Goal: Communication & Community: Answer question/provide support

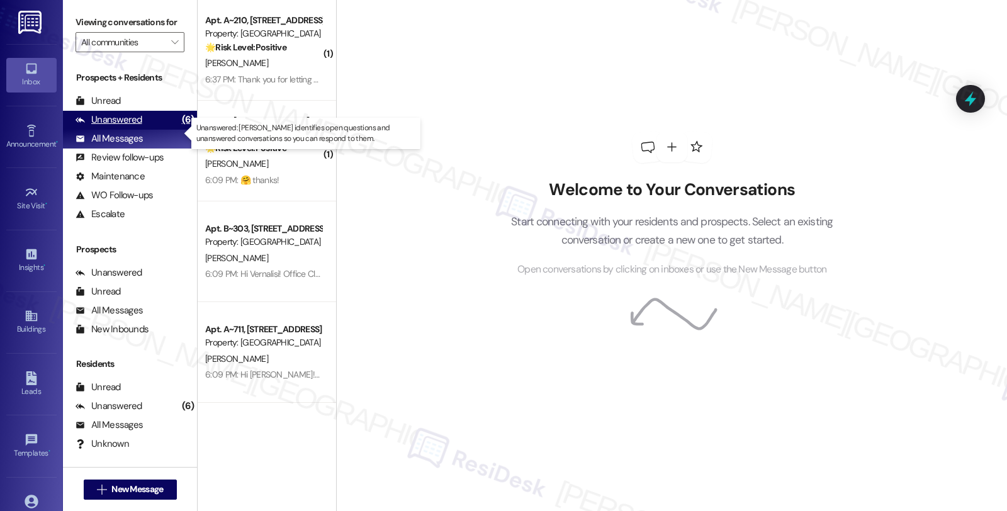
click at [123, 126] on div "Unanswered" at bounding box center [108, 119] width 67 height 13
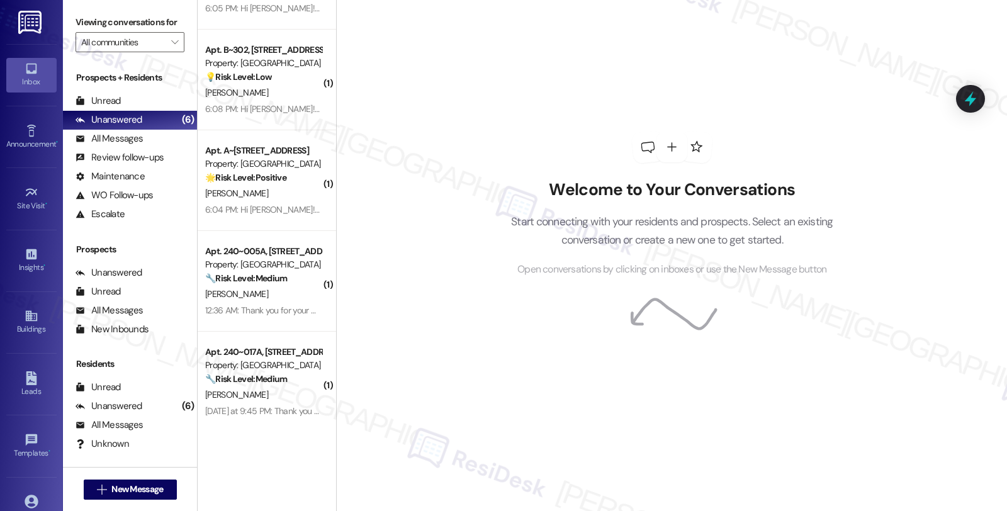
scroll to position [847, 0]
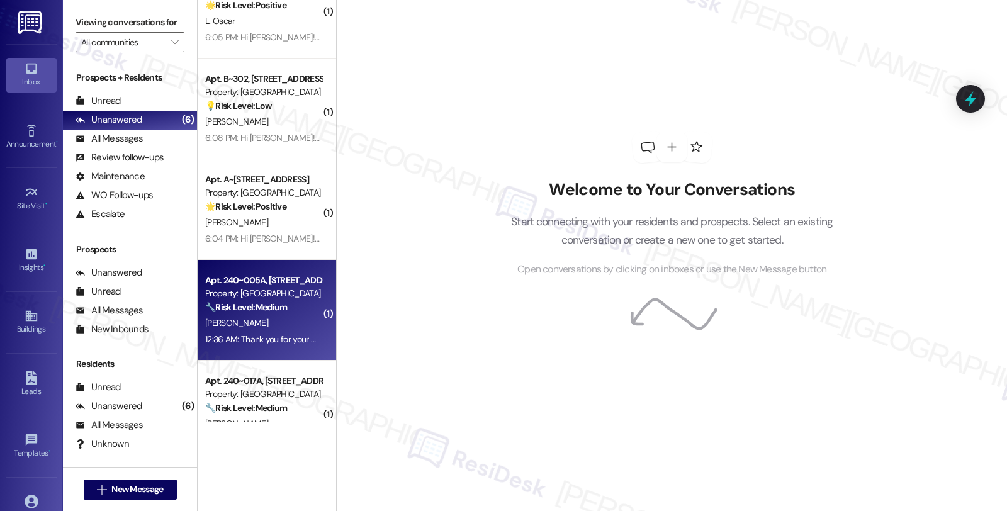
click at [297, 313] on div "Apt. 240~005A, 730 Newark Avenue Property: Summit Plaza 🔧 Risk Level: Medium Th…" at bounding box center [263, 293] width 119 height 43
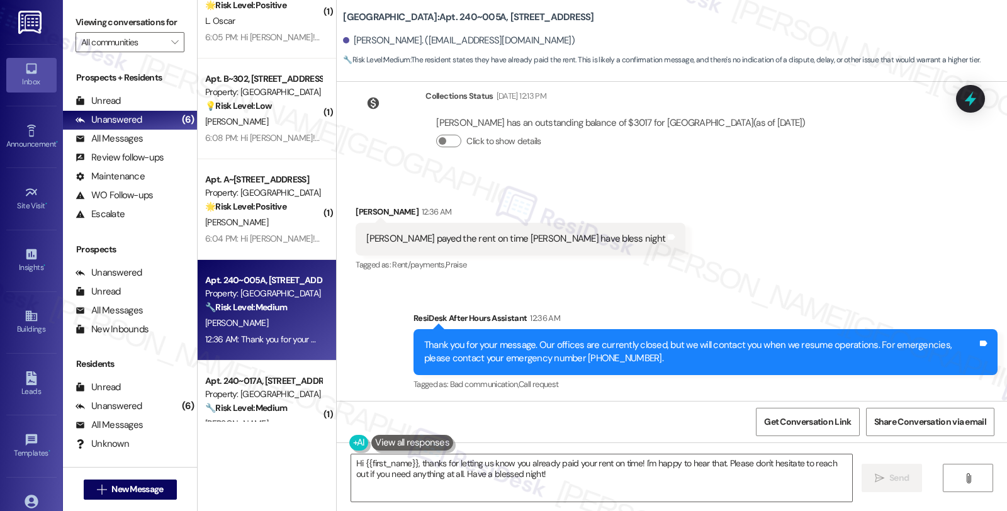
scroll to position [1910, 0]
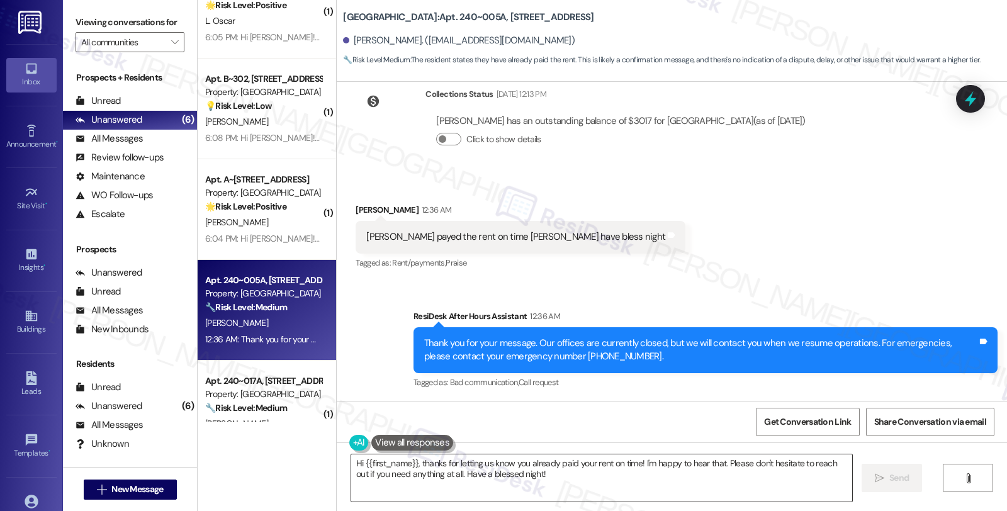
click at [721, 480] on textarea "Hi {{first_name}}, thanks for letting us know you already paid your rent on tim…" at bounding box center [601, 477] width 501 height 47
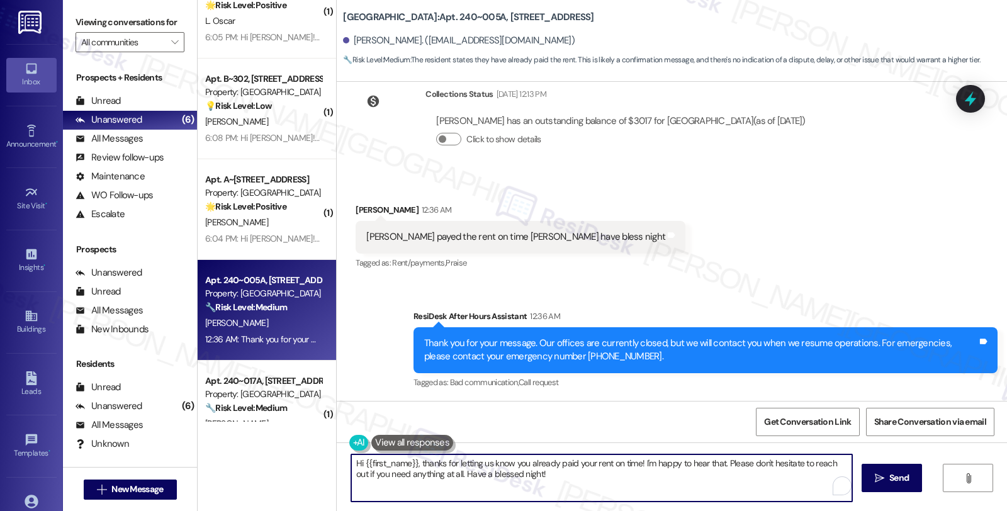
drag, startPoint x: 635, startPoint y: 461, endPoint x: 657, endPoint y: 479, distance: 28.2
click at [657, 479] on textarea "Hi {{first_name}}, thanks for letting us know you already paid your rent on tim…" at bounding box center [601, 477] width 501 height 47
paste textarea "t should be reflected on your portal once processed. If not, please let me know…"
type textarea "Hi {{first_name}}, thanks for letting us know you already paid your rent on tim…"
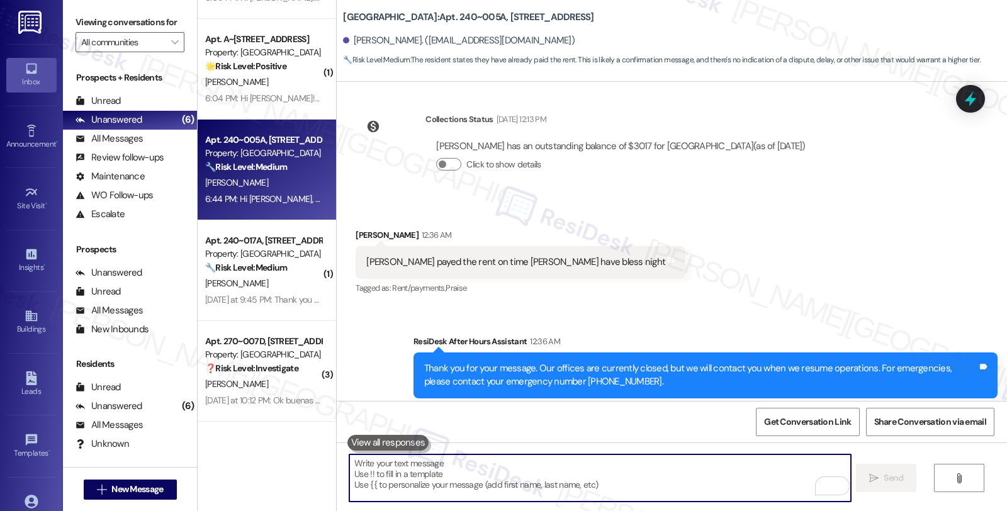
scroll to position [2011, 0]
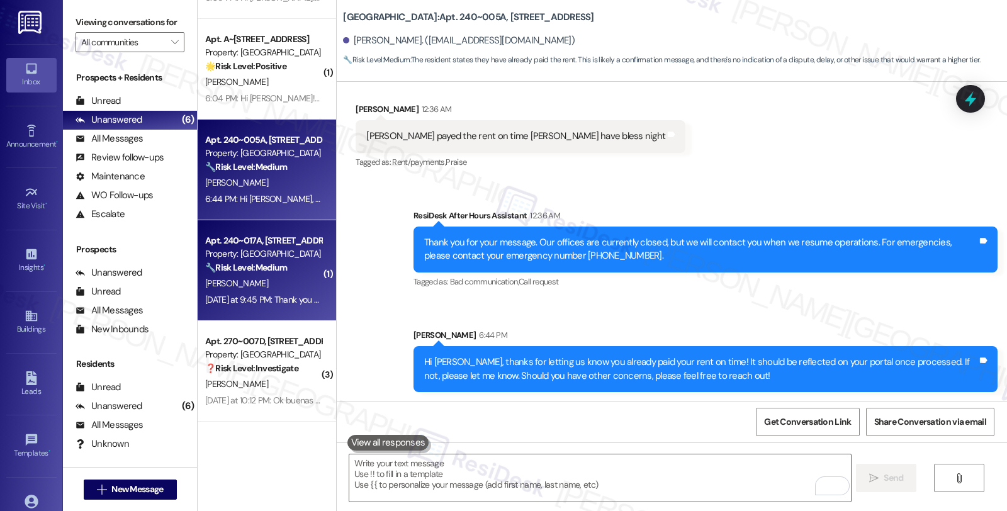
click at [293, 267] on div "🔧 Risk Level: Medium The resident is confirming their autopay schedule is align…" at bounding box center [263, 267] width 116 height 13
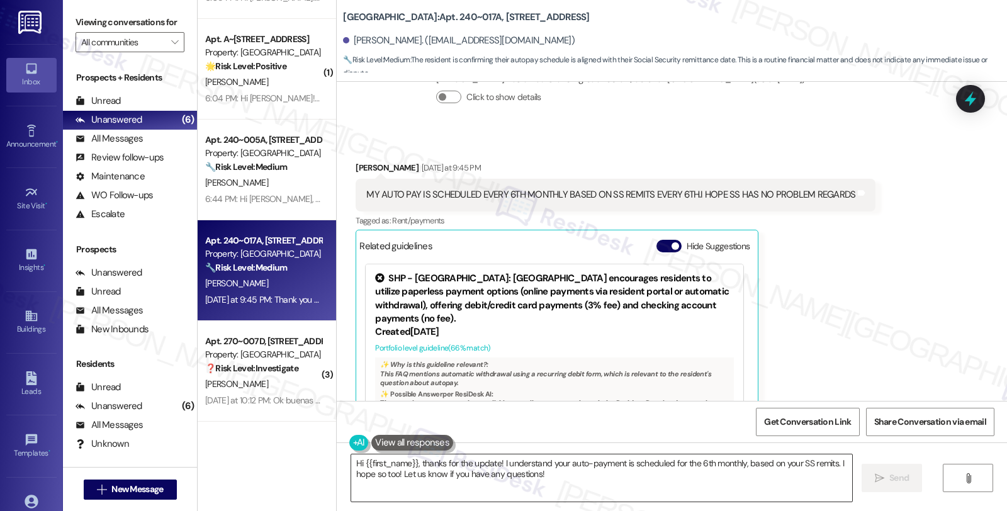
scroll to position [3210, 0]
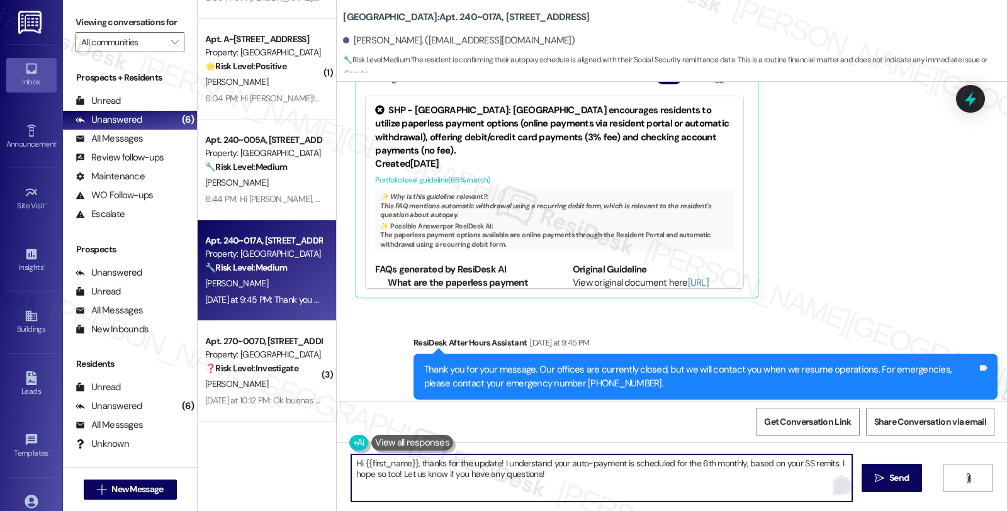
drag, startPoint x: 831, startPoint y: 464, endPoint x: 836, endPoint y: 479, distance: 15.1
click at [836, 479] on div "Hi {{first_name}}, thanks for the update! I understand your auto-payment is sch…" at bounding box center [601, 478] width 502 height 48
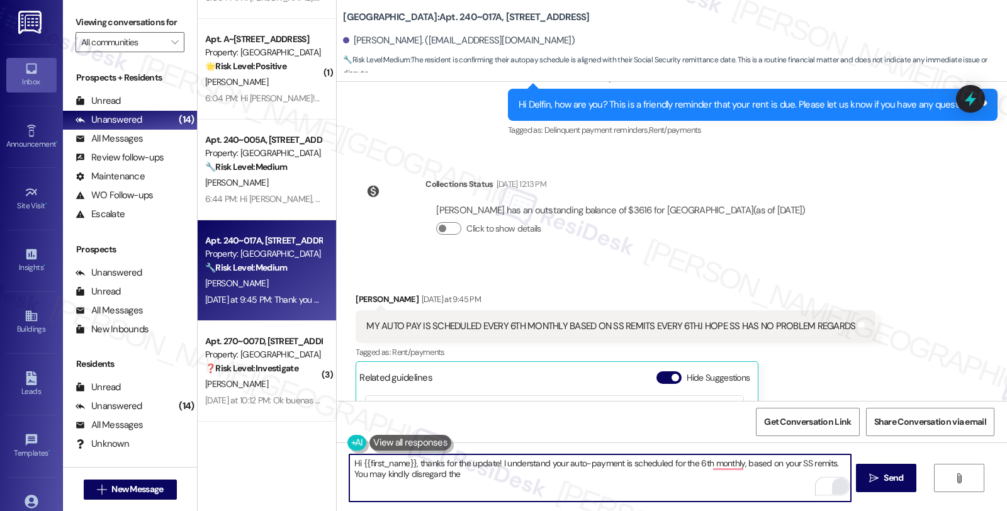
scroll to position [2930, 0]
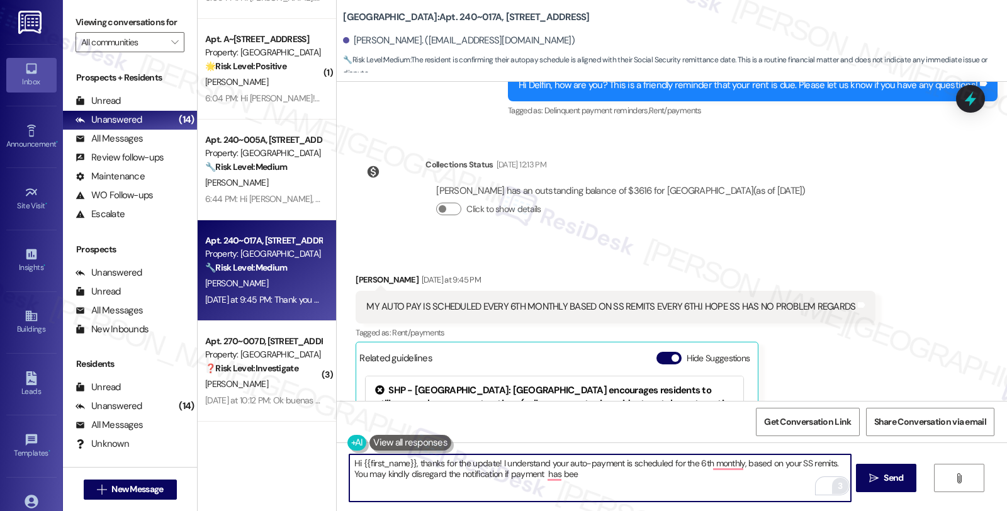
click at [486, 476] on textarea "Hi {{first_name}}, thanks for the update! I understand your auto-payment is sch…" at bounding box center [599, 477] width 501 height 47
click at [589, 470] on textarea "Hi {{first_name}}, thanks for the update! I understand your auto-payment is sch…" at bounding box center [599, 477] width 501 height 47
click at [709, 479] on textarea "Hi {{first_name}}, thanks for the update! I understand your auto-payment is sch…" at bounding box center [599, 477] width 501 height 47
type textarea "Hi {{first_name}}, thanks for the update! I understand your auto-payment is sch…"
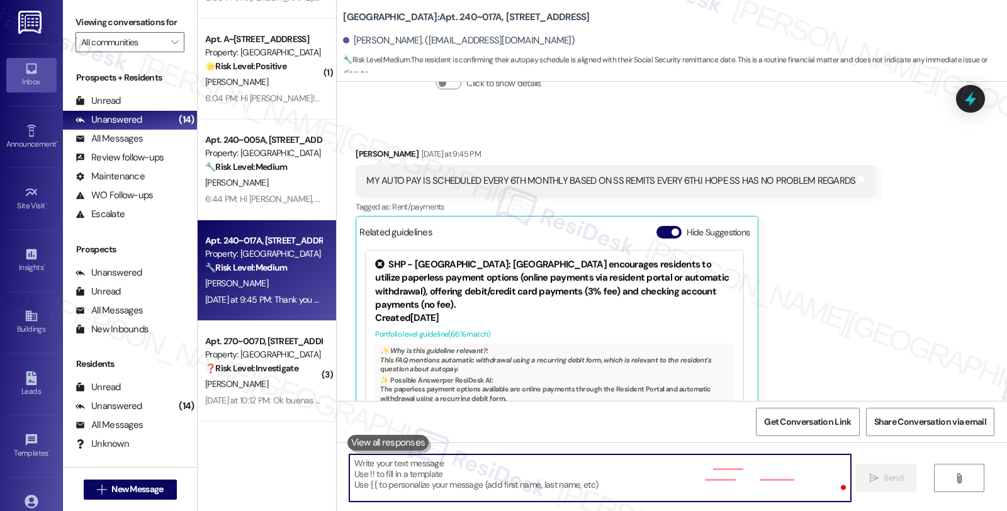
scroll to position [3090, 0]
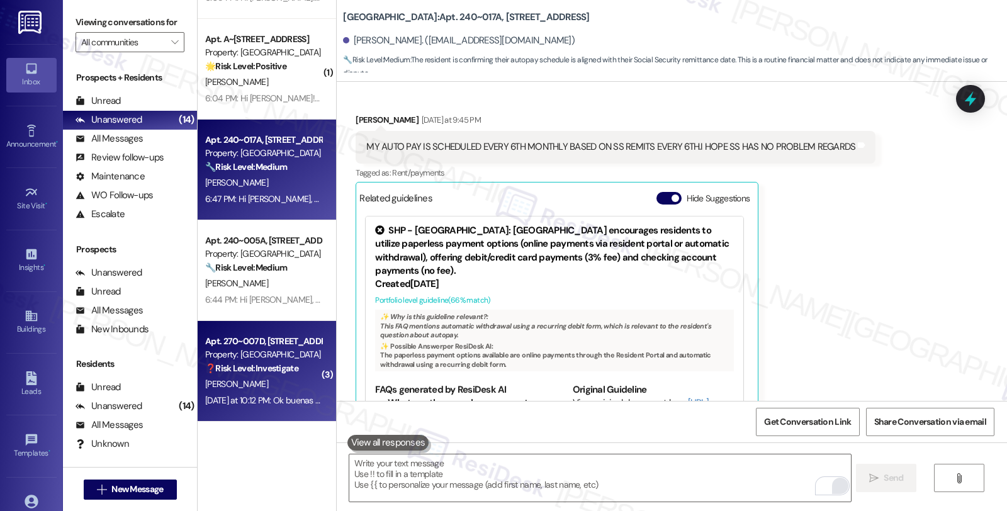
click at [286, 376] on div "[PERSON_NAME]" at bounding box center [263, 384] width 119 height 16
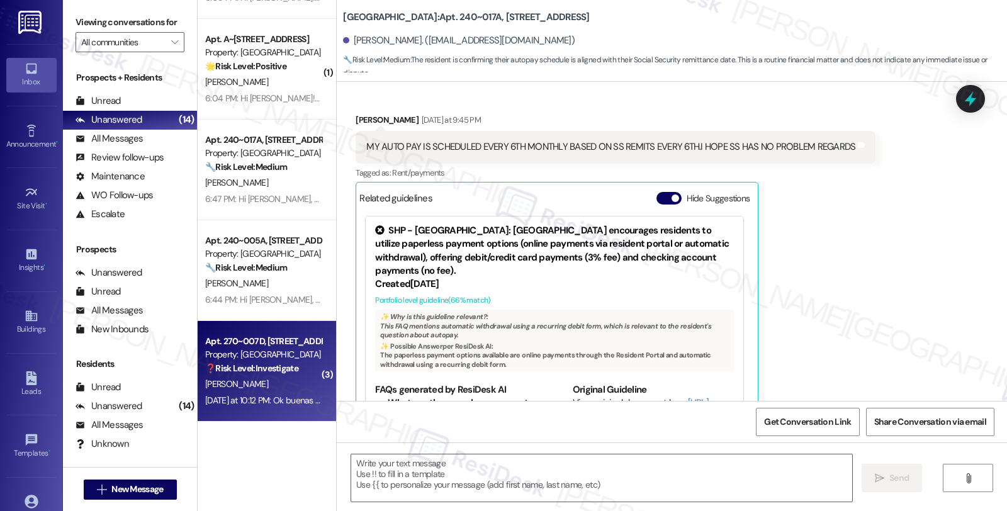
type textarea "Fetching suggested responses. Please feel free to read through the conversation…"
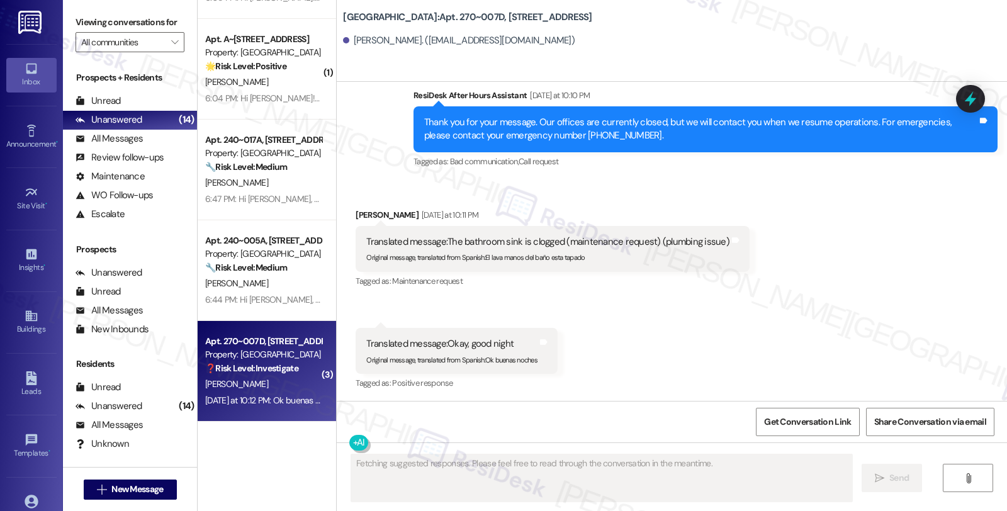
scroll to position [1259, 0]
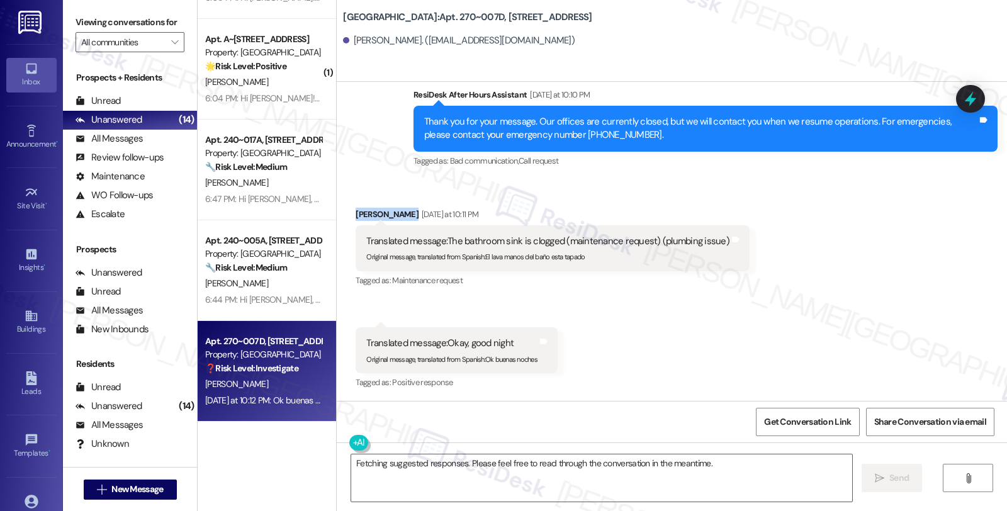
drag, startPoint x: 346, startPoint y: 213, endPoint x: 398, endPoint y: 214, distance: 51.6
click at [398, 214] on div "Received via SMS Marina Naranjo Yesterday at 10:11 PM Translated message: The b…" at bounding box center [552, 248] width 413 height 101
drag, startPoint x: 413, startPoint y: 16, endPoint x: 456, endPoint y: 17, distance: 42.2
click at [456, 17] on b "Summit Plaza: Apt. 270~007D, 730 Newark Avenue" at bounding box center [467, 17] width 249 height 13
copy b "270~007D"
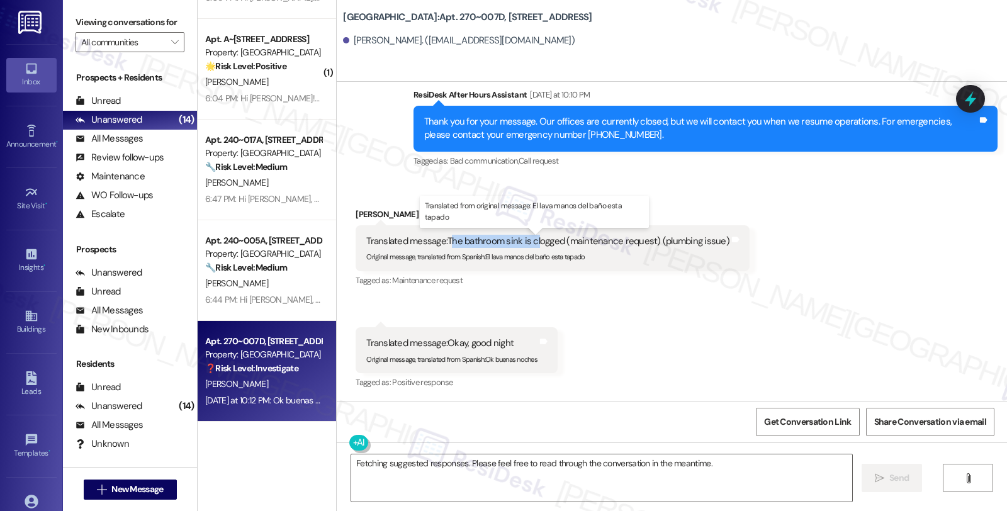
drag, startPoint x: 442, startPoint y: 243, endPoint x: 530, endPoint y: 243, distance: 88.7
click at [530, 243] on div "Translated message: The bathroom sink is clogged (maintenance request) (plumbin…" at bounding box center [547, 241] width 363 height 13
drag, startPoint x: 439, startPoint y: 239, endPoint x: 554, endPoint y: 238, distance: 115.1
click at [554, 238] on div "Translated message: The bathroom sink is clogged (maintenance request) (plumbin…" at bounding box center [547, 241] width 363 height 13
copy div "The bathroom sink is clogged"
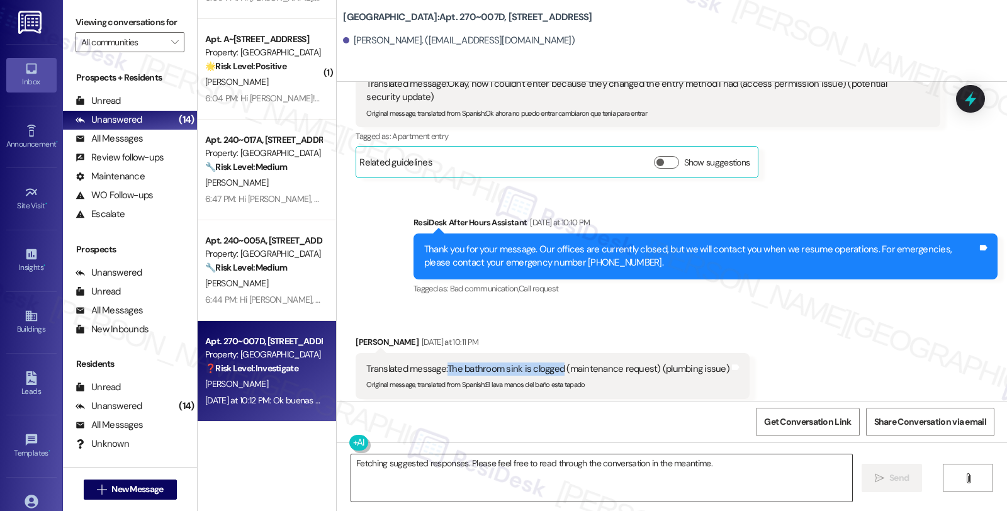
scroll to position [1119, 0]
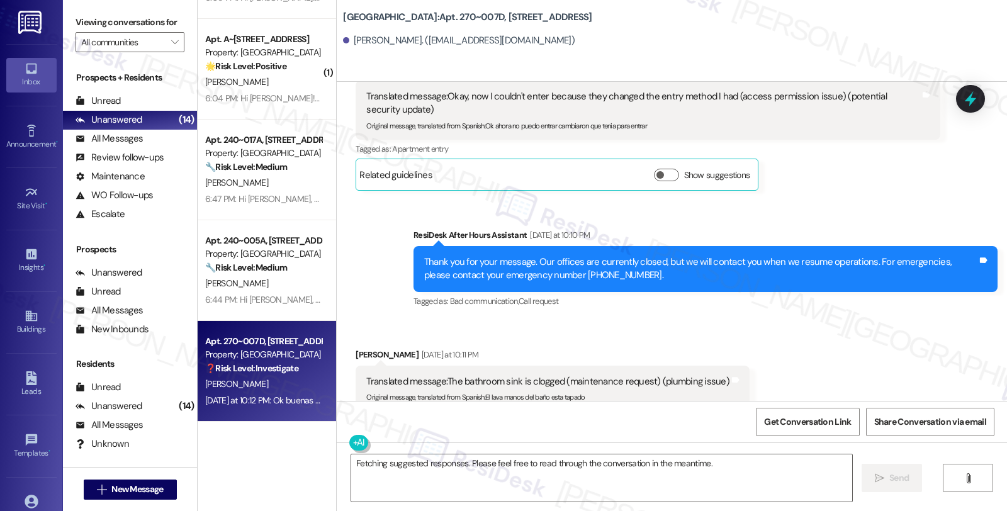
click at [364, 353] on div "Marina Naranjo Yesterday at 10:11 PM" at bounding box center [552, 357] width 394 height 18
copy div "Marina"
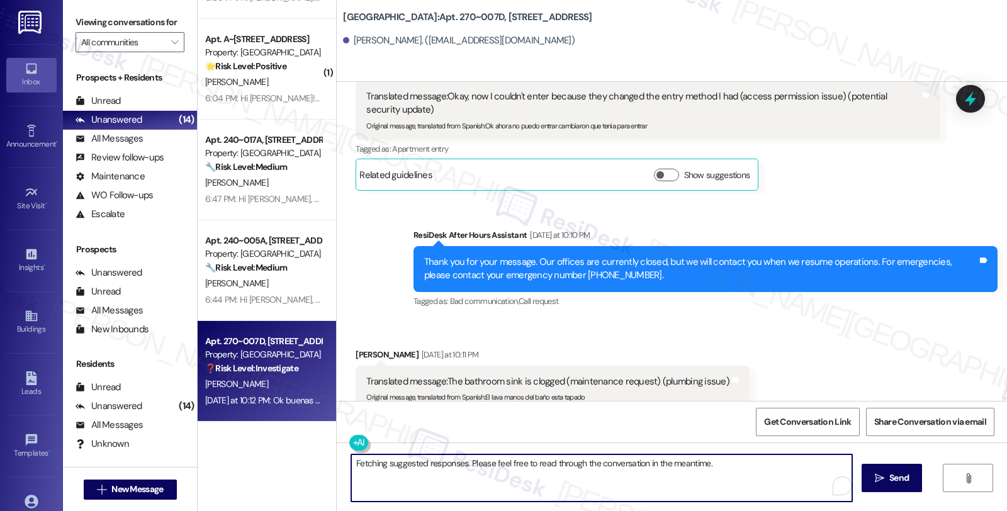
drag, startPoint x: 347, startPoint y: 466, endPoint x: 720, endPoint y: 469, distance: 372.5
click at [720, 469] on textarea "Fetching suggested responses. Please feel free to read through the conversation…" at bounding box center [601, 477] width 501 height 47
paste textarea "Marina"
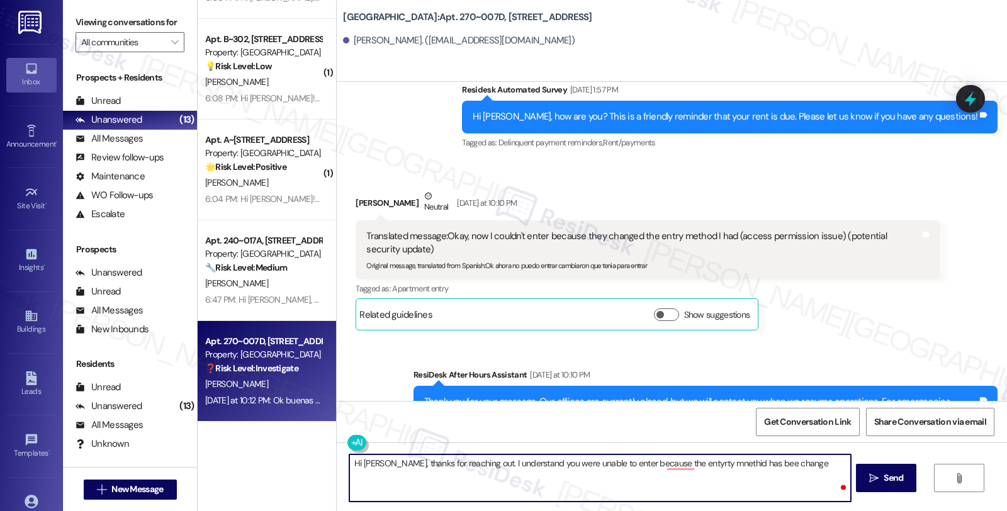
scroll to position [887, 0]
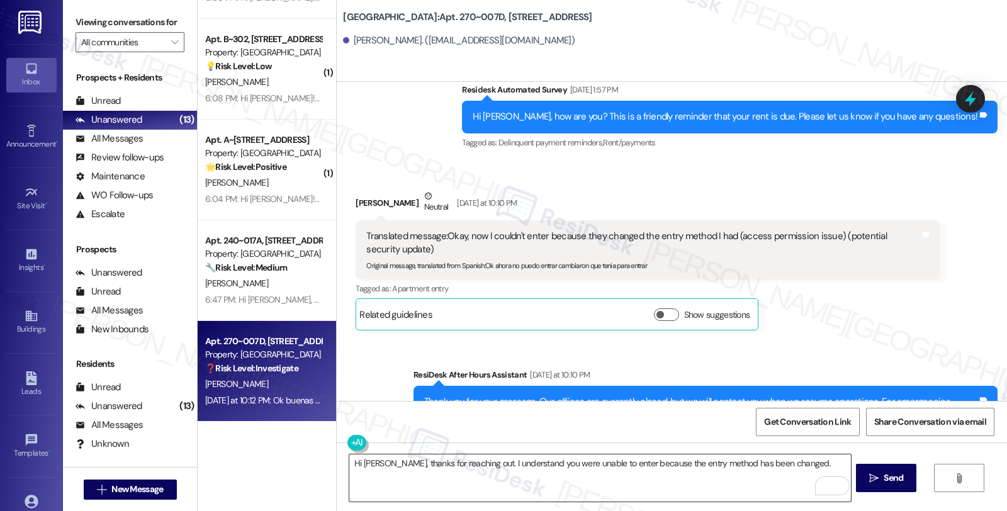
click at [805, 462] on textarea "Hi Marina, thanks for reaching out. I understand you were unable to enter becau…" at bounding box center [599, 477] width 501 height 47
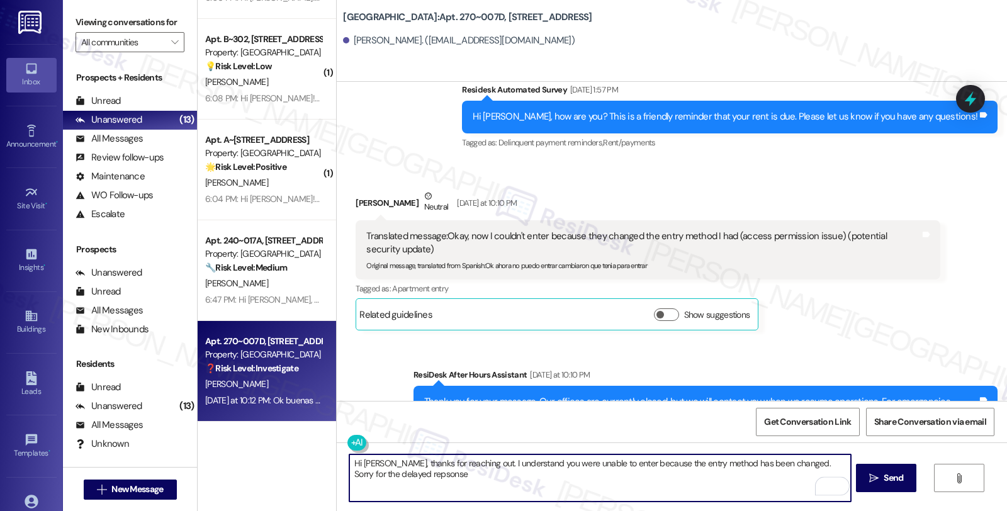
click at [785, 463] on textarea "Hi Marina, thanks for reaching out. I understand you were unable to enter becau…" at bounding box center [599, 477] width 501 height 47
click at [776, 463] on textarea "Hi Marina, thanks for reaching out. I understand you were unable to enter becau…" at bounding box center [599, 477] width 501 height 47
click at [608, 464] on textarea "Hi Marina, thanks for reaching out. I understand you were unable to enter becau…" at bounding box center [599, 477] width 501 height 47
click at [481, 466] on textarea "Hi Marina, thanks for reaching out. I understand you were unable to enter last …" at bounding box center [599, 477] width 501 height 47
click at [480, 471] on textarea "Hi Marina, thanks for reaching out. I understand you were unable to enter last …" at bounding box center [599, 477] width 501 height 47
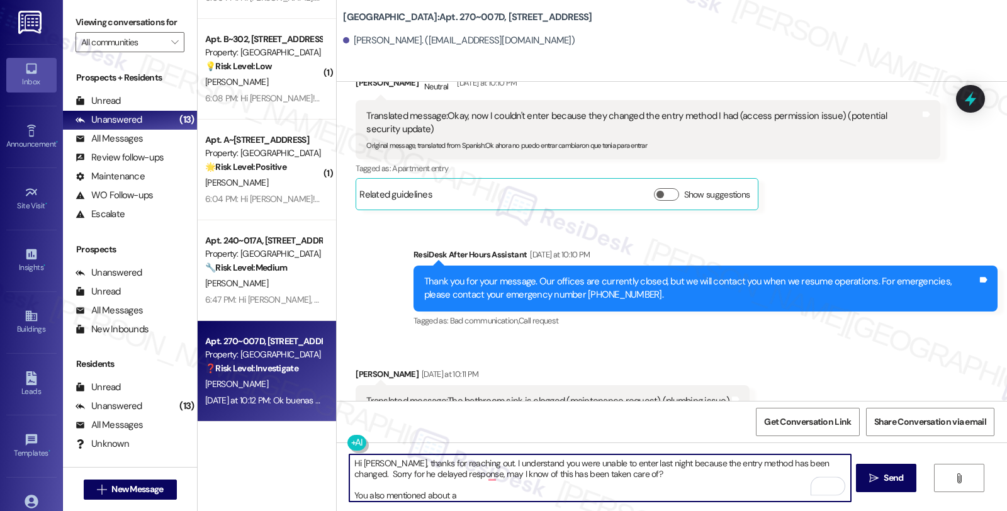
scroll to position [1329, 0]
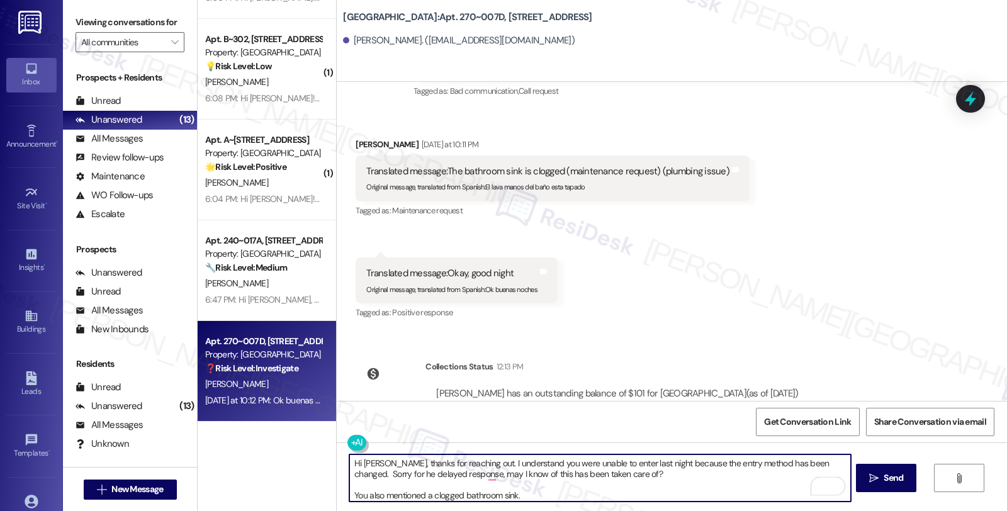
click at [529, 501] on textarea "Hi Marina, thanks for reaching out. I understand you were unable to enter last …" at bounding box center [599, 477] width 501 height 47
type textarea "Hi [PERSON_NAME], thanks for reaching out. I understand you were unable to ente…"
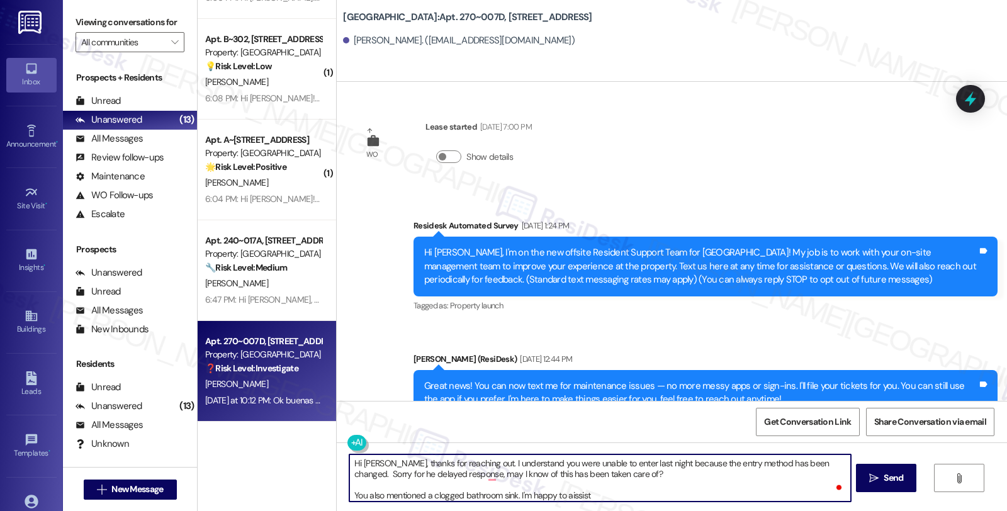
scroll to position [1329, 0]
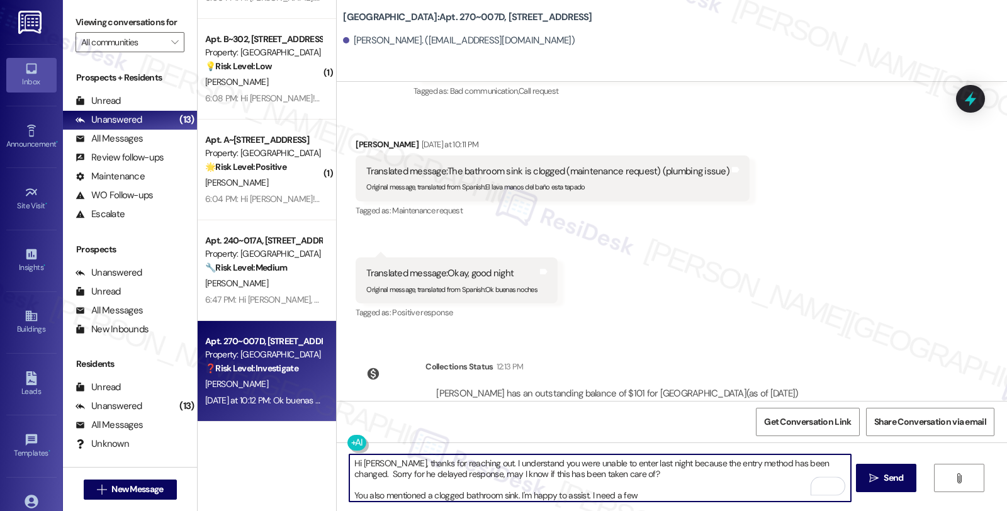
click at [652, 497] on textarea "Hi [PERSON_NAME], thanks for reaching out. I understand you were unable to ente…" at bounding box center [599, 477] width 501 height 47
paste textarea "Is the water draining very slowly, or is the sink completely backed up with sta…"
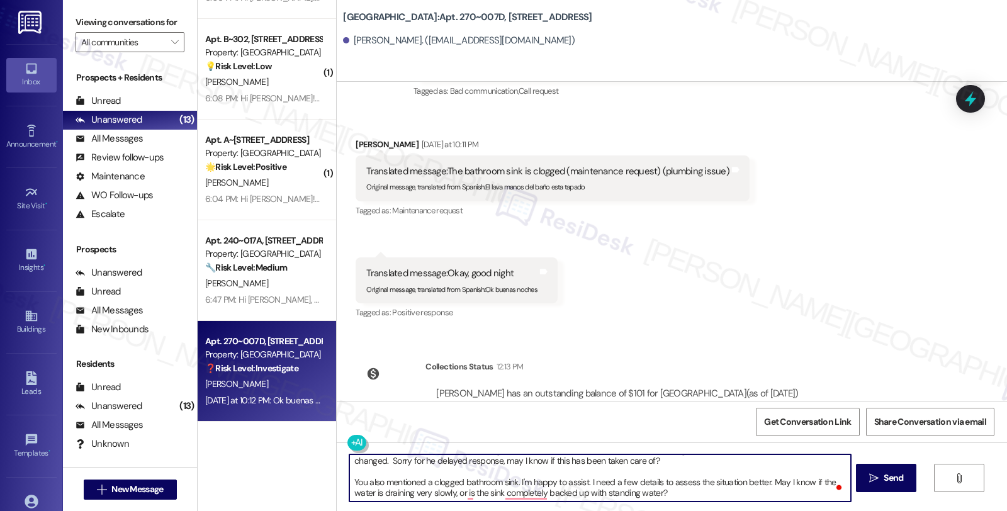
scroll to position [13, 0]
click at [753, 486] on textarea "Hi [PERSON_NAME], thanks for reaching out. I understand you were unable to ente…" at bounding box center [599, 477] width 501 height 47
type textarea "Hi [PERSON_NAME], thanks for reaching out. I understand you were unable to ente…"
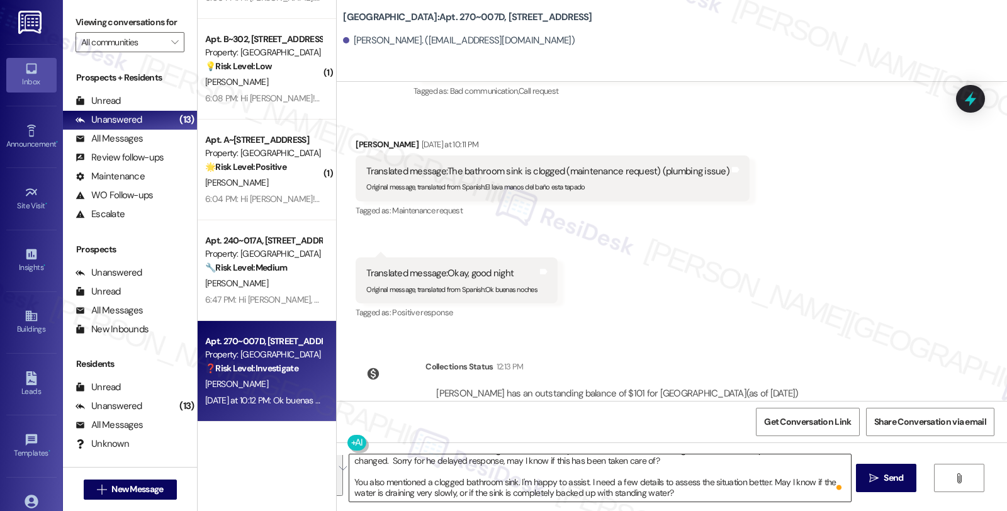
click at [686, 481] on textarea "Hi [PERSON_NAME], thanks for reaching out. I understand you were unable to ente…" at bounding box center [599, 477] width 501 height 47
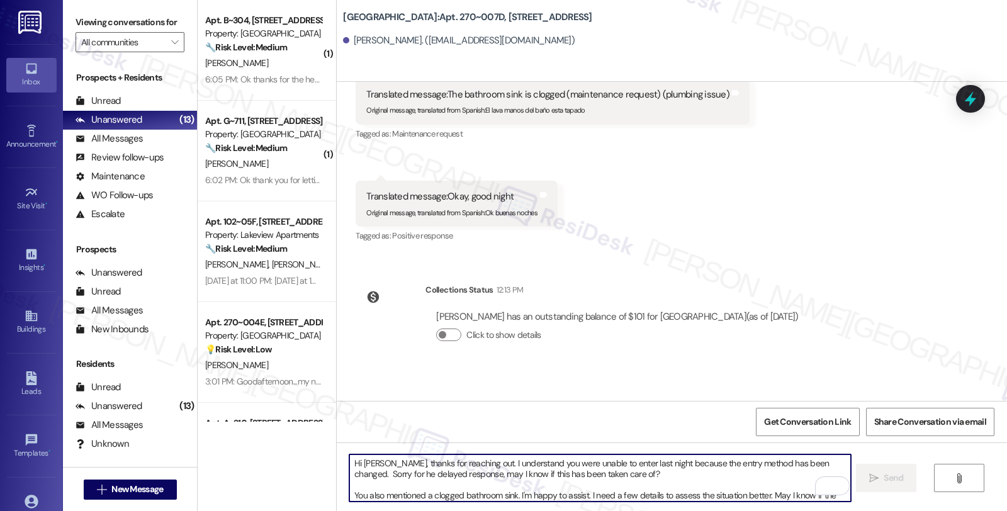
scroll to position [1237, 0]
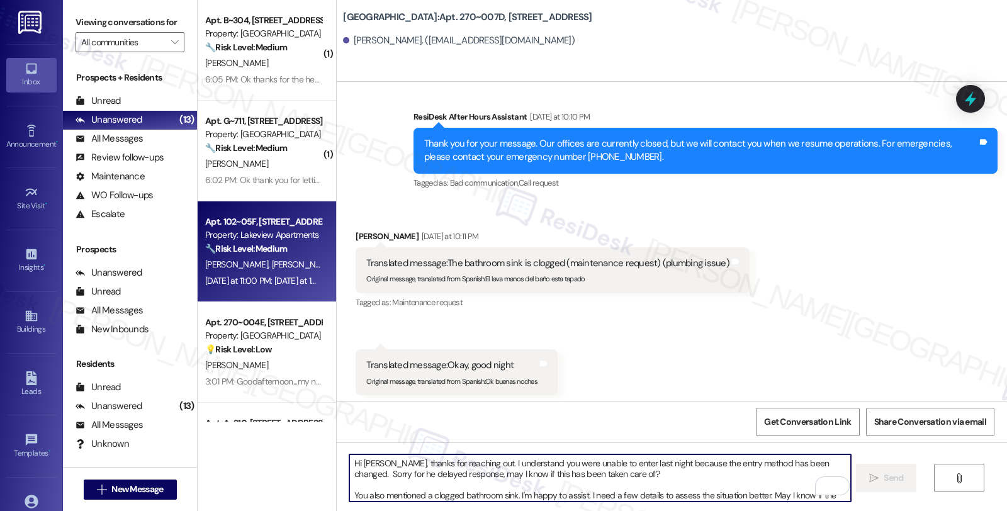
click at [260, 257] on div "[PERSON_NAME] [PERSON_NAME]" at bounding box center [263, 265] width 119 height 16
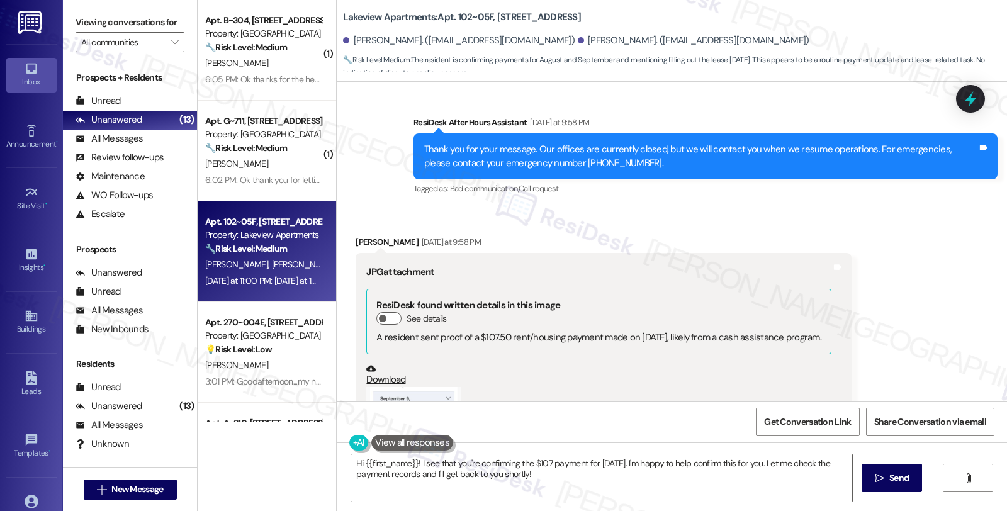
scroll to position [2515, 0]
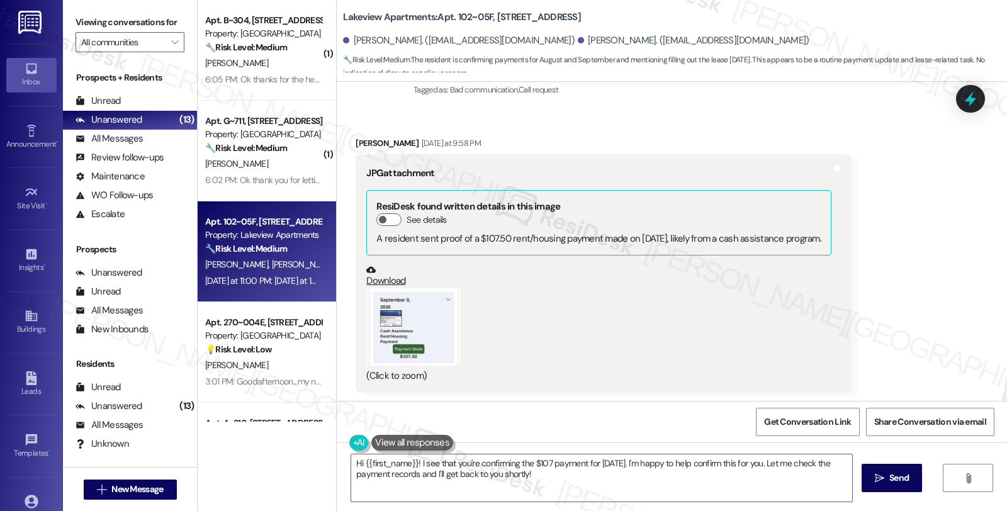
click at [422, 315] on button "Zoom image" at bounding box center [413, 326] width 94 height 77
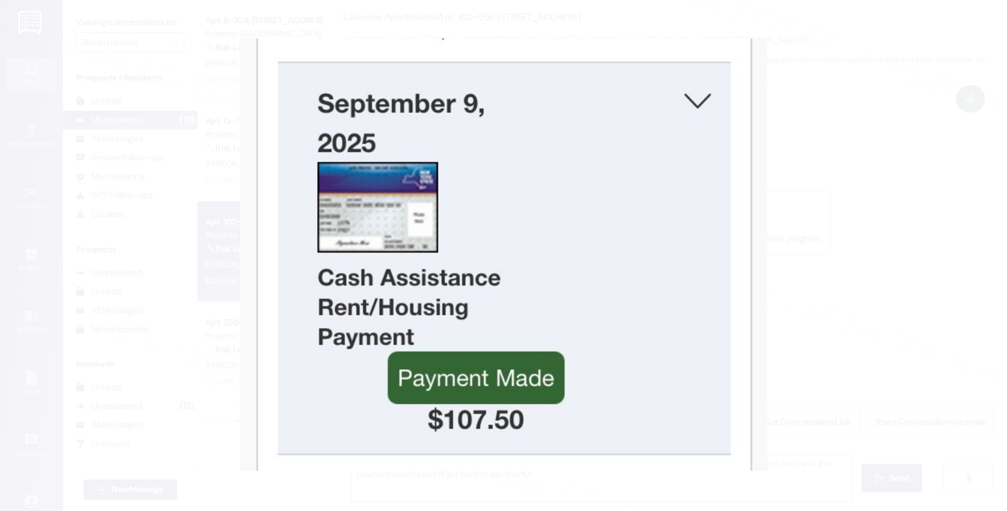
click at [810, 323] on button "Unzoom image" at bounding box center [503, 255] width 1007 height 511
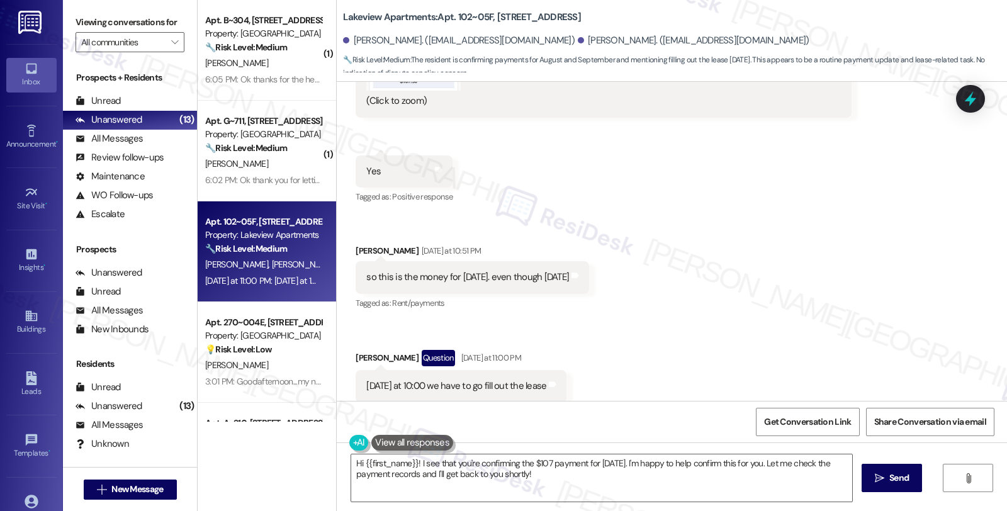
scroll to position [2795, 0]
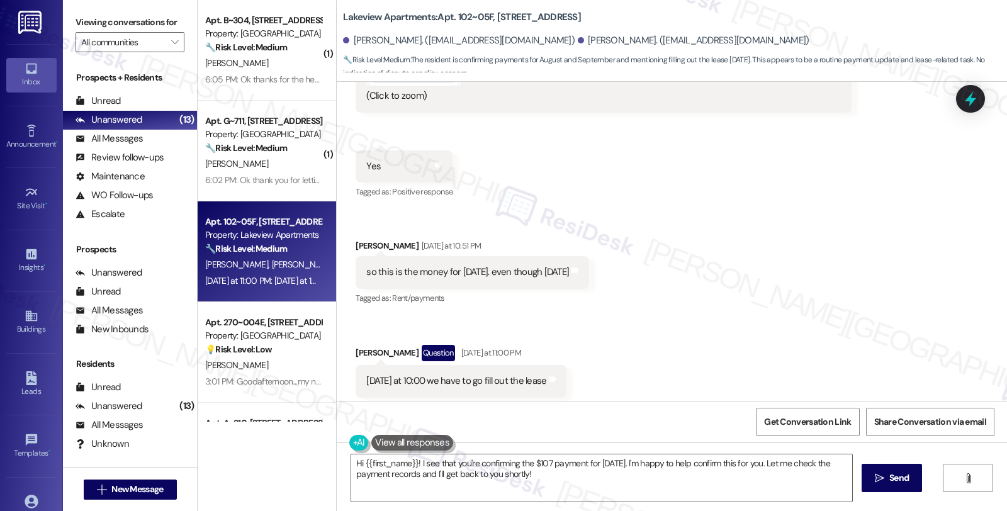
drag, startPoint x: 357, startPoint y: 272, endPoint x: 601, endPoint y: 274, distance: 244.1
click at [569, 274] on div "so this is the money for [DATE]. even though [DATE]" at bounding box center [467, 272] width 203 height 13
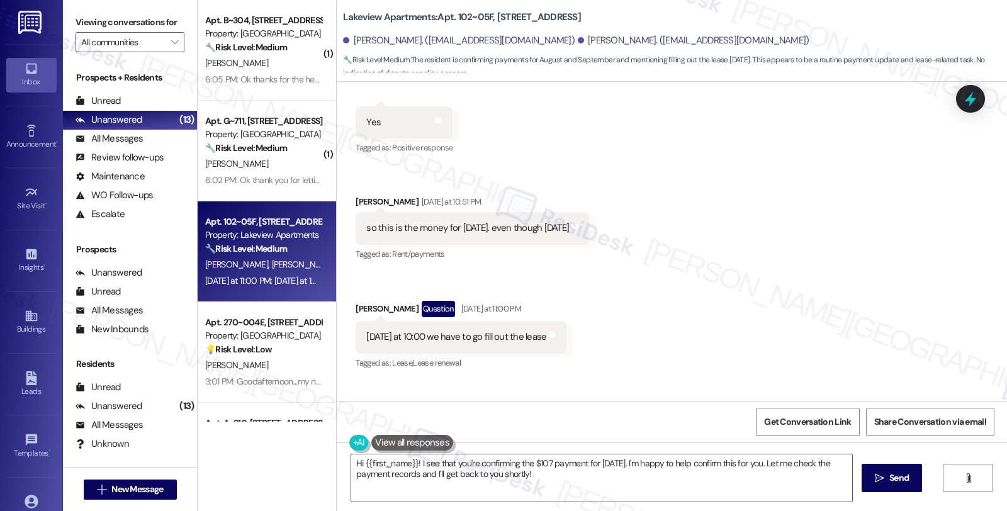
scroll to position [2865, 0]
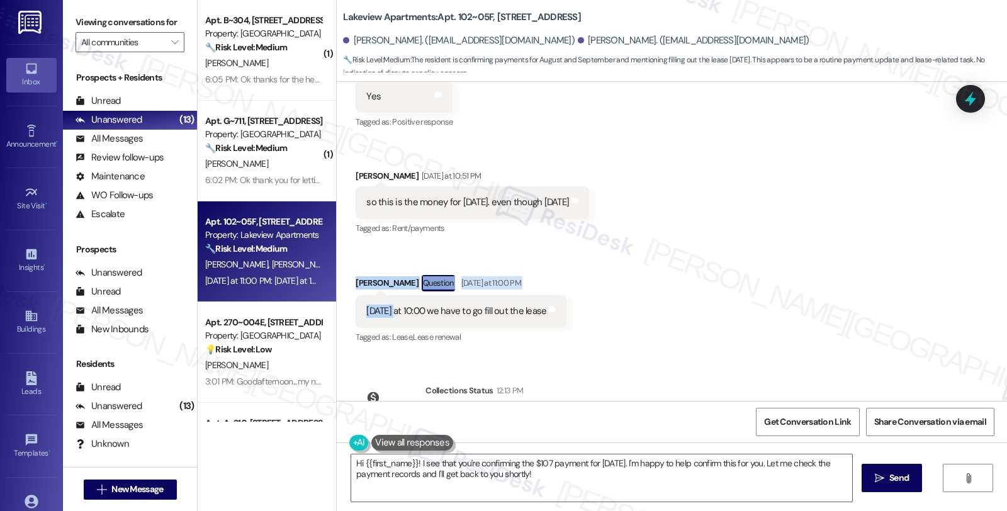
drag, startPoint x: 391, startPoint y: 312, endPoint x: 780, endPoint y: 321, distance: 388.9
click at [780, 321] on div "Received via SMS [PERSON_NAME] [DATE] at 9:58 PM JPG attachment ResiDesk found …" at bounding box center [672, 56] width 670 height 597
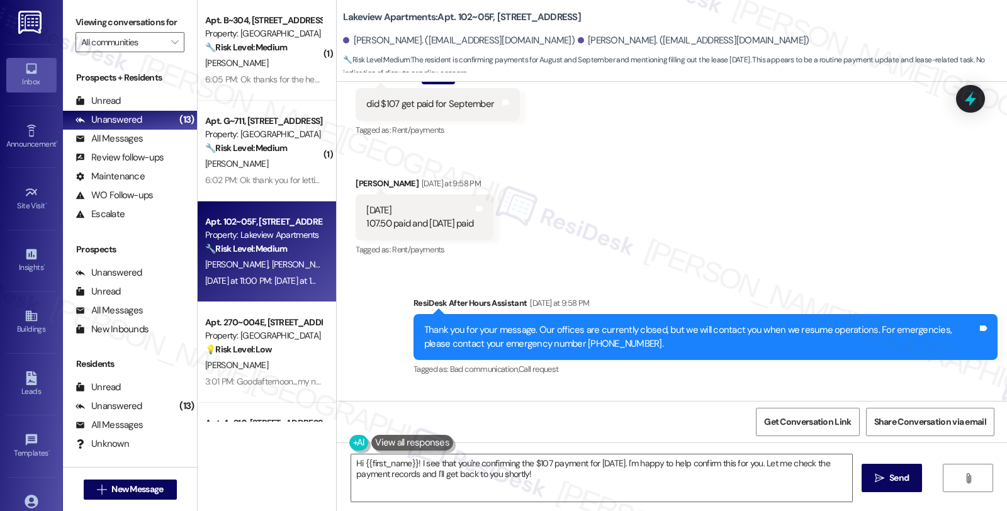
scroll to position [2166, 0]
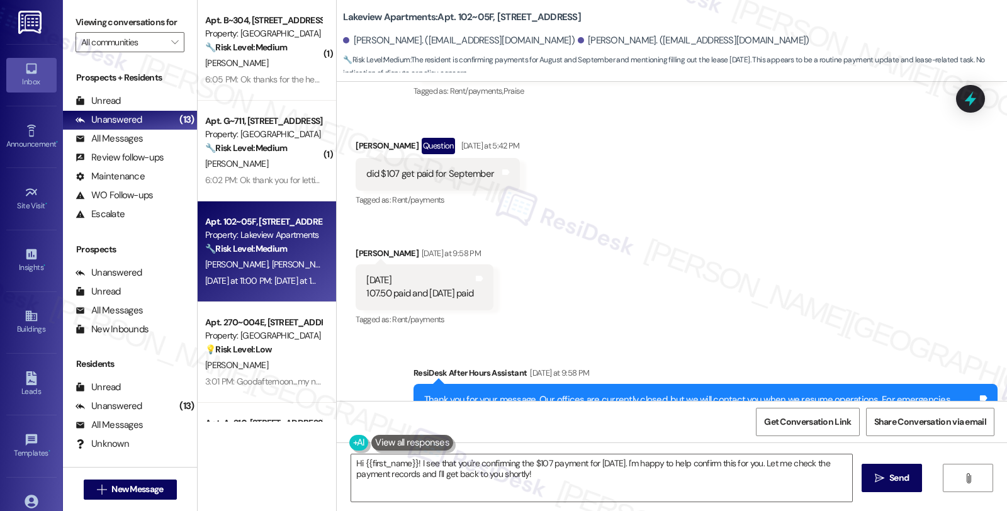
click at [355, 146] on div "[PERSON_NAME] Question [DATE] at 5:42 PM" at bounding box center [437, 148] width 164 height 20
copy div "Swan"
click at [355, 464] on textarea "Hi {{first_name}}! I see that you're confirming the $107 payment for [DATE]. I'…" at bounding box center [601, 477] width 501 height 47
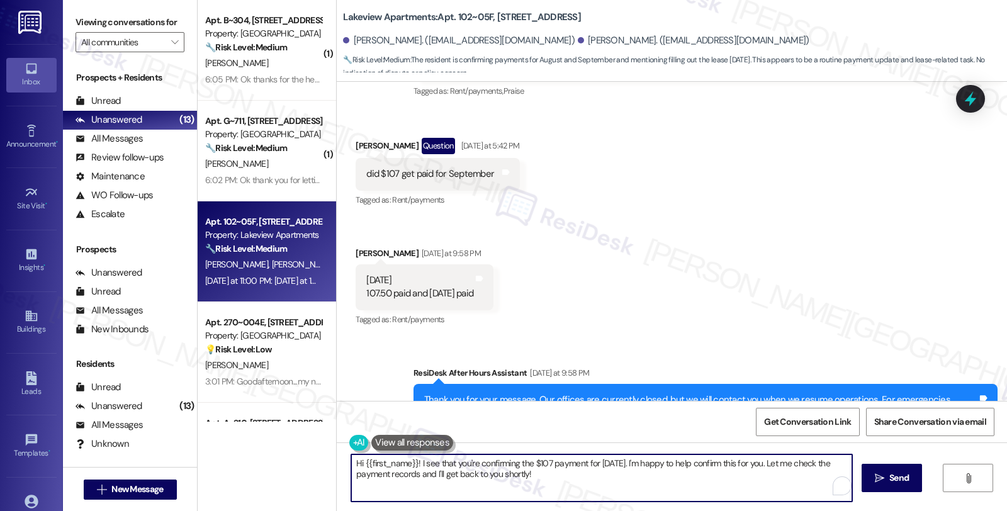
paste textarea "Swan"
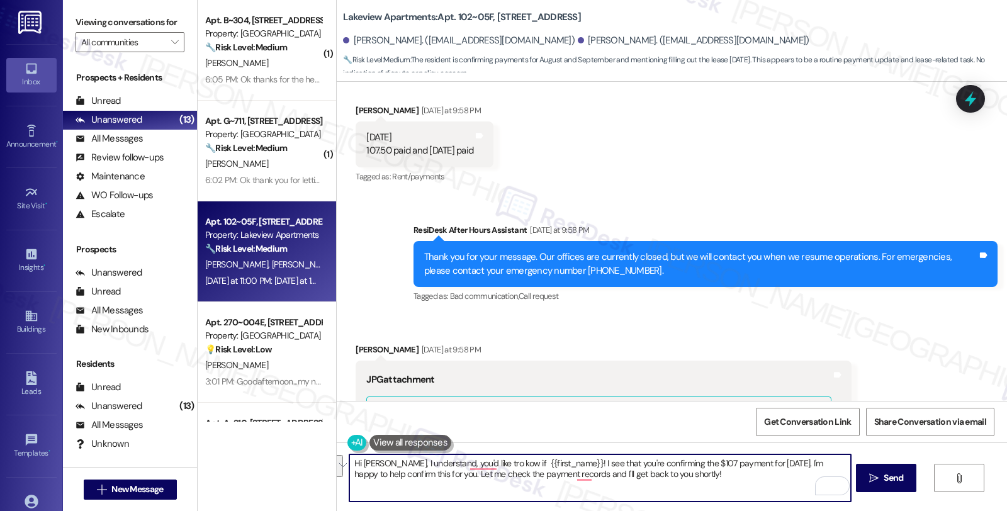
scroll to position [2515, 0]
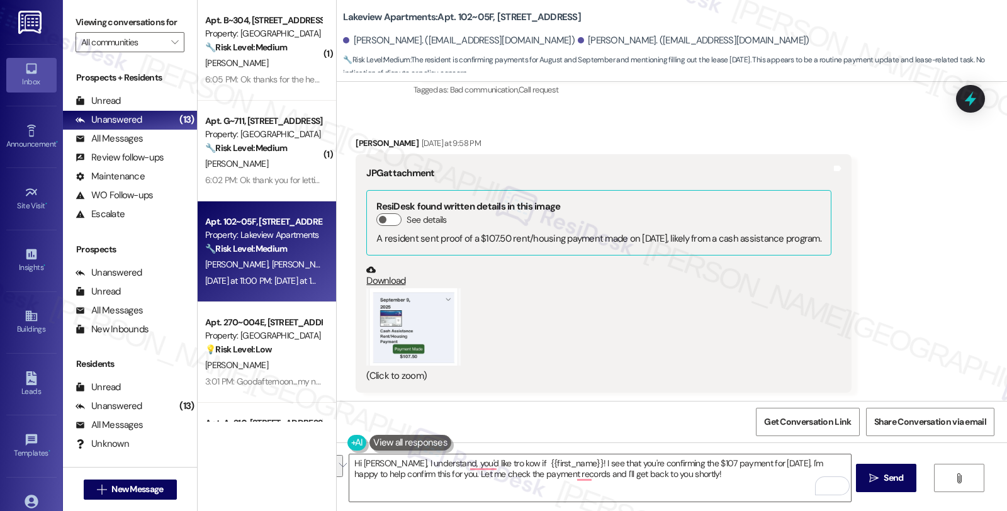
click at [411, 316] on button "Zoom image" at bounding box center [413, 326] width 94 height 77
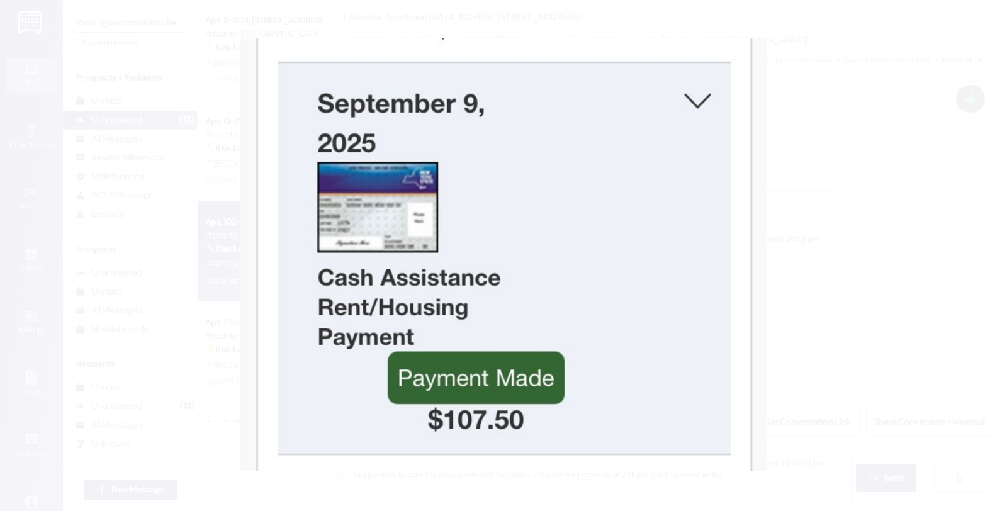
click at [835, 297] on button "Unzoom image" at bounding box center [503, 255] width 1007 height 511
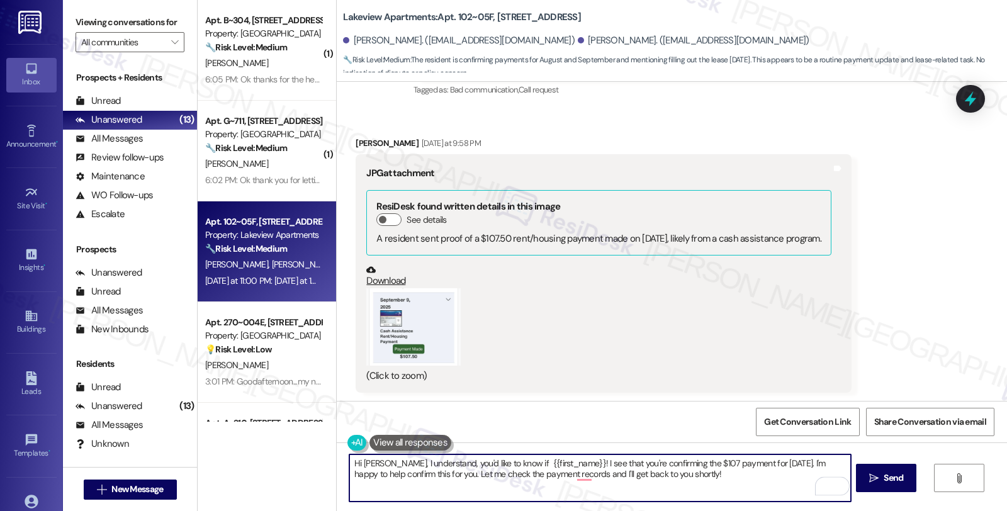
click at [499, 462] on textarea "Hi [PERSON_NAME], I understand, you'd like to know if {{first_name}}! I see tha…" at bounding box center [599, 477] width 501 height 47
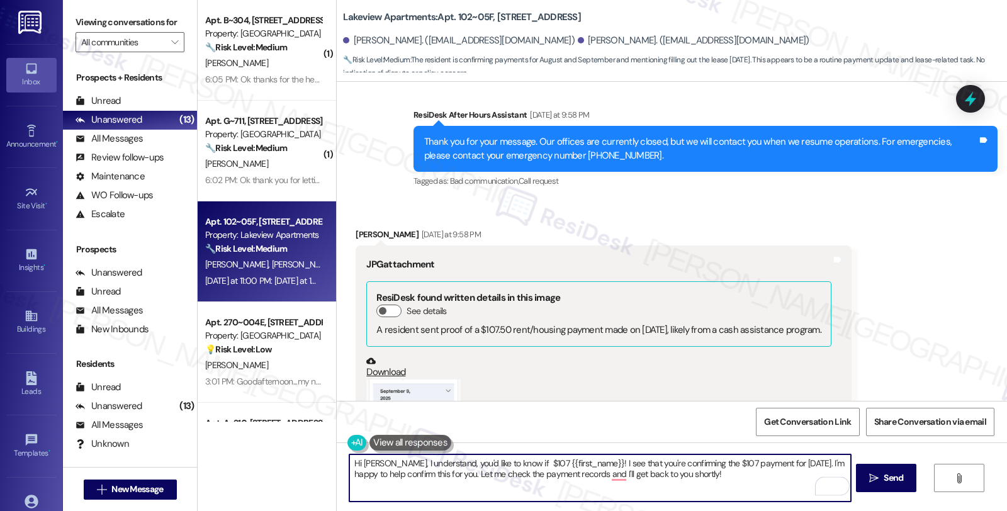
scroll to position [2656, 0]
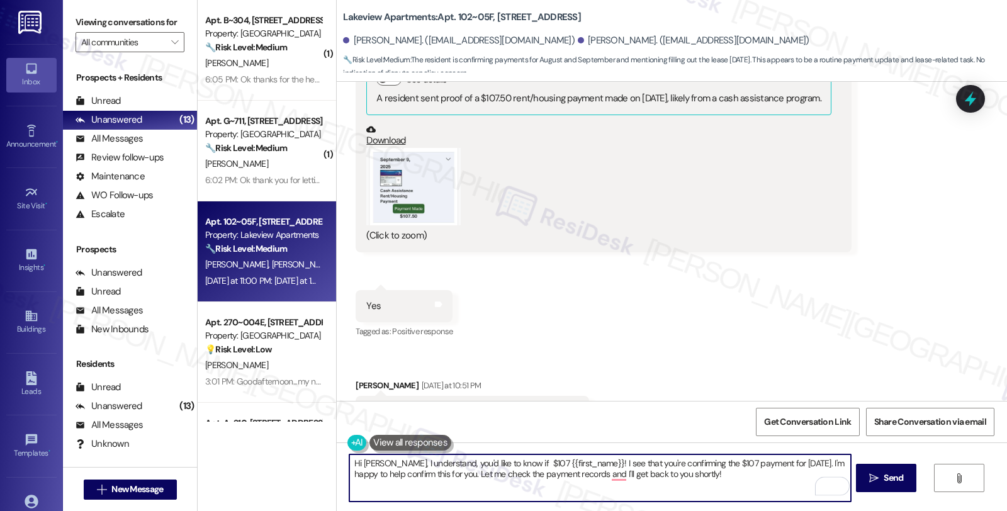
type textarea "Hi [PERSON_NAME], I understand, you'd like to know if $107 {{first_name}}! I se…"
click at [391, 196] on button "Zoom image" at bounding box center [413, 186] width 94 height 77
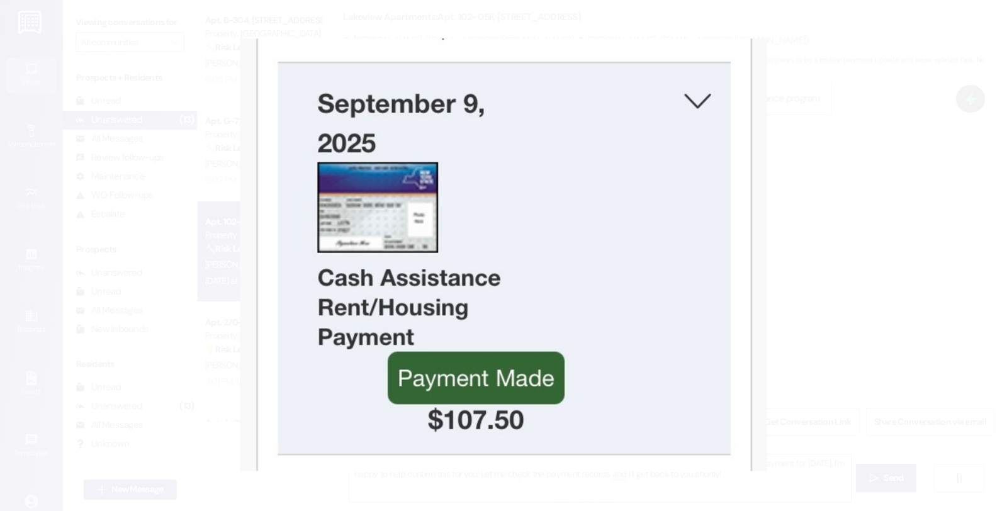
click at [859, 127] on button "Unzoom image" at bounding box center [503, 255] width 1007 height 511
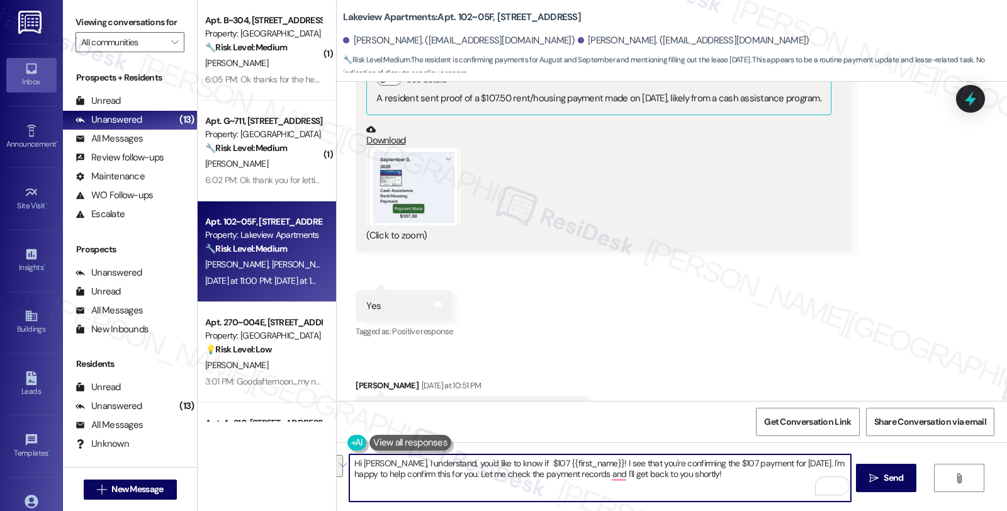
drag, startPoint x: 523, startPoint y: 461, endPoint x: 751, endPoint y: 477, distance: 228.3
click at [751, 477] on textarea "Hi [PERSON_NAME], I understand, you'd like to know if $107 {{first_name}}! I se…" at bounding box center [599, 477] width 501 height 47
click at [520, 464] on textarea "Hi [PERSON_NAME], I understand, you'd like to know if $107 {{first_name}}! I se…" at bounding box center [599, 477] width 501 height 47
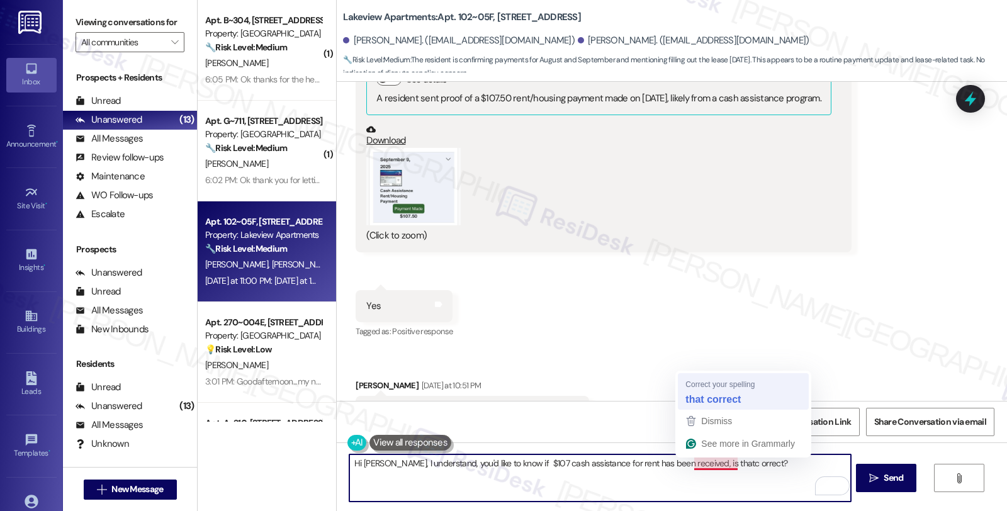
type textarea "Hi Swan, I understand, you'd like to know if $107 cash assistance for rent has …"
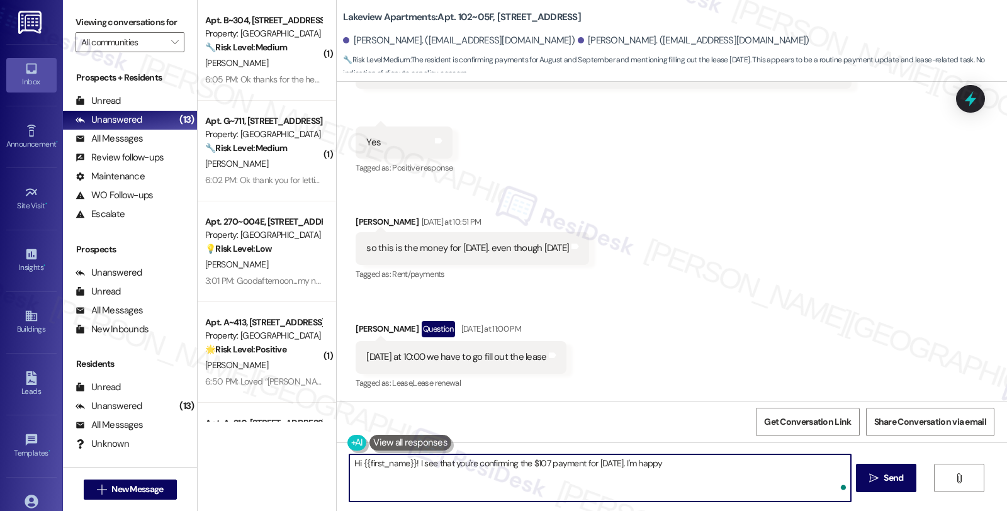
scroll to position [3022, 0]
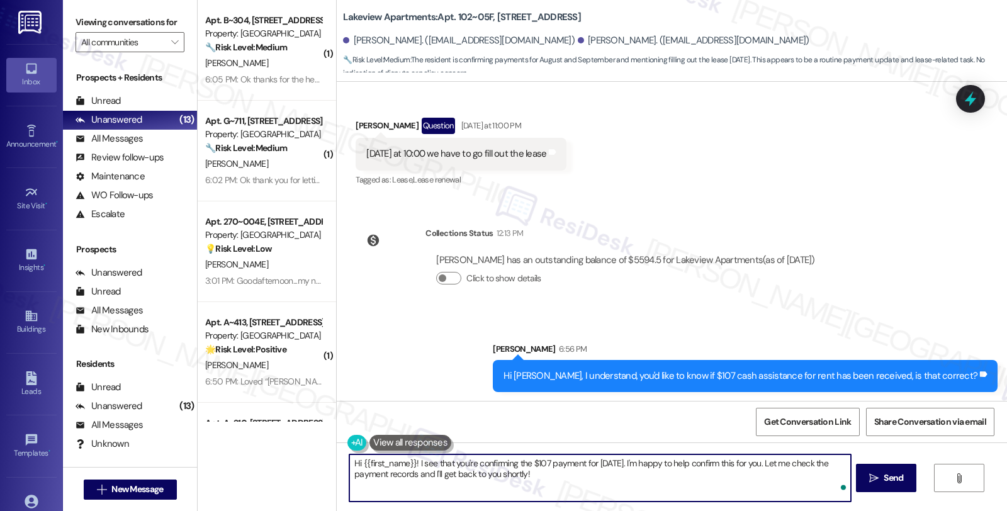
type textarea "Hi {{first_name}}! I see that you're confirming the $107 payment for September …"
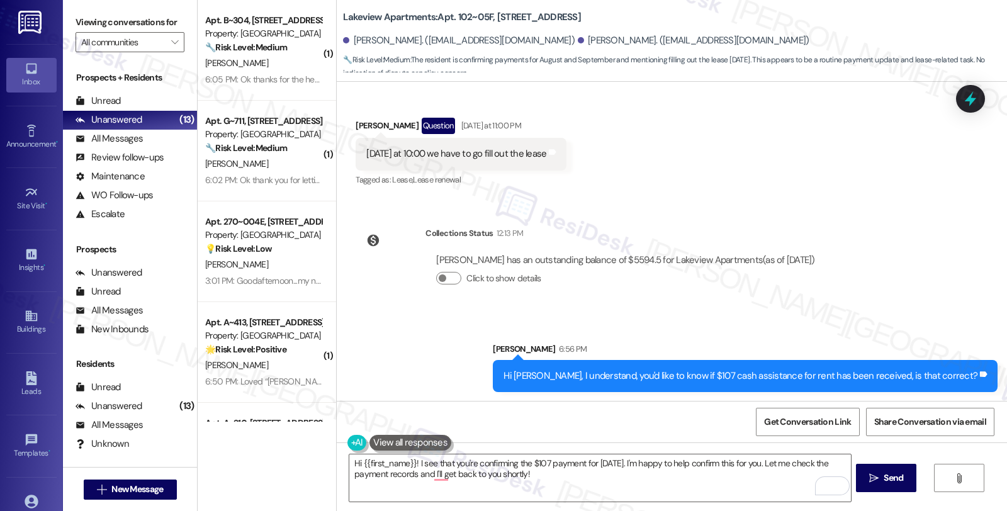
click at [873, 241] on div "WO Opened request: Doors and l... Oct 17, 2023 at 12:10 PM Status : Complete Pr…" at bounding box center [672, 241] width 670 height 319
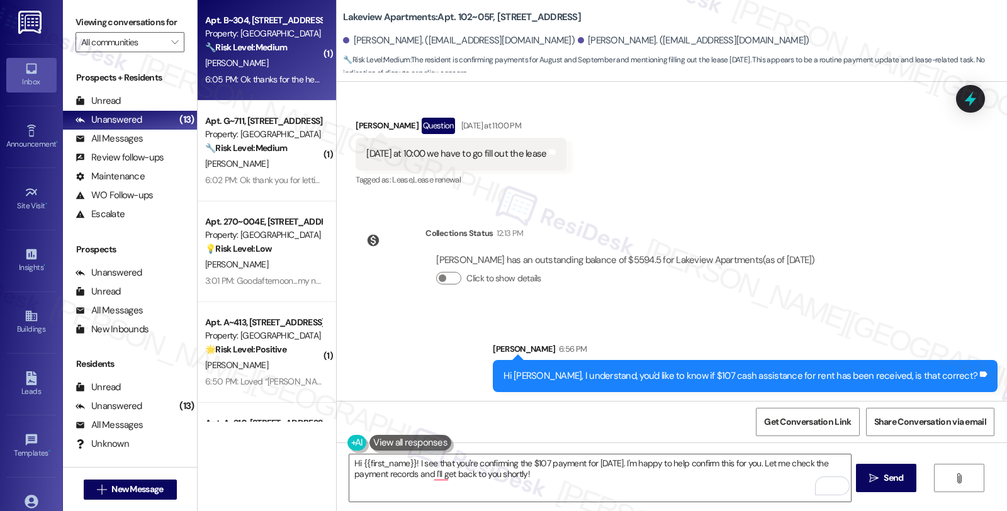
click at [277, 63] on div "A. Lopez" at bounding box center [263, 63] width 119 height 16
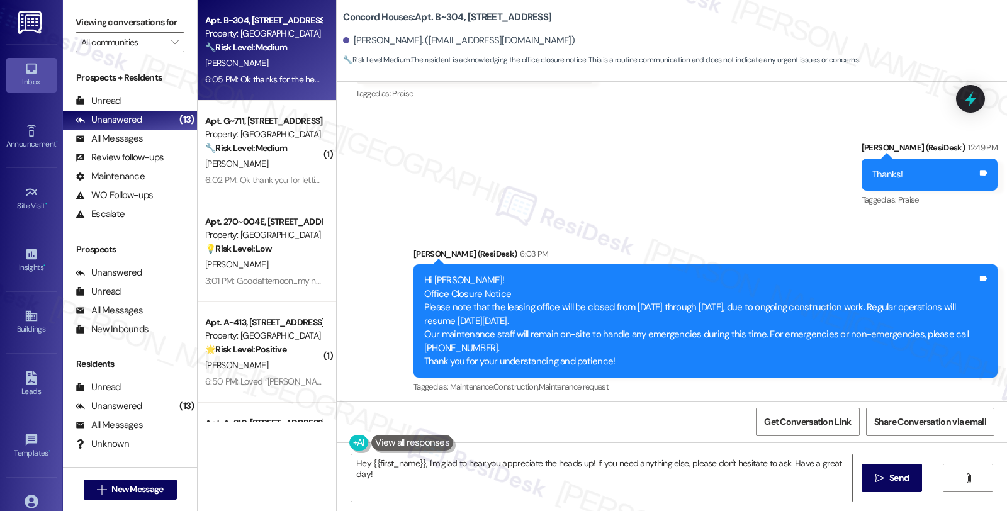
scroll to position [858, 0]
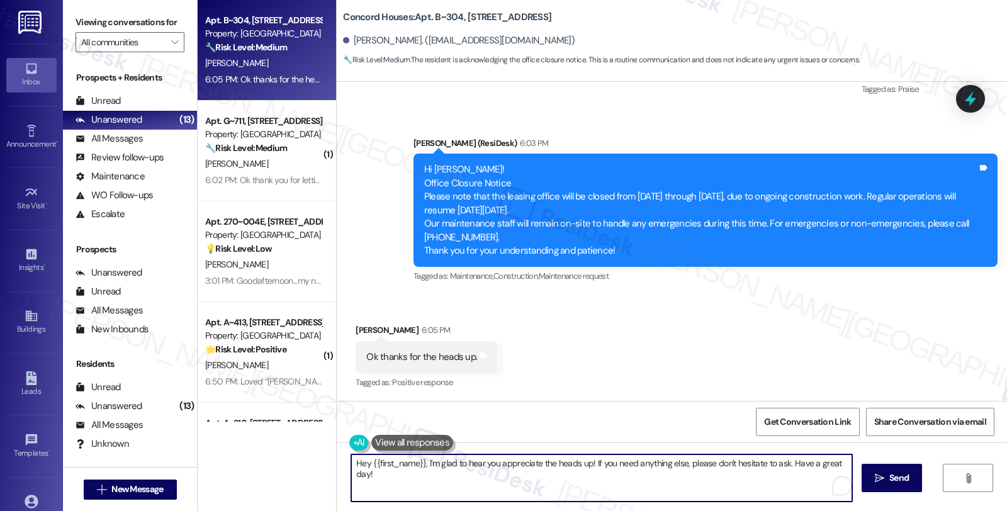
drag, startPoint x: 347, startPoint y: 462, endPoint x: 866, endPoint y: 454, distance: 519.7
click at [866, 454] on div "Hey {{first_name}}, I'm glad to hear you appreciate the heads up! If you need a…" at bounding box center [672, 489] width 670 height 94
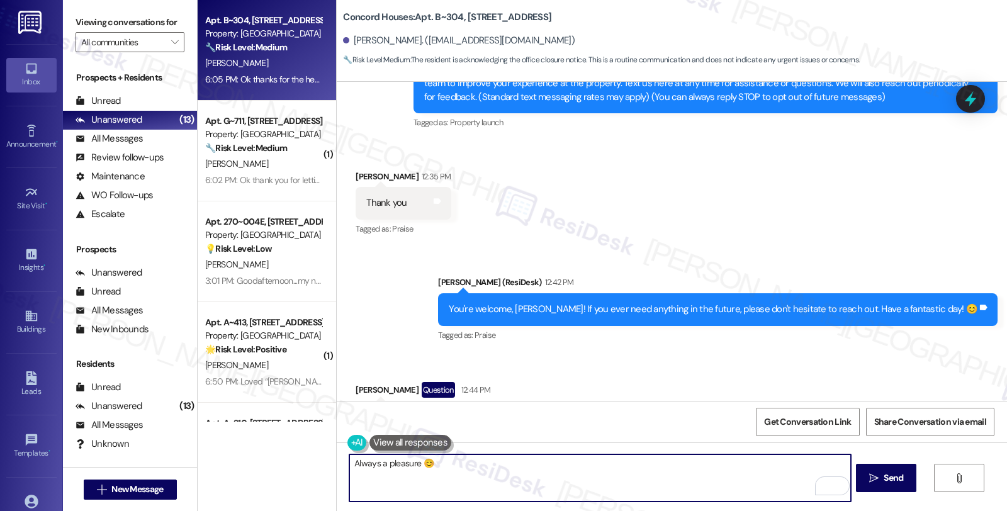
scroll to position [279, 0]
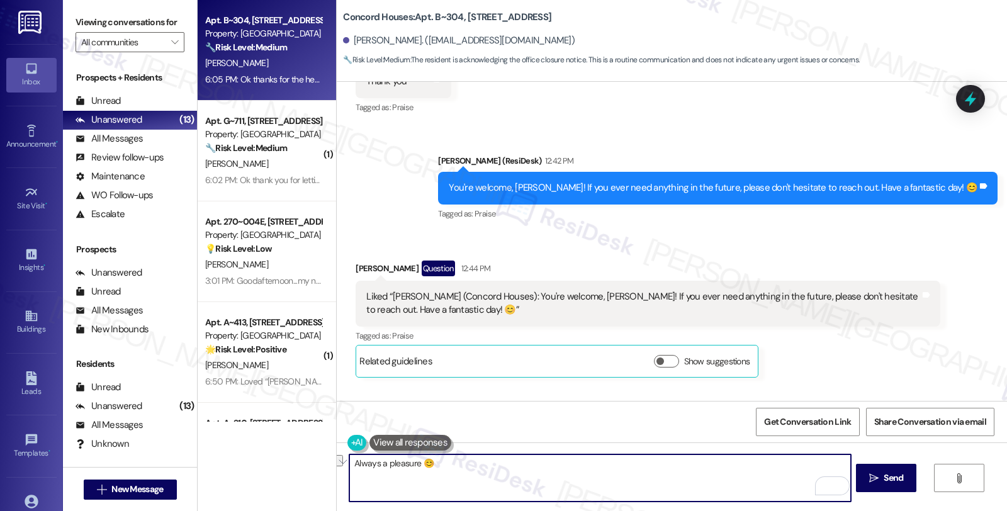
drag, startPoint x: 410, startPoint y: 461, endPoint x: 320, endPoint y: 461, distance: 90.6
click at [320, 461] on div "Apt. B~304, 719 Tremont St Property: Concord Houses 🔧 Risk Level: Medium The re…" at bounding box center [602, 255] width 809 height 511
type textarea "Anytime!"
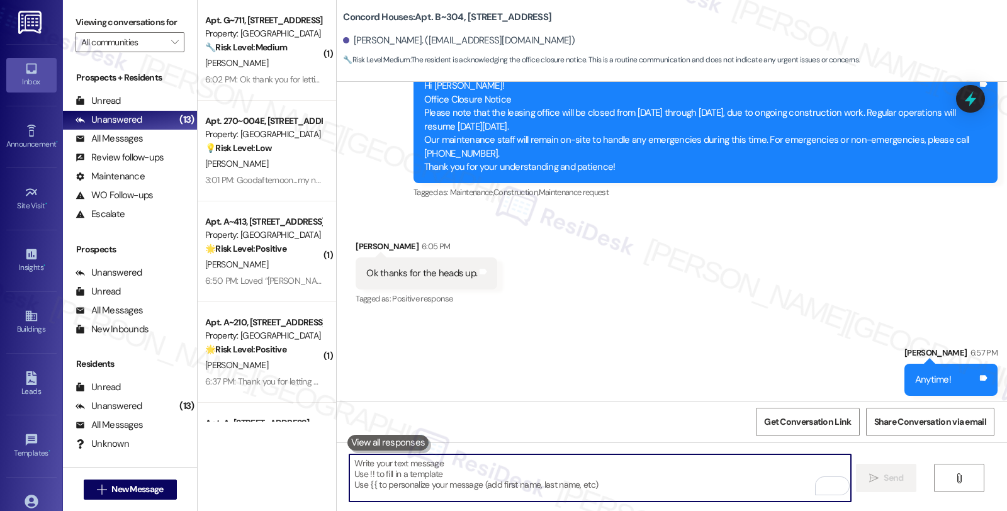
scroll to position [946, 0]
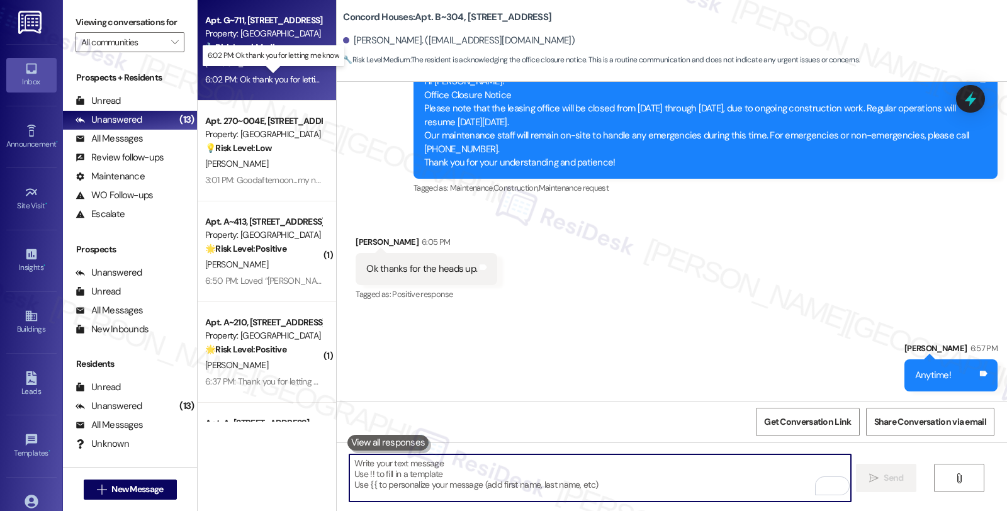
click at [284, 74] on div "6:02 PM: Ok thank you for letting me know 6:02 PM: Ok thank you for letting me …" at bounding box center [282, 79] width 154 height 11
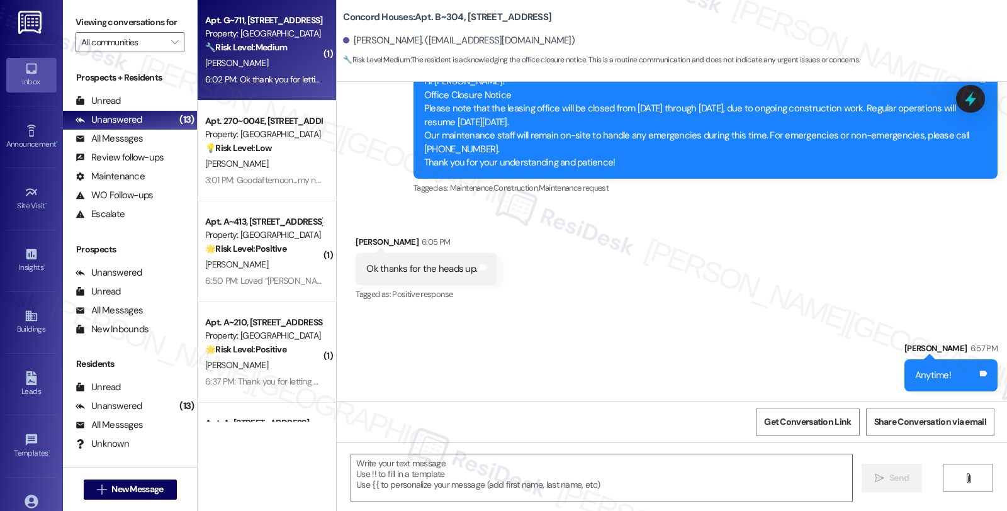
type textarea "Fetching suggested responses. Please feel free to read through the conversation…"
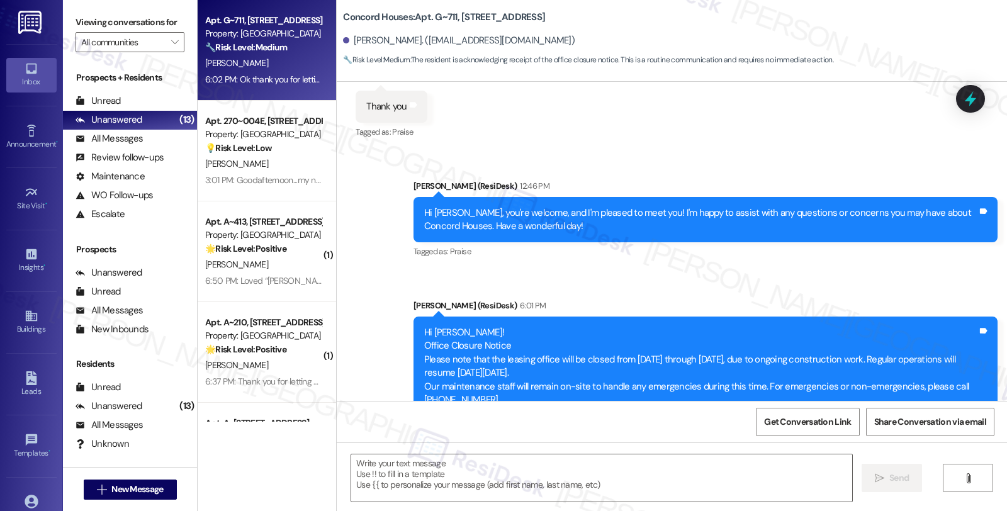
scroll to position [488, 0]
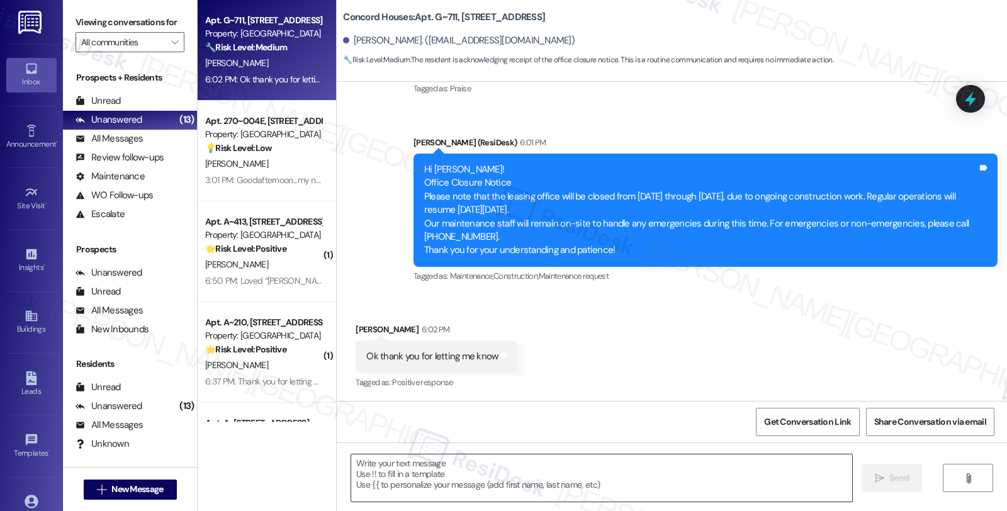
click at [410, 474] on textarea at bounding box center [601, 477] width 501 height 47
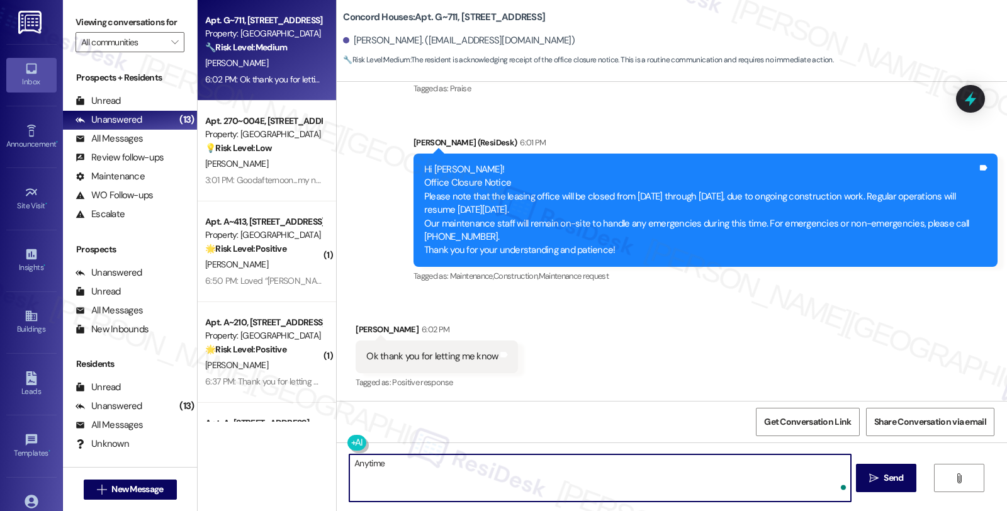
type textarea "Anytime!"
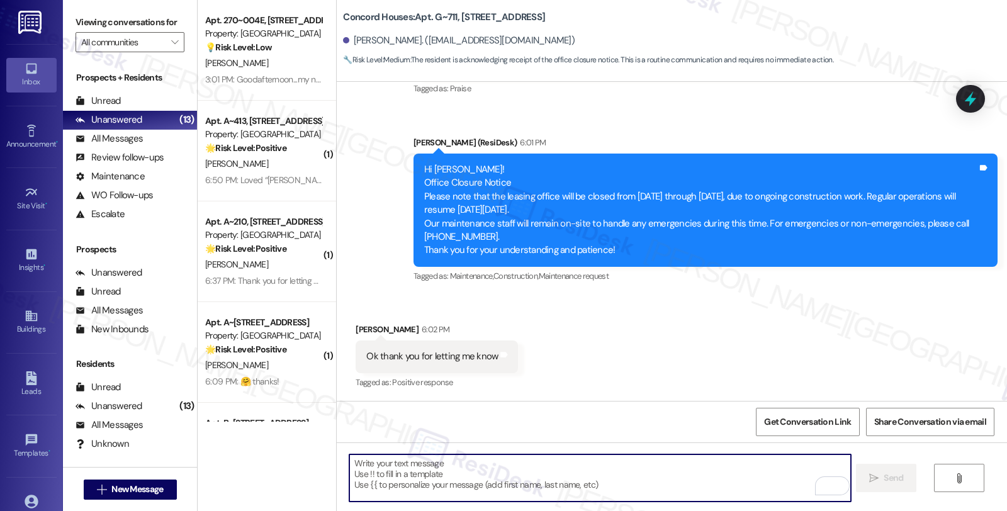
scroll to position [575, 0]
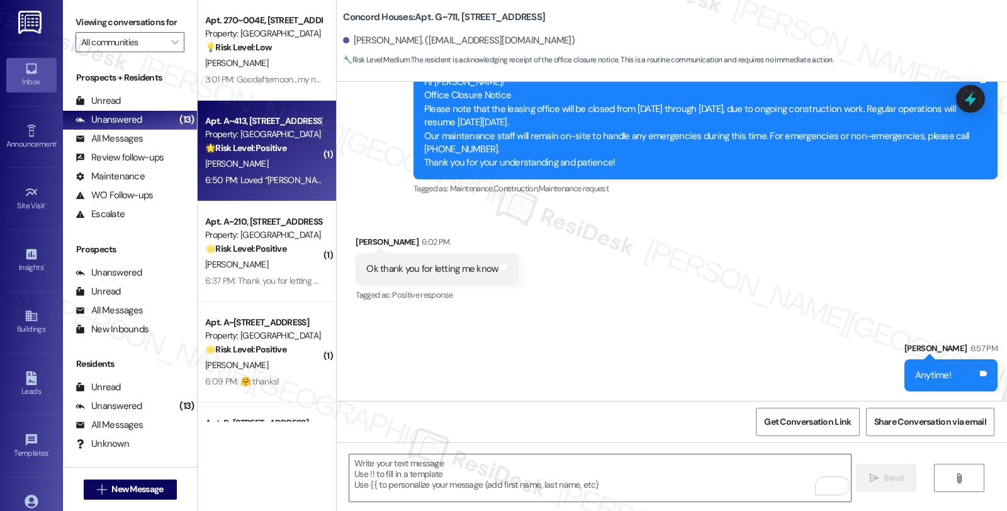
click at [280, 167] on div "M. Davies" at bounding box center [263, 164] width 119 height 16
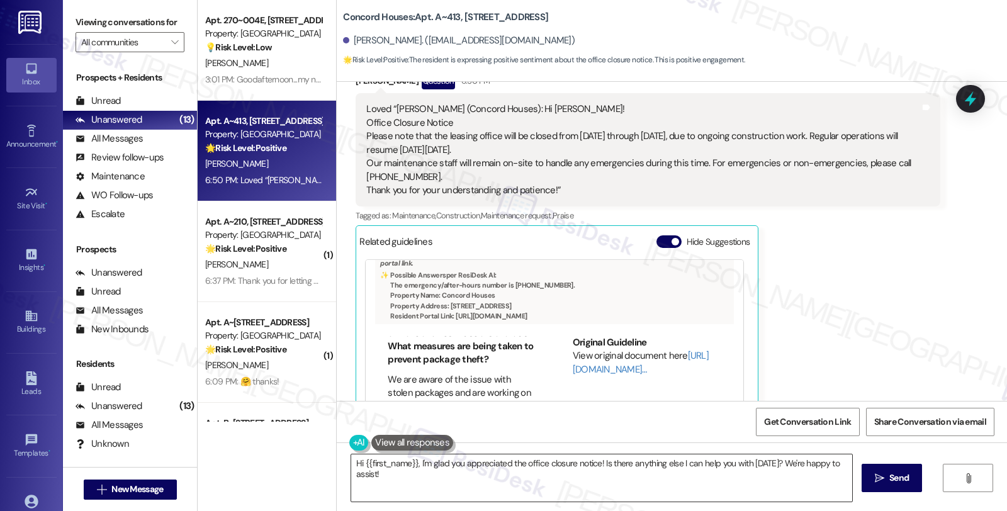
scroll to position [917, 0]
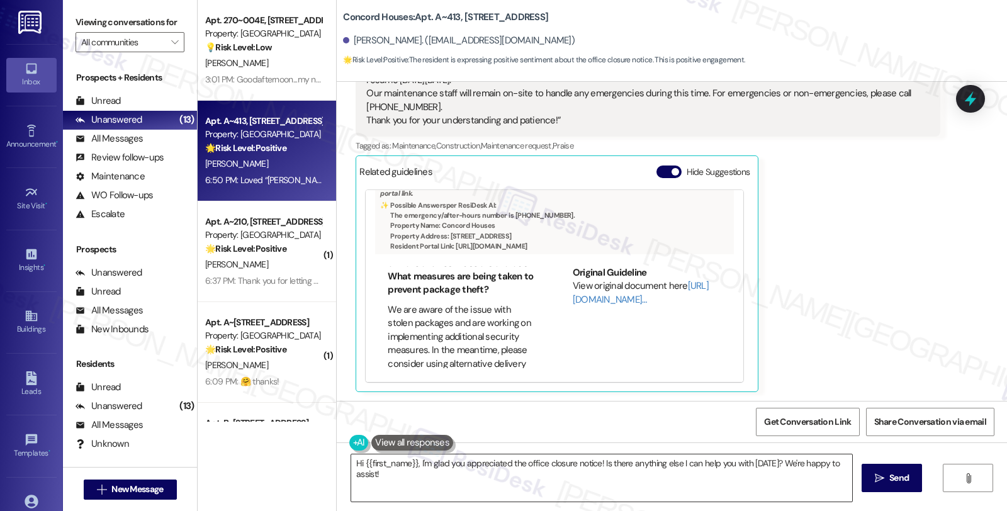
click at [412, 469] on textarea "Hi {{first_name}}, I'm glad you appreciated the office closure notice! Is there…" at bounding box center [601, 477] width 501 height 47
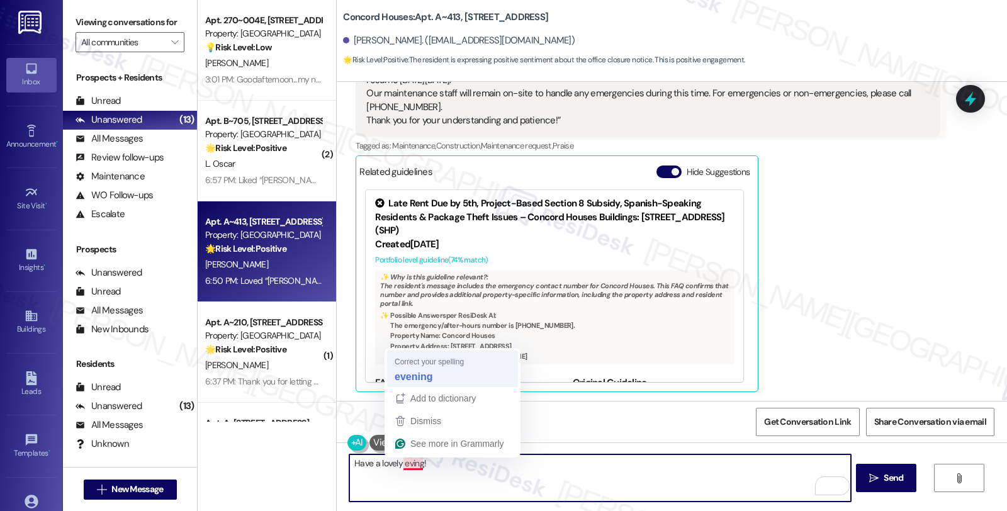
type textarea "Have a lovely evening!"
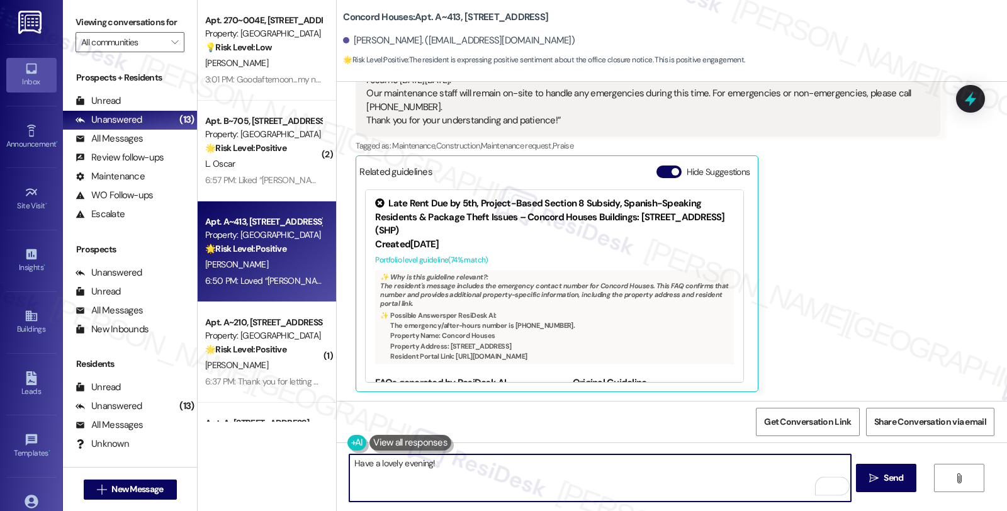
click at [468, 467] on textarea "Have a lovely evening!" at bounding box center [599, 477] width 501 height 47
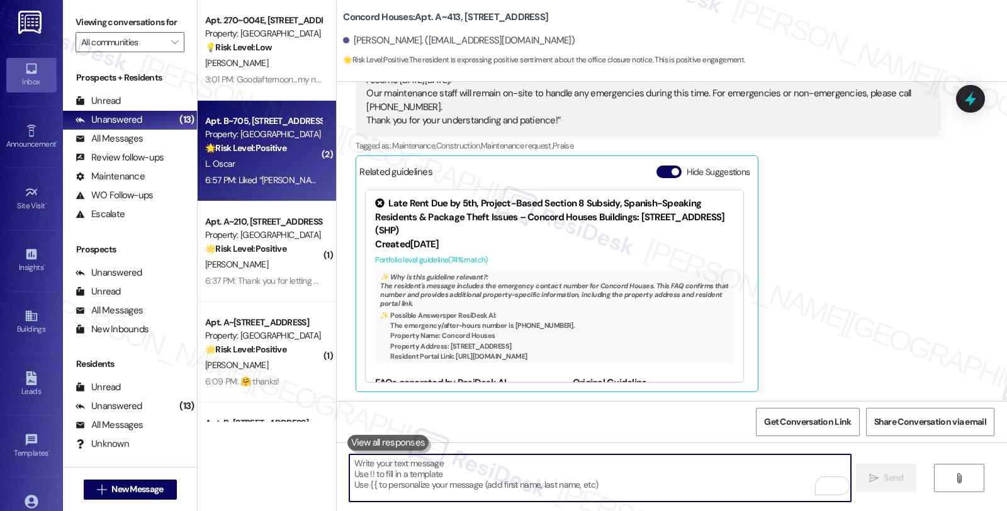
click at [316, 150] on div "Apt. B~705, 719 Tremont St Property: Concord Houses 🌟 Risk Level: Positive The …" at bounding box center [267, 151] width 138 height 101
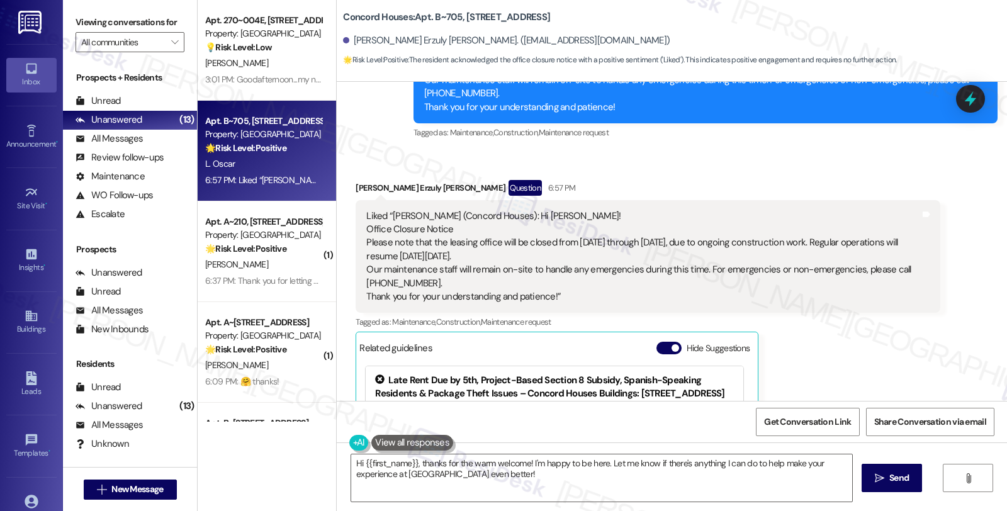
scroll to position [618, 0]
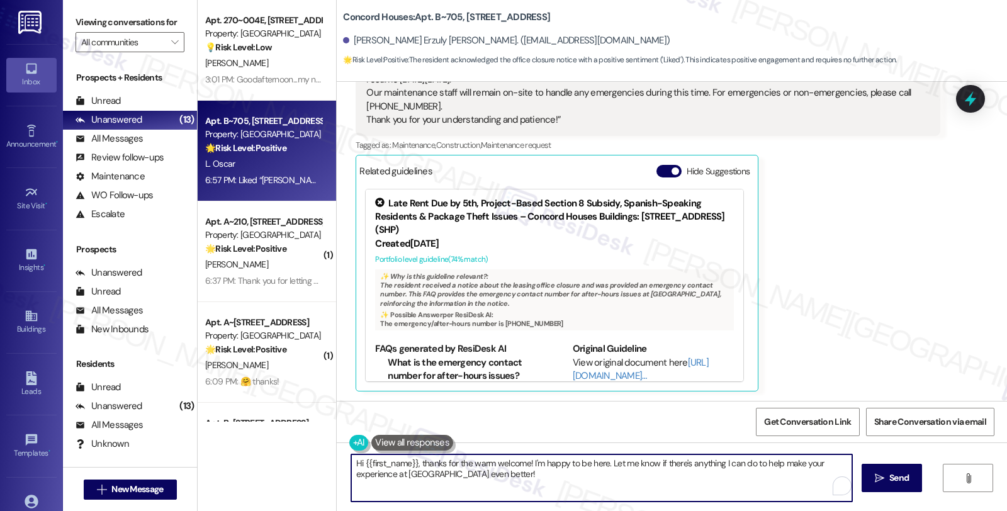
drag, startPoint x: 604, startPoint y: 463, endPoint x: 624, endPoint y: 489, distance: 32.7
click at [624, 489] on textarea "Hi {{first_name}}, thanks for the warm welcome! I'm happy to be here. Let me kn…" at bounding box center [601, 477] width 501 height 47
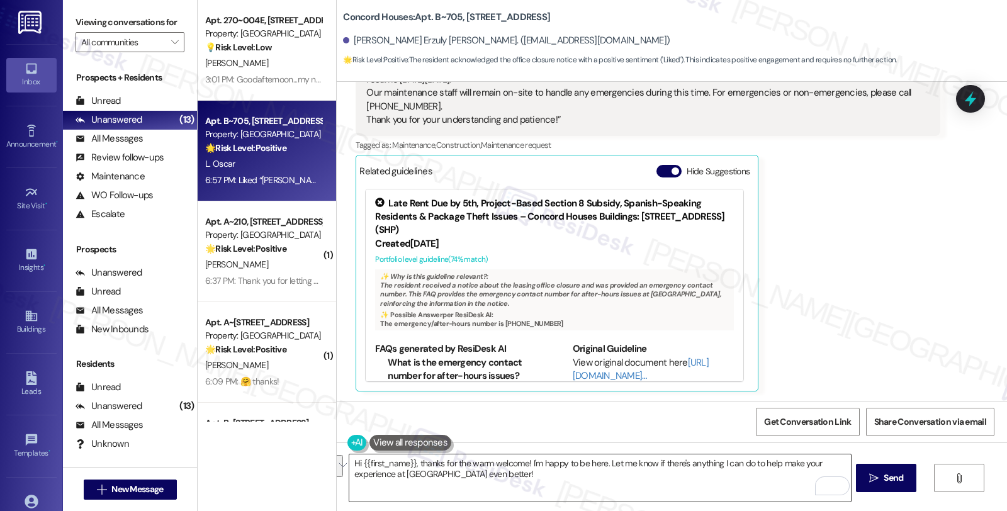
click at [486, 486] on textarea "Hi {{first_name}}, thanks for the warm welcome! I'm happy to be here. Let me kn…" at bounding box center [599, 477] width 501 height 47
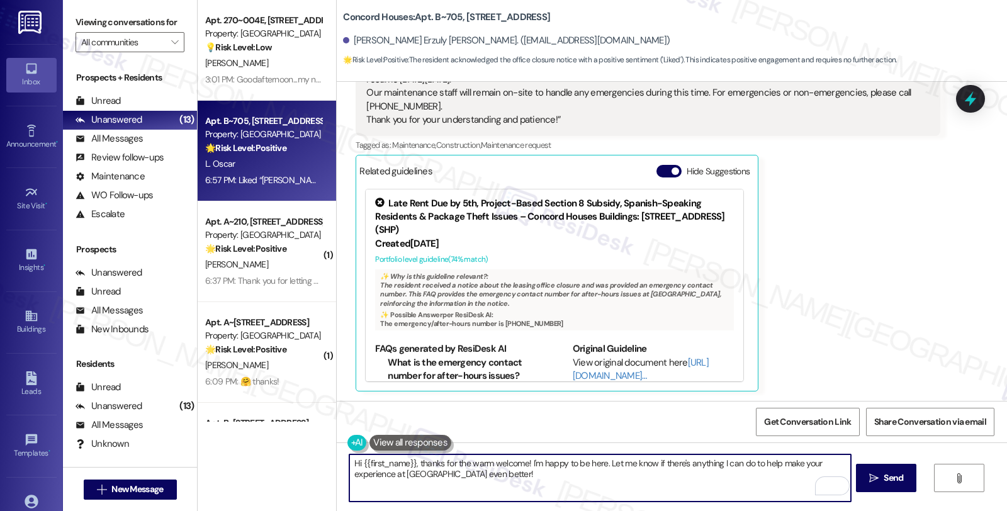
drag, startPoint x: 601, startPoint y: 462, endPoint x: 629, endPoint y: 483, distance: 35.1
click at [629, 483] on textarea "Hi {{first_name}}, thanks for the warm welcome! I'm happy to be here. Let me kn…" at bounding box center [599, 477] width 501 height 47
paste textarea "Should you have other concerns, please feel free to reach out. Have a great day"
click at [484, 485] on textarea "Hi {{first_name}}, thanks for the warm welcome! I'm happy to be here. Should yo…" at bounding box center [599, 477] width 501 height 47
drag, startPoint x: 484, startPoint y: 485, endPoint x: 774, endPoint y: 487, distance: 289.4
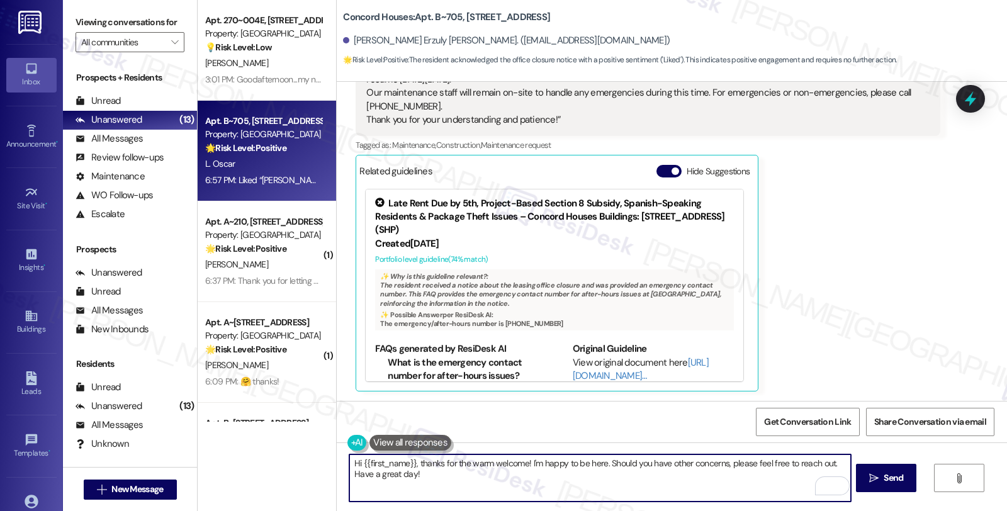
click at [774, 487] on textarea "Hi {{first_name}}, thanks for the warm welcome! I'm happy to be here. Should yo…" at bounding box center [599, 477] width 501 height 47
drag, startPoint x: 832, startPoint y: 457, endPoint x: 841, endPoint y: 474, distance: 19.1
click at [841, 474] on textarea "Hi {{first_name}}, thanks for the warm welcome! I'm happy to be here. Should yo…" at bounding box center [599, 477] width 501 height 47
type textarea "Hi {{first_name}}, thanks for the warm welcome! I'm happy to be here. Should yo…"
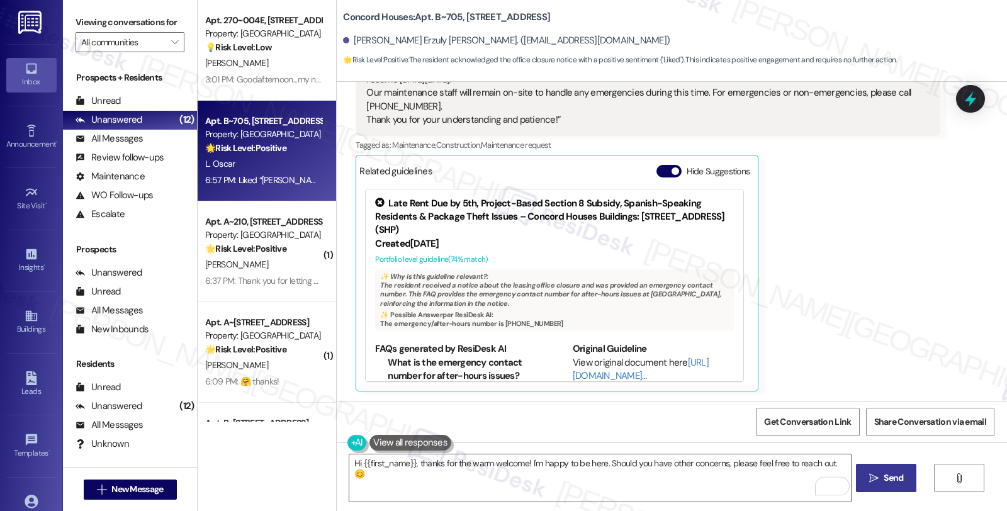
click at [896, 481] on span "Send" at bounding box center [893, 477] width 20 height 13
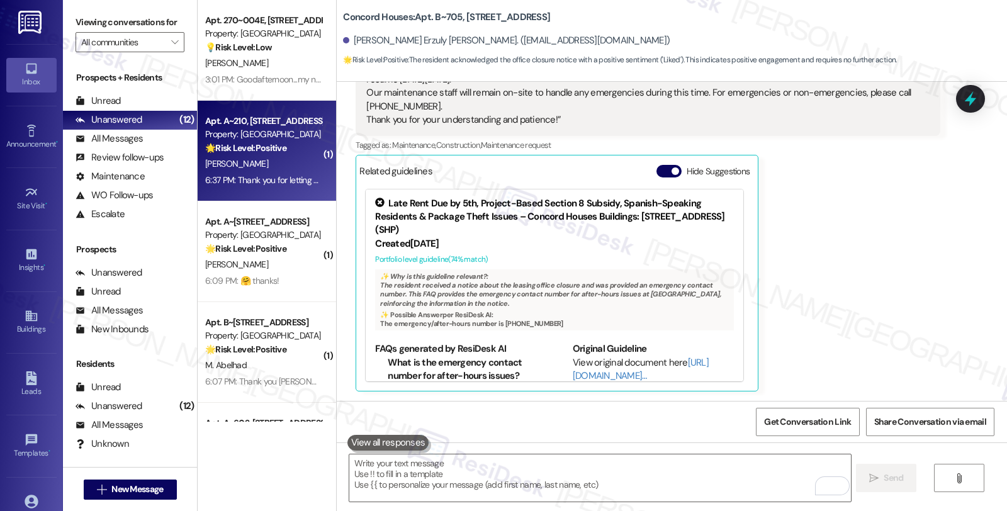
click at [284, 166] on div "A. Birhanu" at bounding box center [263, 164] width 119 height 16
type textarea "Fetching suggested responses. Please feel free to read through the conversation…"
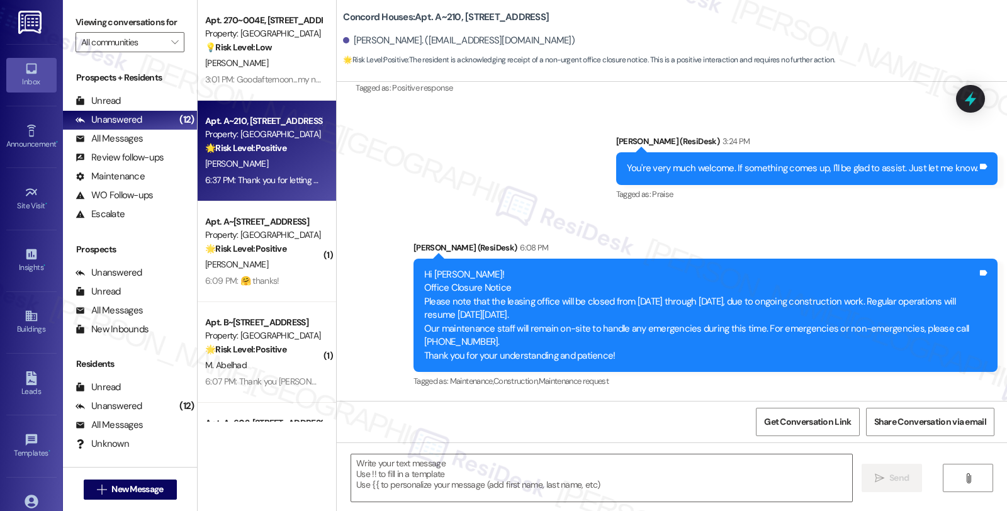
scroll to position [404, 0]
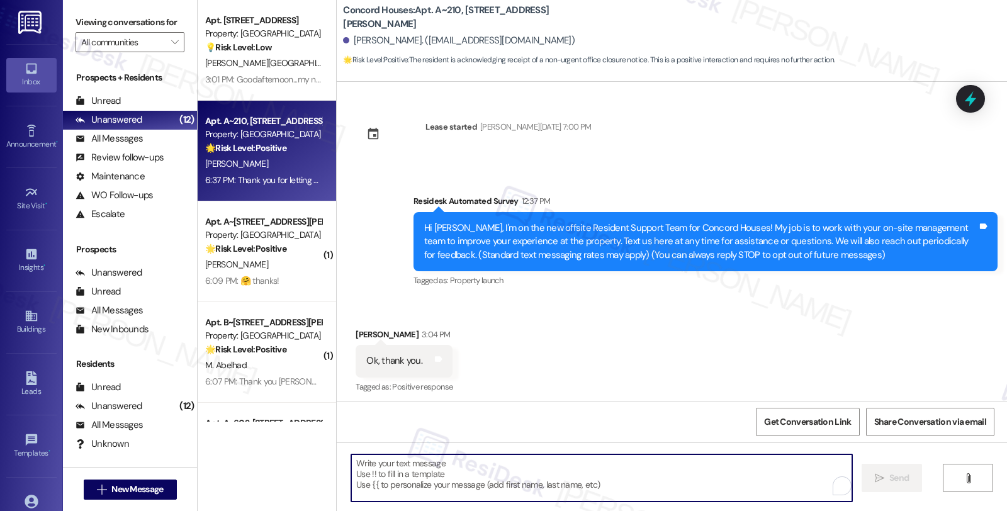
click at [413, 476] on textarea "To enrich screen reader interactions, please activate Accessibility in Grammarl…" at bounding box center [601, 477] width 501 height 47
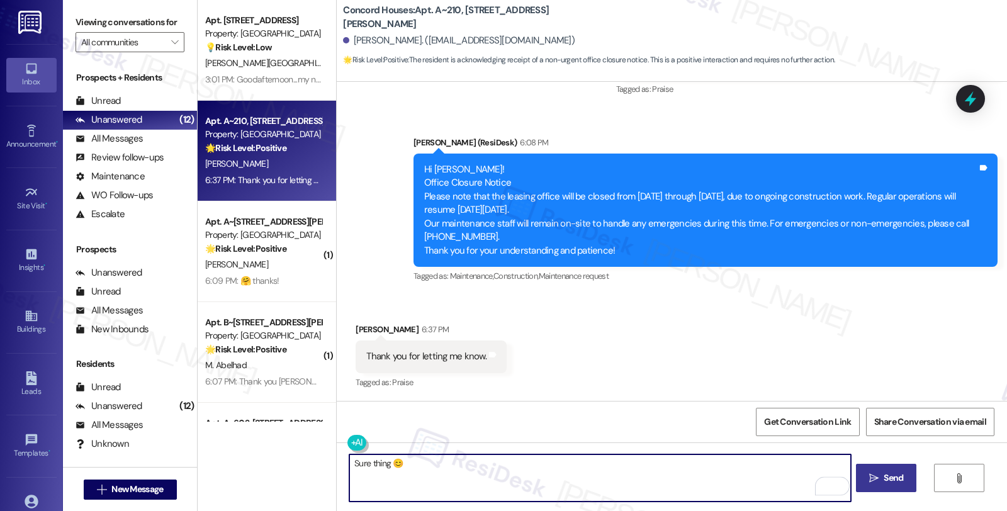
type textarea "Sure thing 😊"
click at [878, 486] on button " Send" at bounding box center [886, 478] width 61 height 28
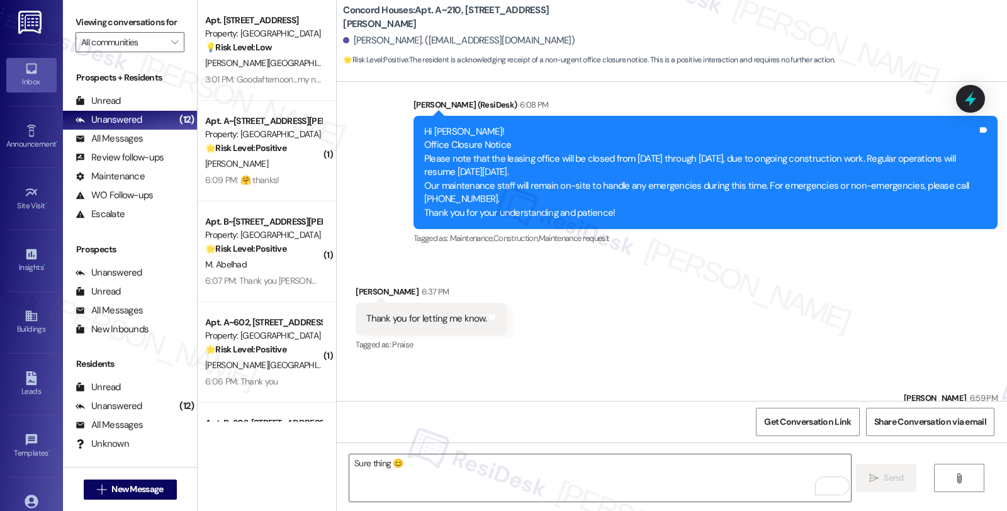
scroll to position [491, 0]
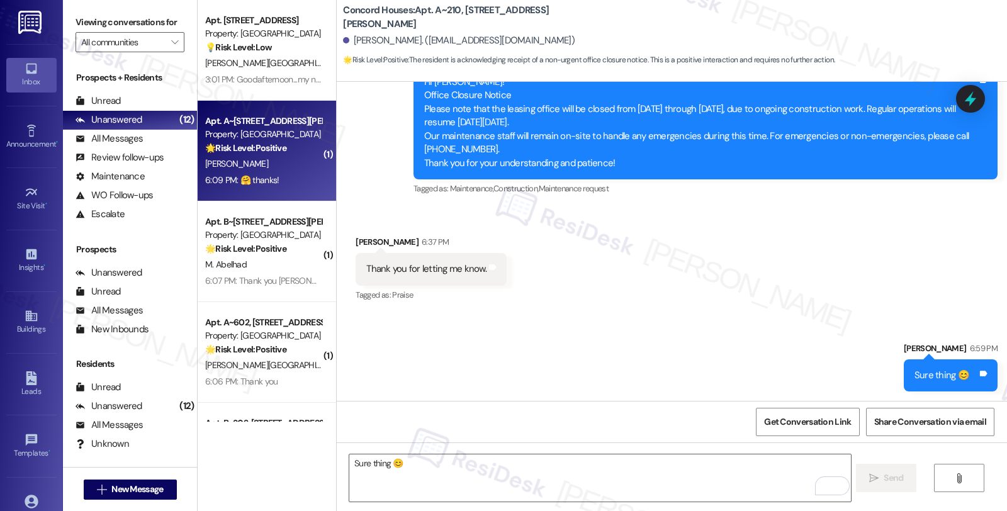
click at [267, 132] on div "Property: [GEOGRAPHIC_DATA]" at bounding box center [263, 134] width 116 height 13
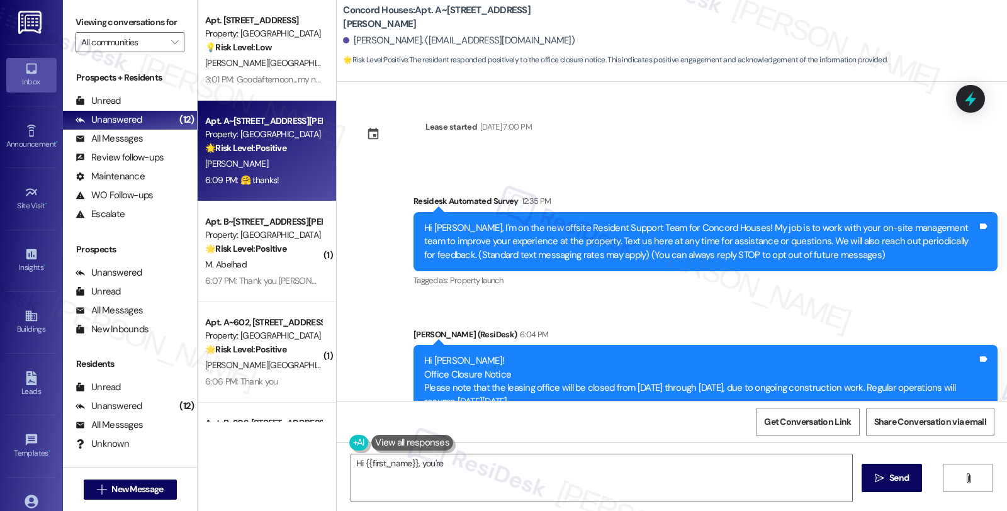
scroll to position [191, 0]
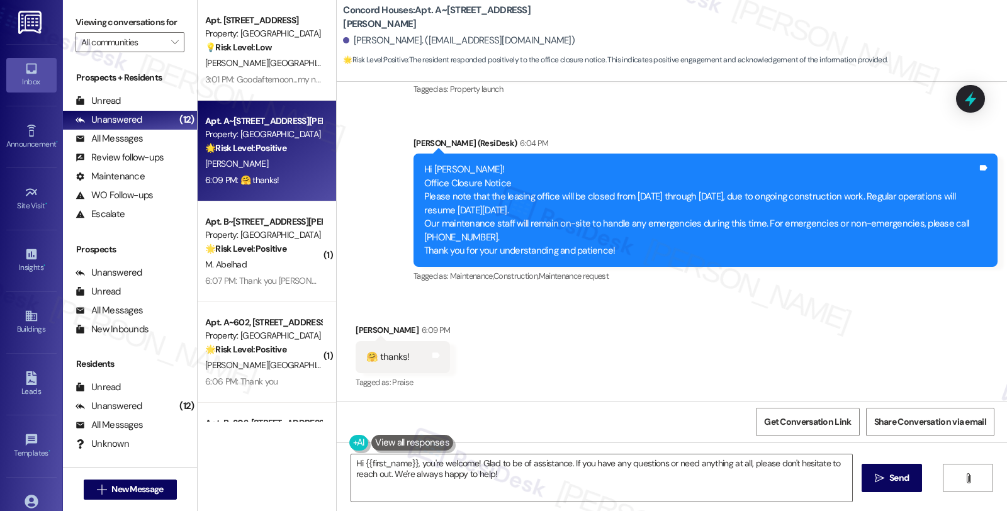
click at [361, 332] on div "Miranda Papajani 6:09 PM" at bounding box center [402, 332] width 94 height 18
copy div "Miranda"
click at [351, 464] on textarea "Hi {{first_name}}, you're welcome! Glad to be of assistance. If you have any qu…" at bounding box center [601, 477] width 501 height 47
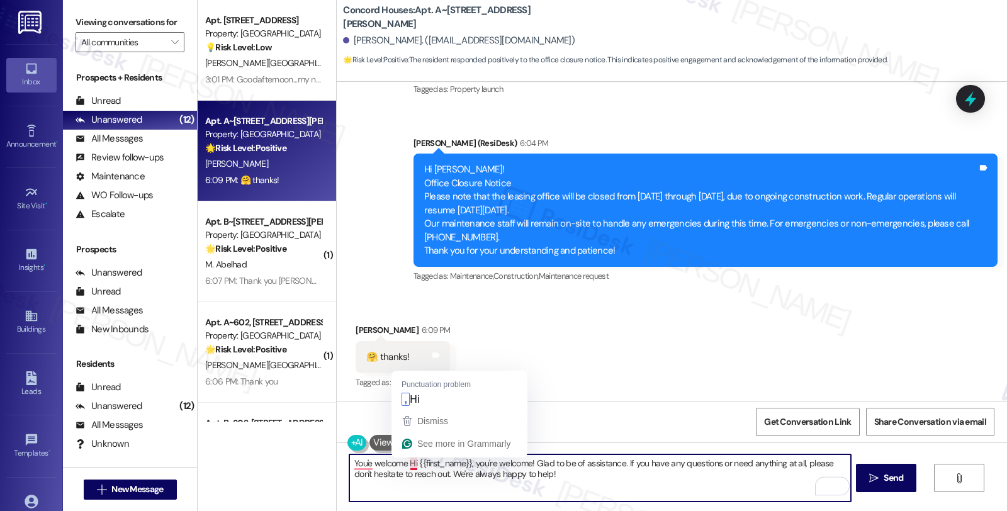
click at [401, 464] on textarea "You'e welcome Hi {{first_name}}, you're welcome! Glad to be of assistance. If y…" at bounding box center [599, 477] width 501 height 47
drag, startPoint x: 461, startPoint y: 462, endPoint x: 547, endPoint y: 484, distance: 89.0
click at [547, 484] on textarea "You're welcome, {{first_name}}, you're welcome! Glad to be of assistance. If yo…" at bounding box center [599, 477] width 501 height 47
click at [612, 464] on textarea "You're welcome, {{first_name}}, you're welcome! Glad to be of assistance. If yo…" at bounding box center [599, 477] width 501 height 47
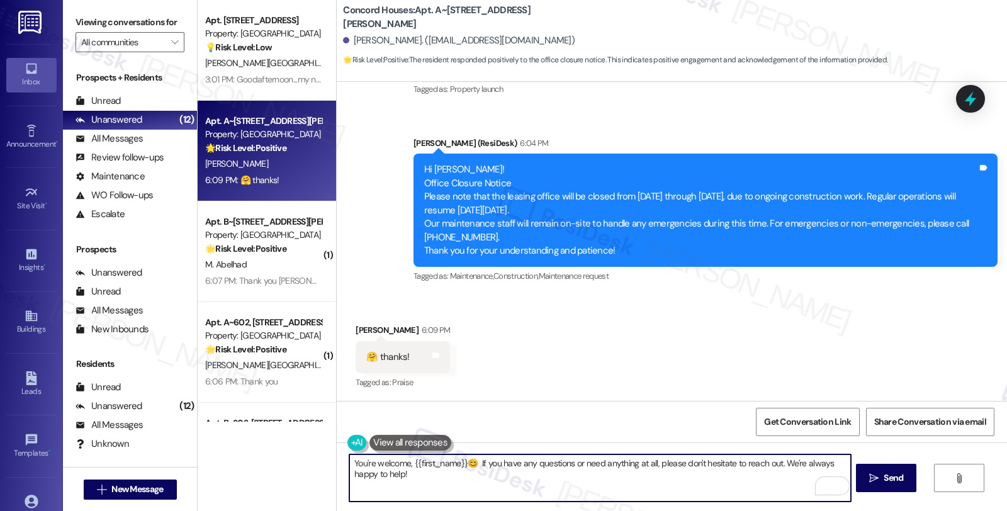
click at [388, 476] on textarea "You're welcome, {{first_name}}😊 If you have any questions or need anything at a…" at bounding box center [599, 477] width 501 height 47
type textarea "You're welcome, {{first_name}}😊 If you have any questions or need anything at a…"
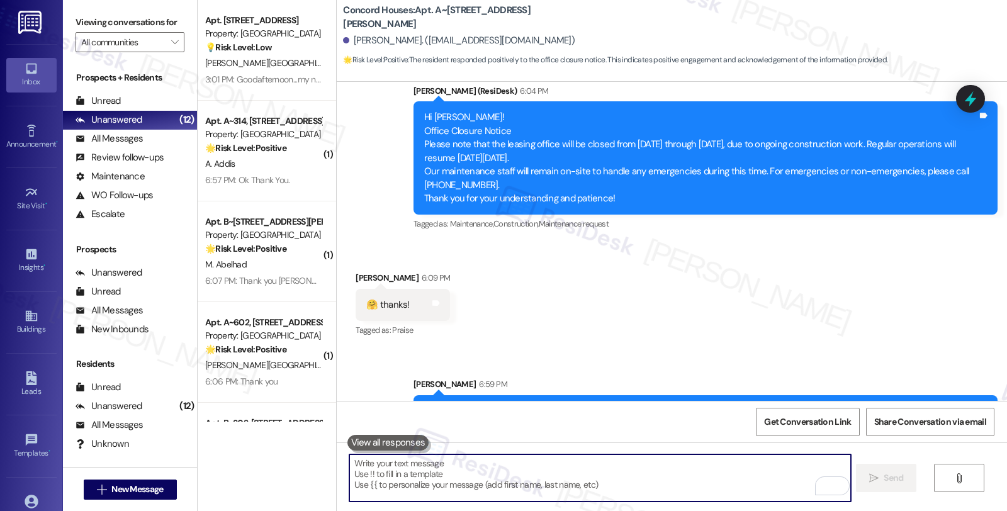
scroll to position [279, 0]
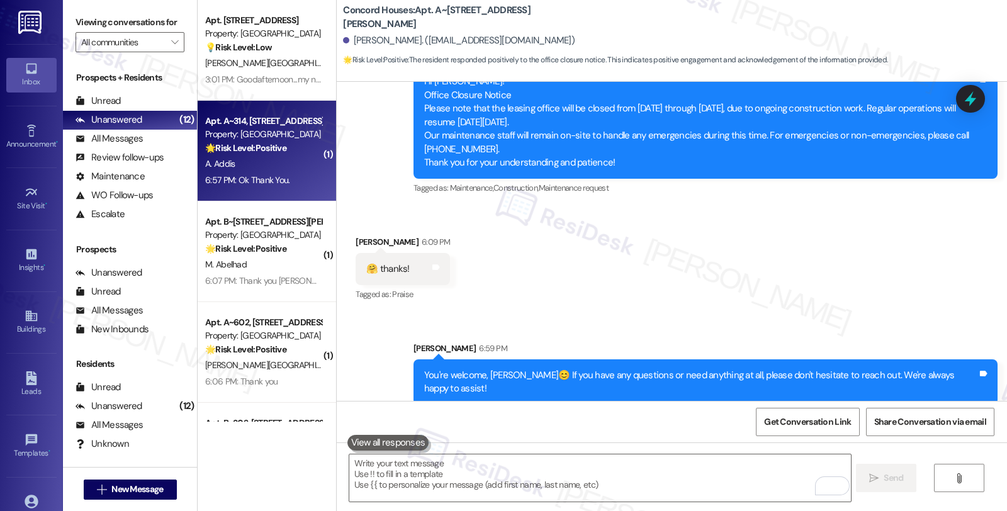
click at [276, 145] on strong "🌟 Risk Level: Positive" at bounding box center [245, 147] width 81 height 11
type textarea "Fetching suggested responses. Please feel free to read through the conversation…"
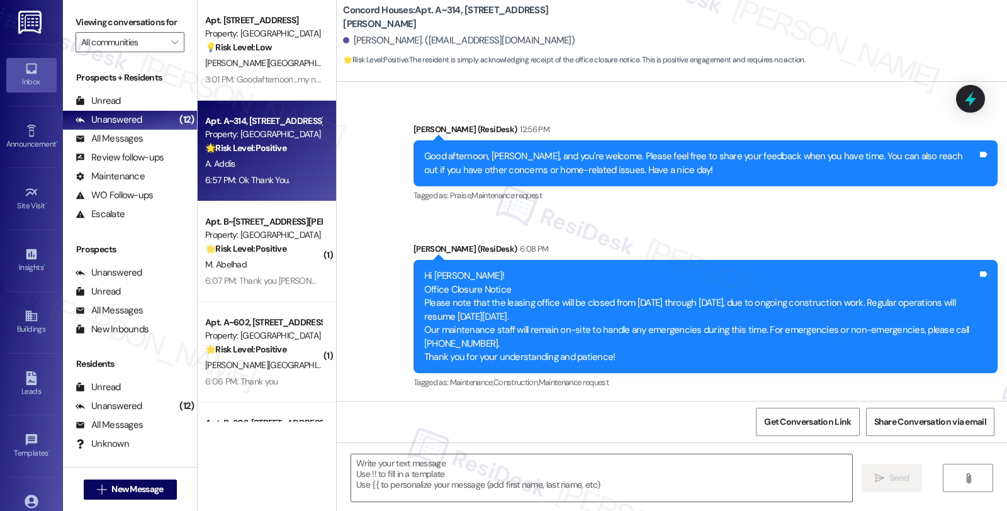
scroll to position [417, 0]
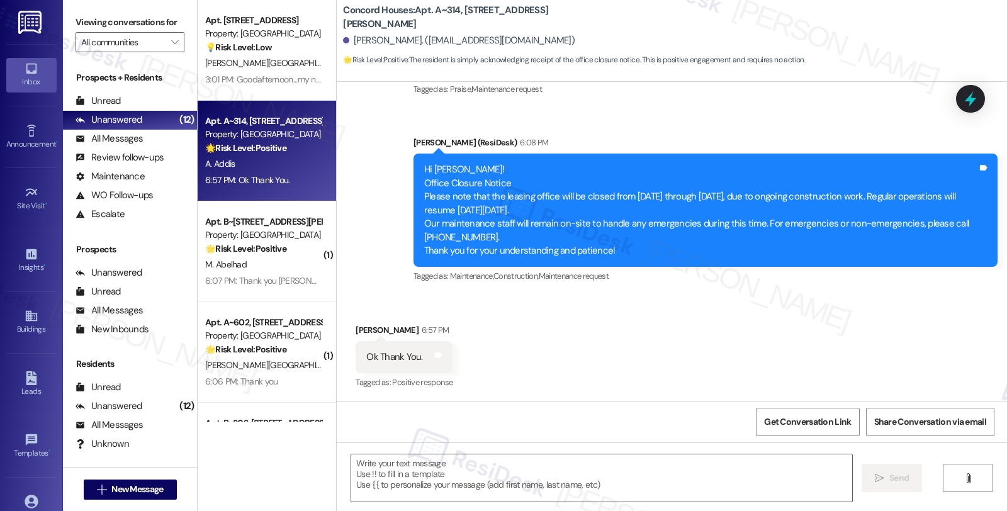
click at [359, 328] on div "Abraham Addis 6:57 PM" at bounding box center [403, 332] width 97 height 18
copy div "Abraham"
click at [384, 472] on textarea at bounding box center [601, 477] width 501 height 47
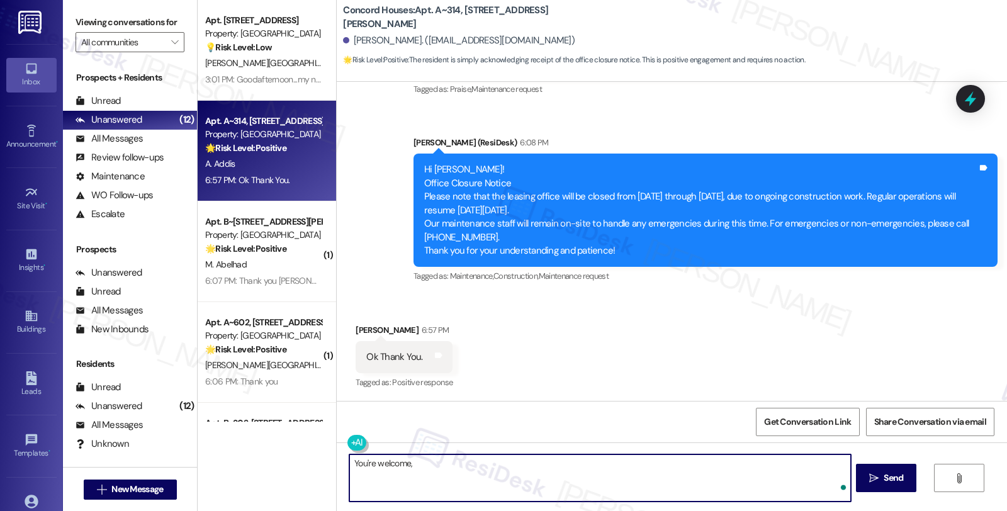
paste textarea "Abraham"
drag, startPoint x: 458, startPoint y: 462, endPoint x: 447, endPoint y: 467, distance: 12.4
click at [447, 467] on textarea "You're welcome, Abraham" at bounding box center [599, 477] width 501 height 47
type textarea "You're welcome, Abraham!"
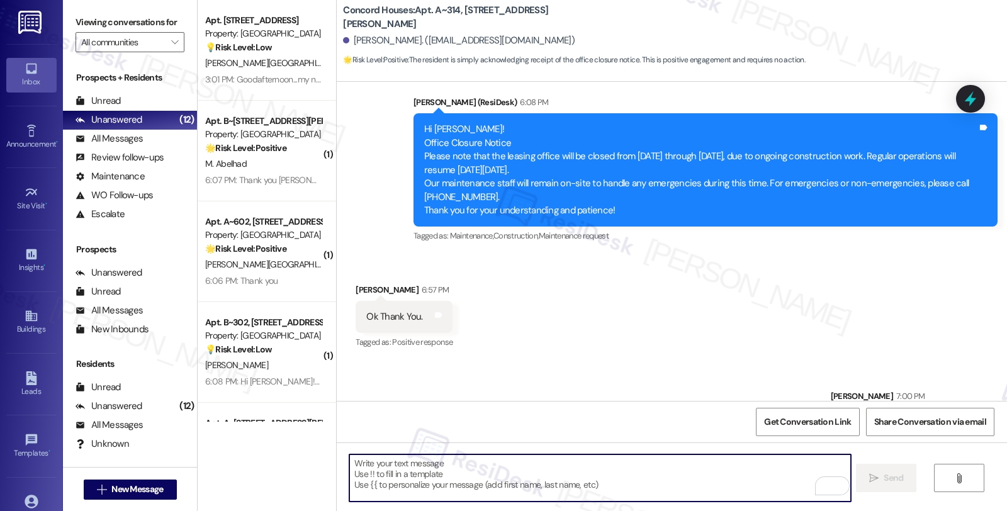
scroll to position [505, 0]
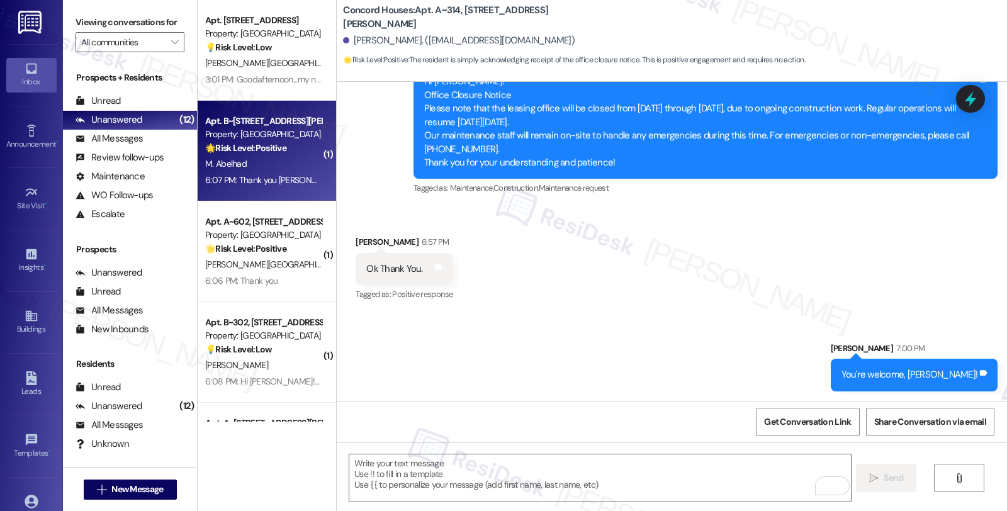
click at [247, 151] on strong "🌟 Risk Level: Positive" at bounding box center [245, 147] width 81 height 11
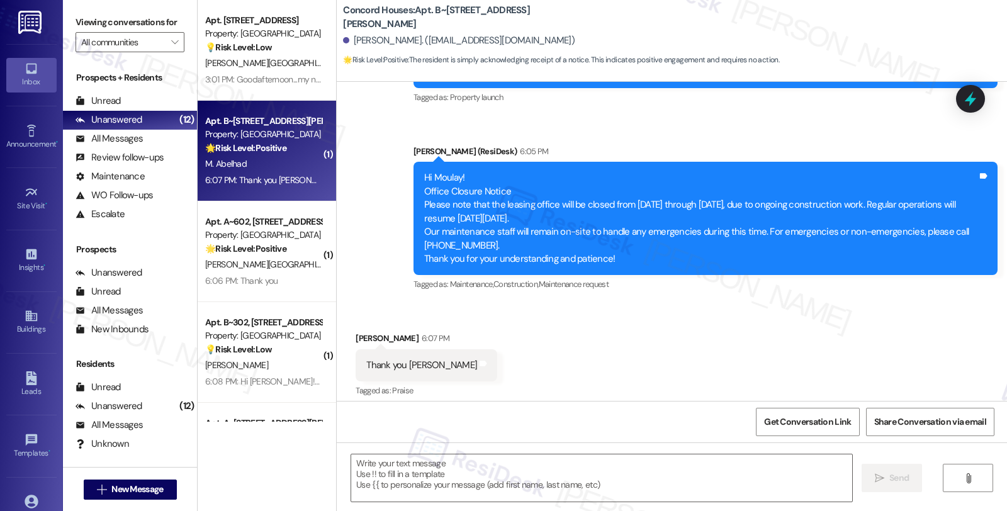
type textarea "Fetching suggested responses. Please feel free to read through the conversation…"
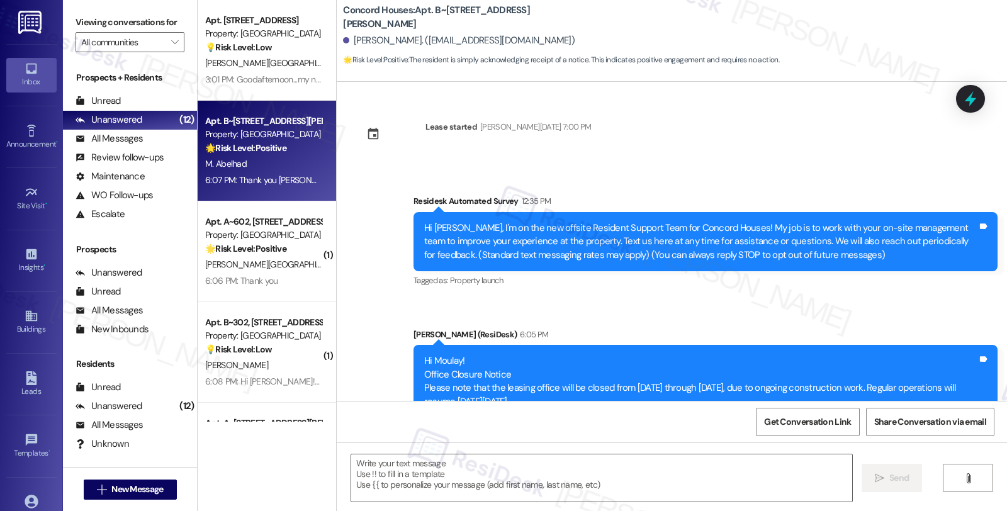
scroll to position [191, 0]
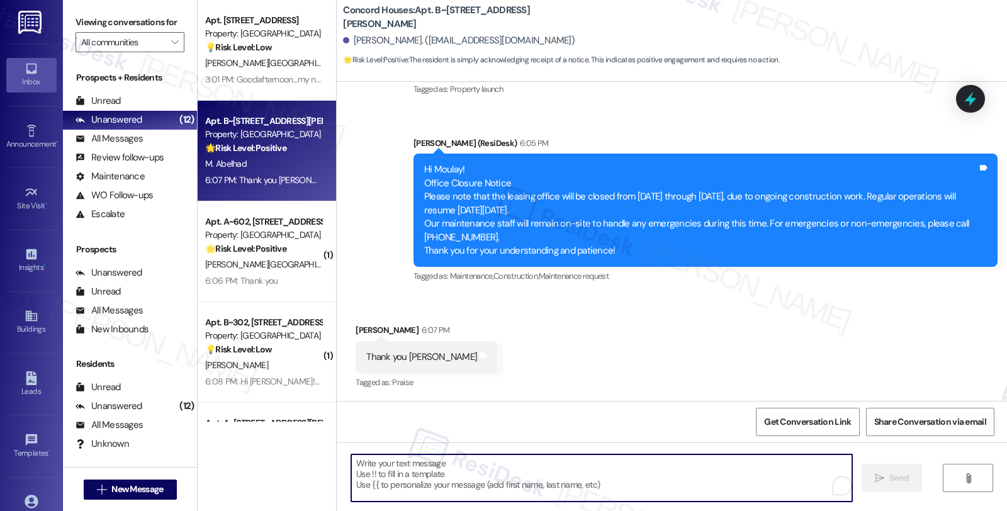
click at [428, 468] on textarea "To enrich screen reader interactions, please activate Accessibility in Grammarl…" at bounding box center [601, 477] width 501 height 47
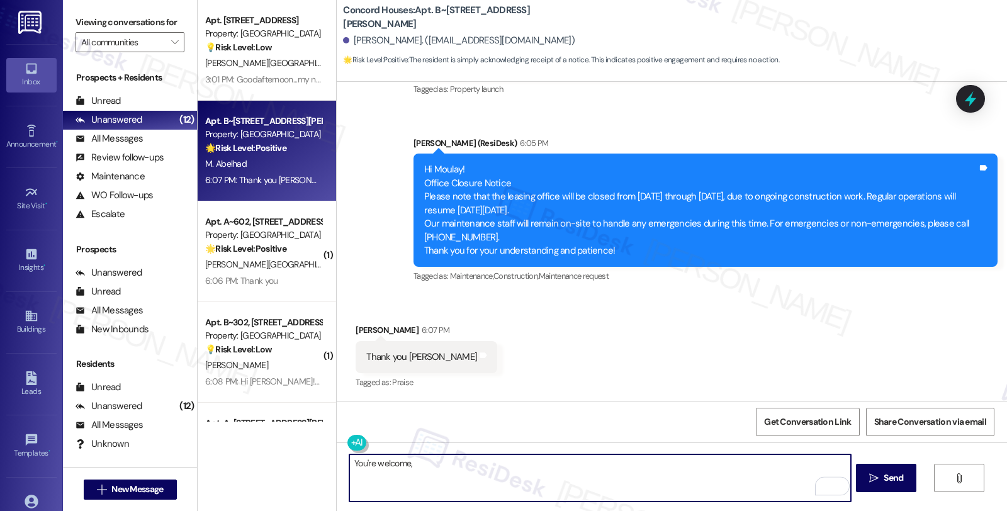
click at [357, 330] on div "Moulay Abelhad 6:07 PM" at bounding box center [426, 332] width 142 height 18
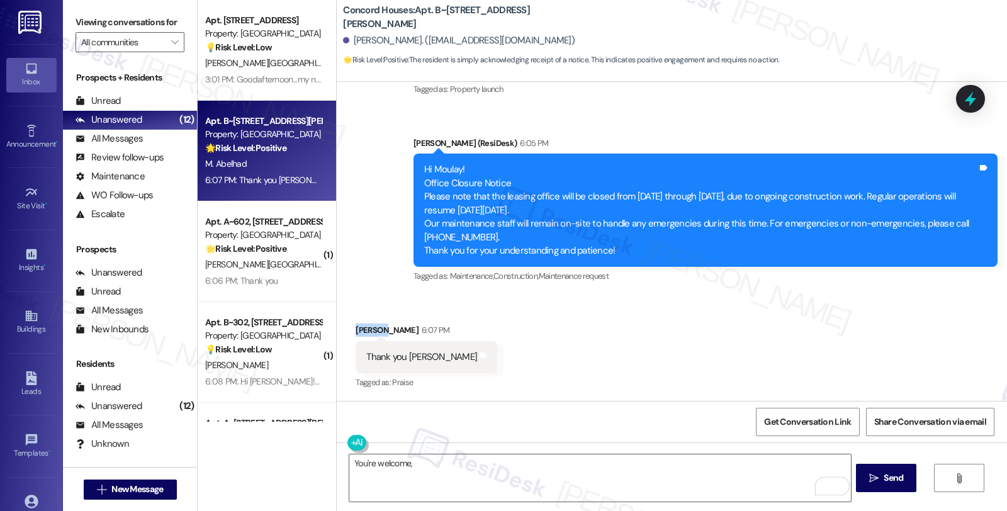
click at [357, 330] on div "Moulay Abelhad 6:07 PM" at bounding box center [426, 332] width 142 height 18
copy div "Moulay"
click at [455, 462] on textarea "You're welcome," at bounding box center [599, 477] width 501 height 47
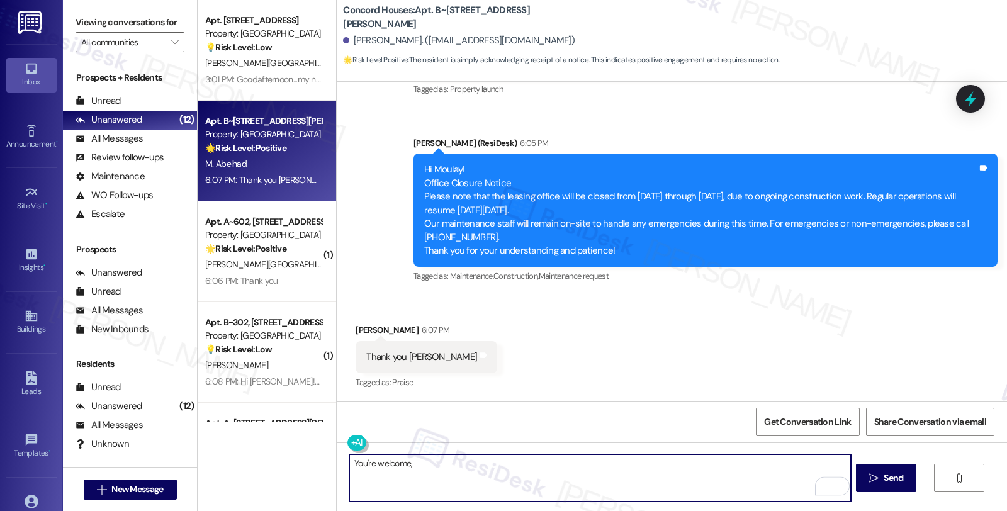
paste textarea "Moulay"
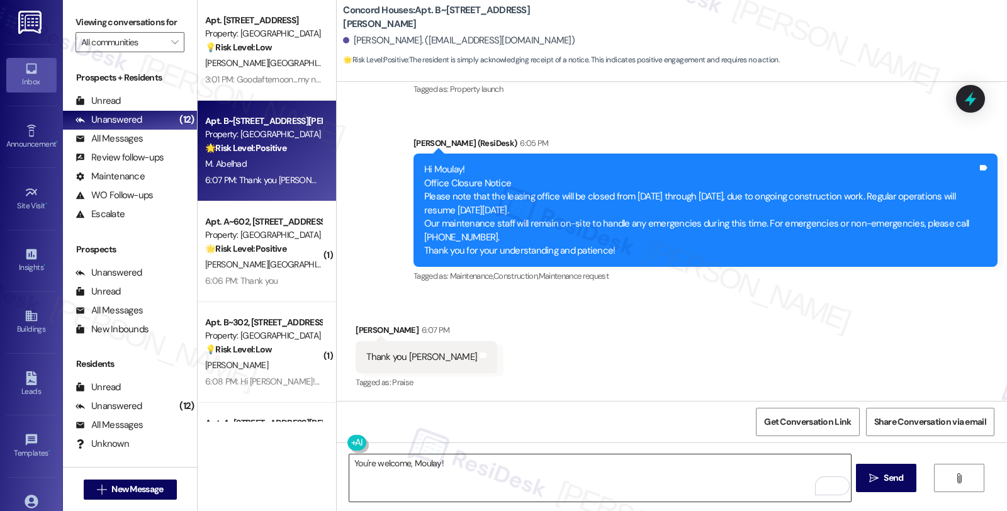
click at [491, 461] on textarea "You're welcome, Moulay!" at bounding box center [599, 477] width 501 height 47
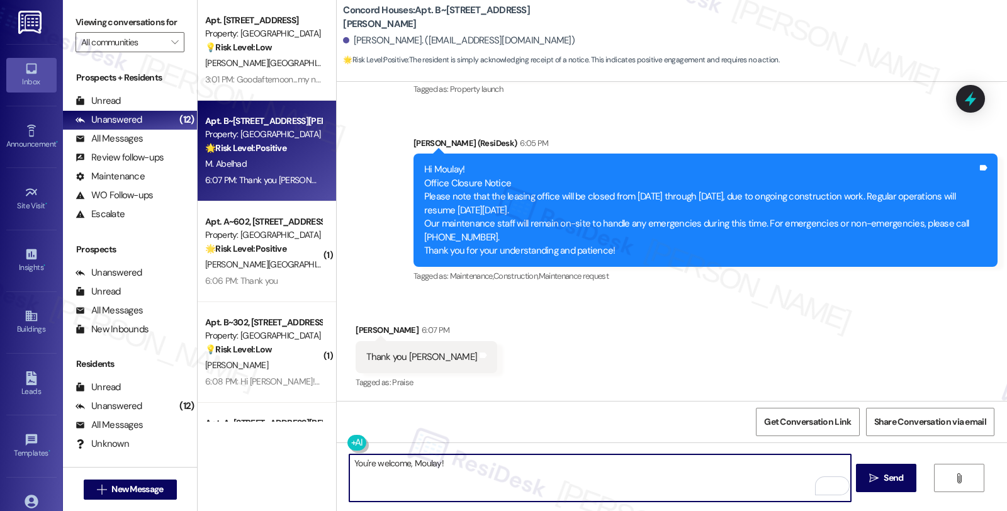
paste textarea "If you ever need anything in the future, please don't hesitate to reach out."
click at [771, 467] on textarea "You're welcome, Moulay! If you ever need anything in the future, please don't h…" at bounding box center [599, 477] width 501 height 47
click at [756, 464] on textarea "You're welcome, Moulay! If you ever need anything in the future, please don't h…" at bounding box center [599, 477] width 501 height 47
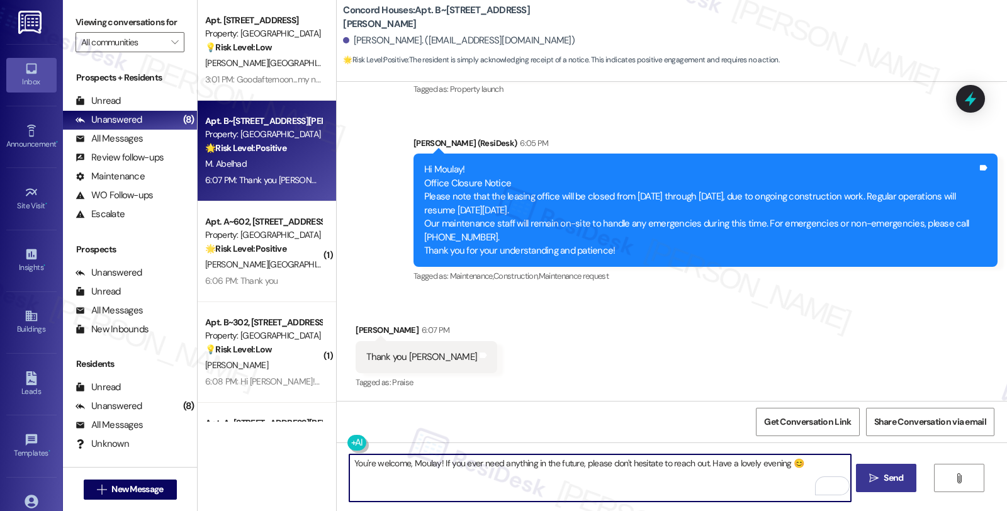
type textarea "You're welcome, Moulay! If you ever need anything in the future, please don't h…"
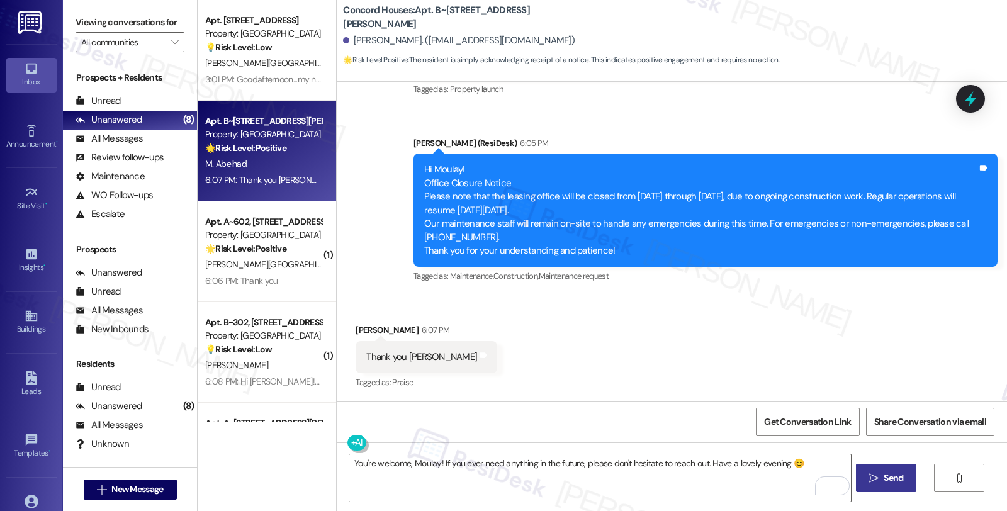
click at [878, 482] on span " Send" at bounding box center [886, 477] width 40 height 13
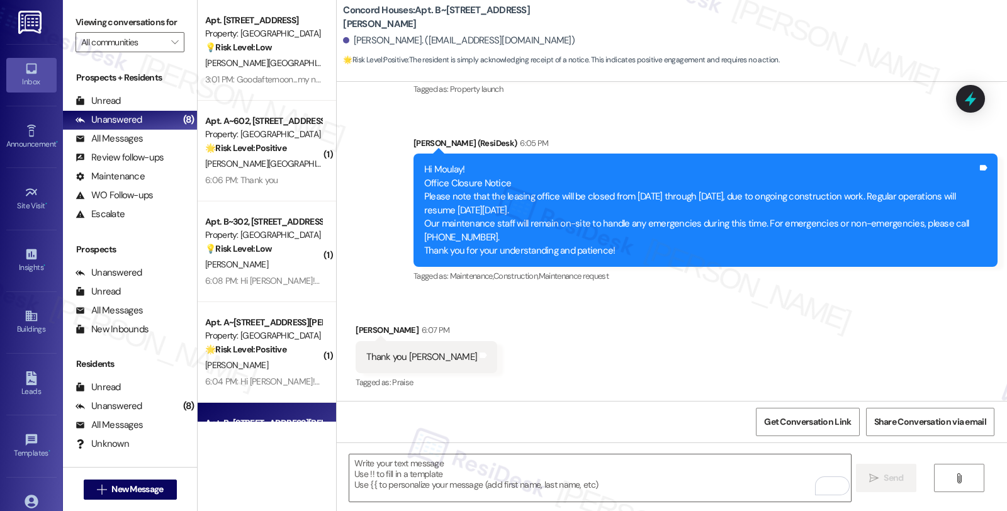
scroll to position [279, 0]
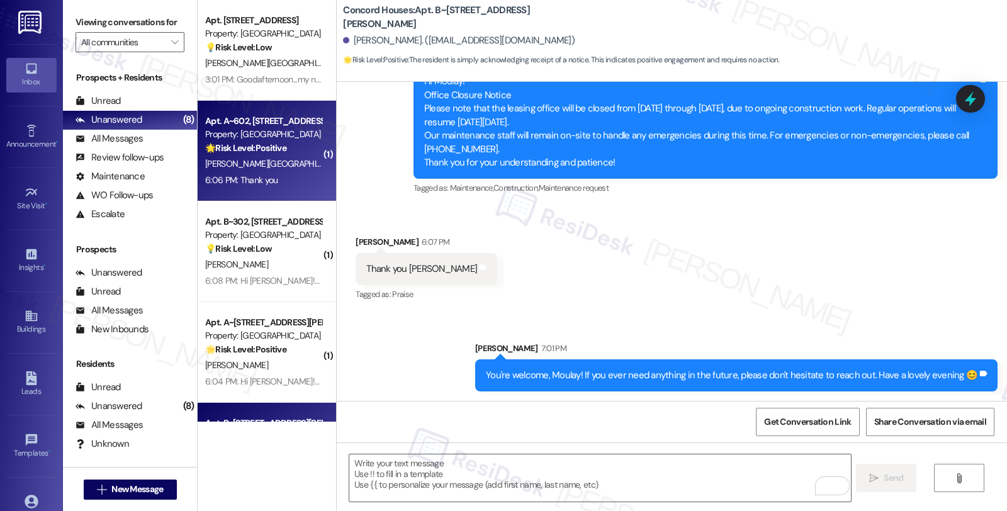
click at [257, 128] on div "Property: [GEOGRAPHIC_DATA]" at bounding box center [263, 134] width 116 height 13
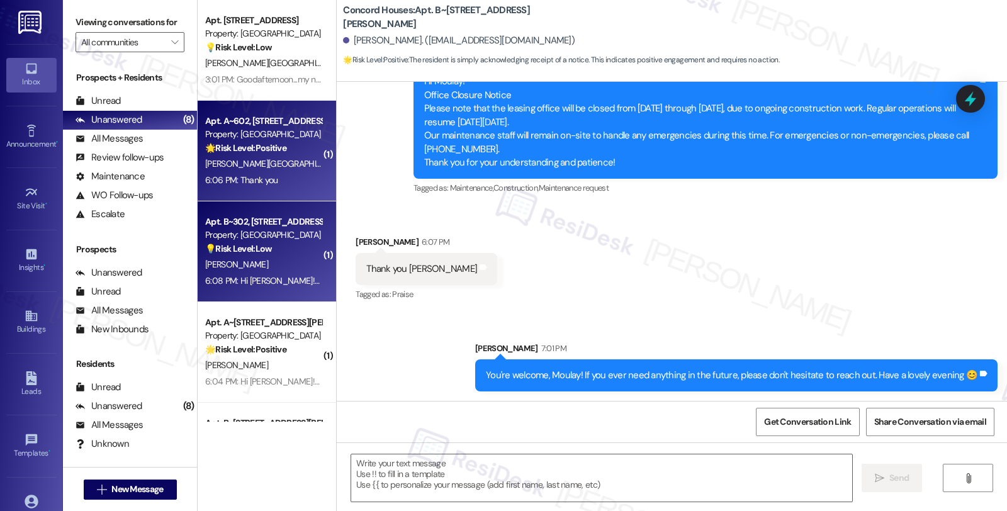
type textarea "Fetching suggested responses. Please feel free to read through the conversation…"
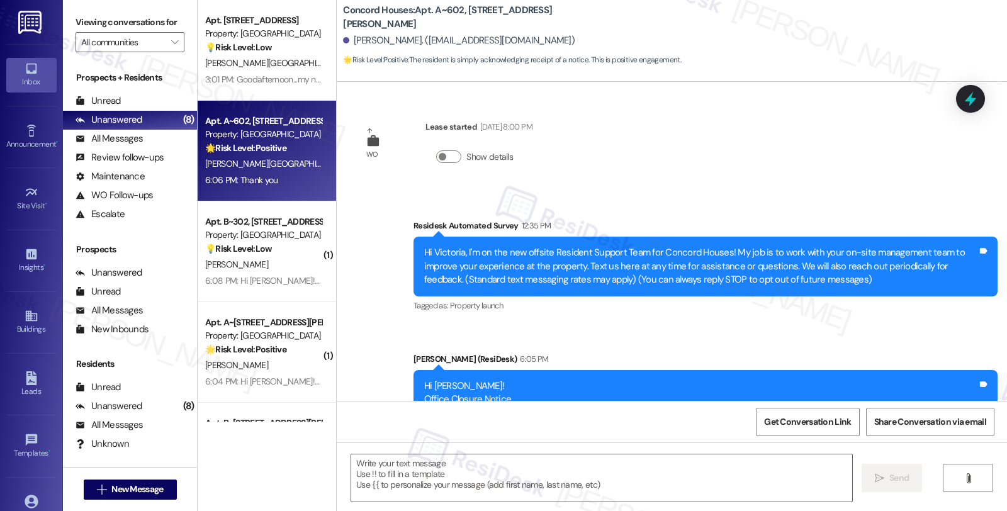
scroll to position [216, 0]
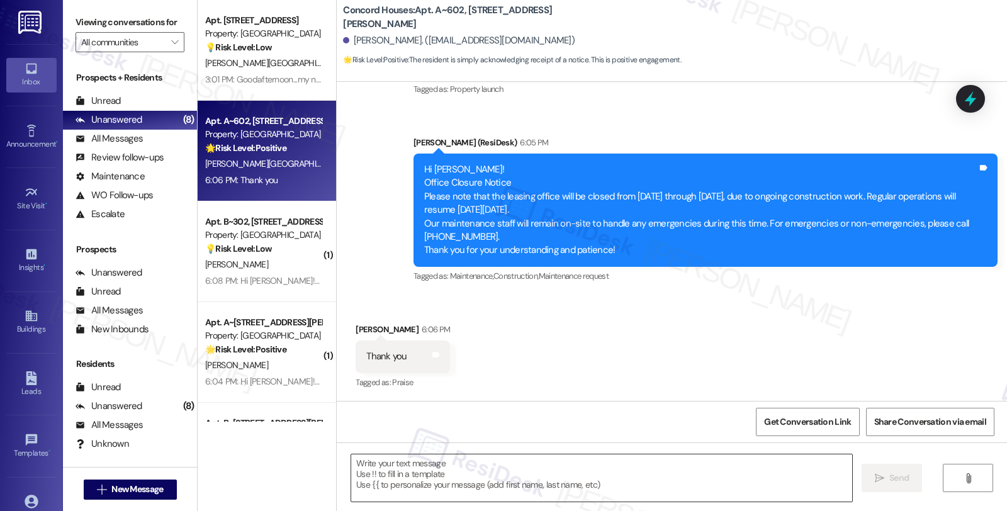
click at [385, 486] on textarea at bounding box center [601, 477] width 501 height 47
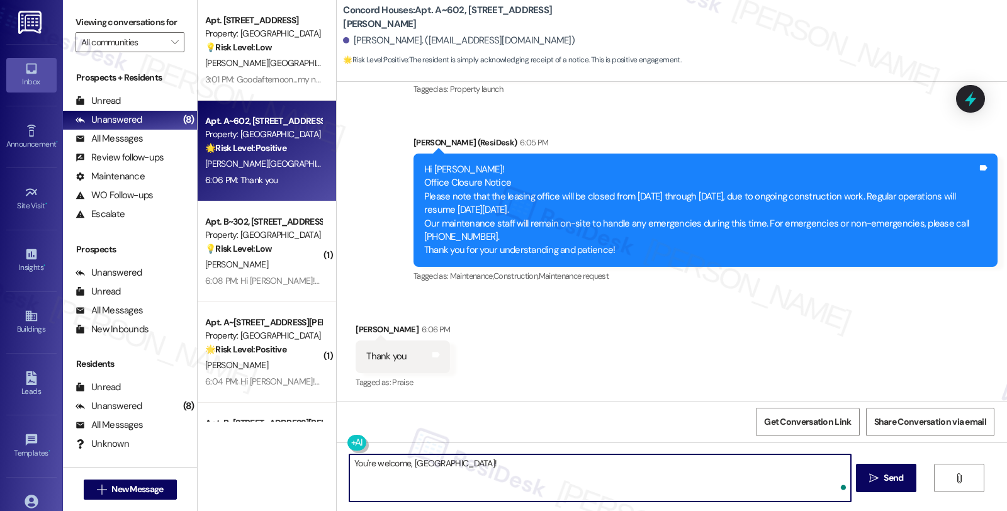
paste textarea "If you ever need anything in the future, please don't hesitate to reach out."
type textarea "You're welcome, Victoria! If you ever need anything in the future, please don't…"
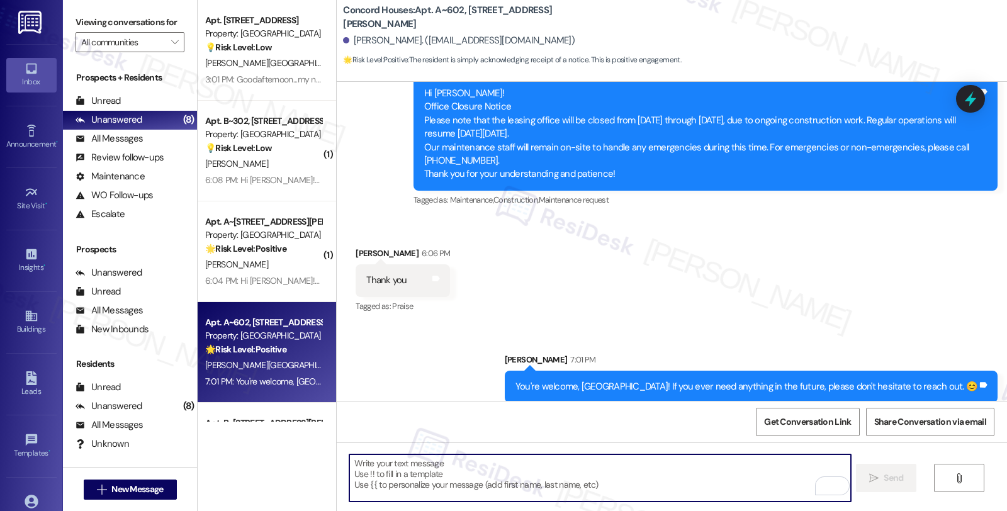
scroll to position [304, 0]
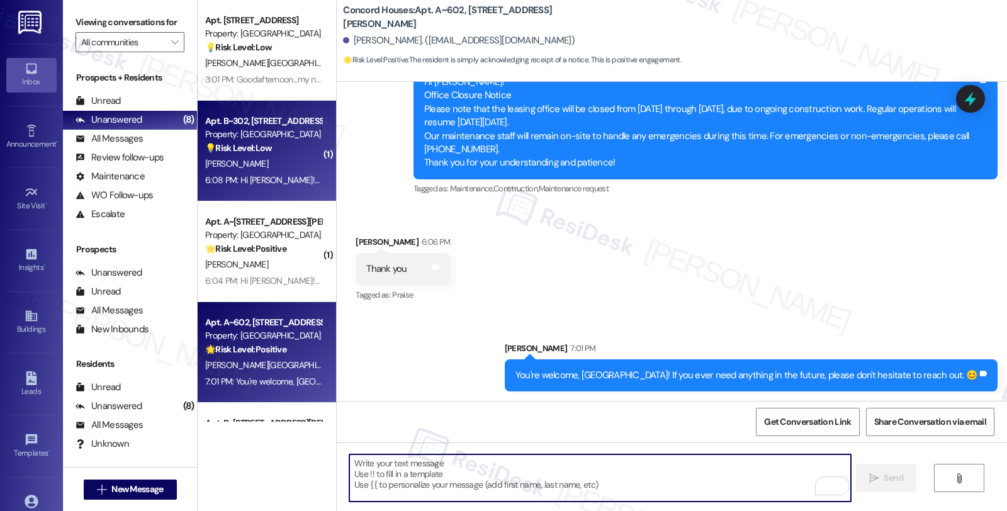
click at [283, 162] on div "[PERSON_NAME]" at bounding box center [263, 164] width 119 height 16
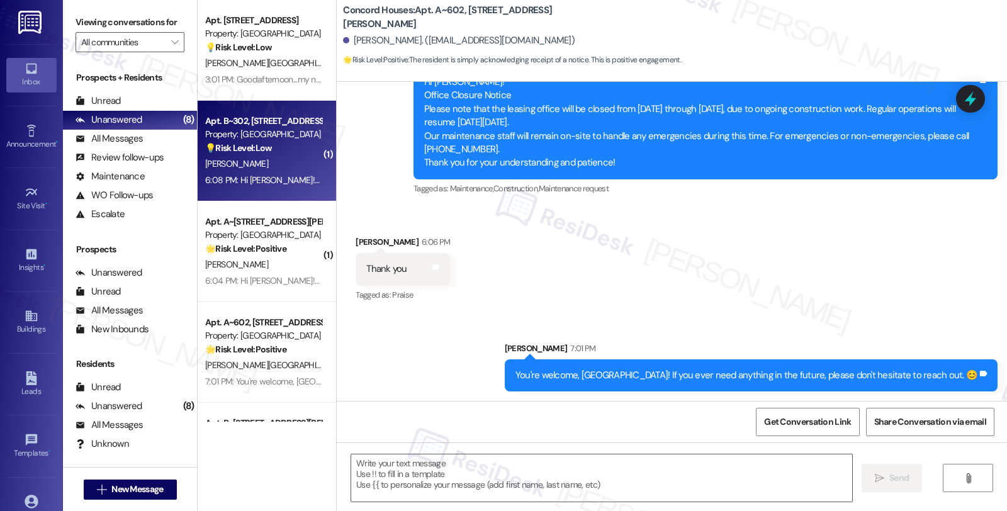
type textarea "Fetching suggested responses. Please feel free to read through the conversation…"
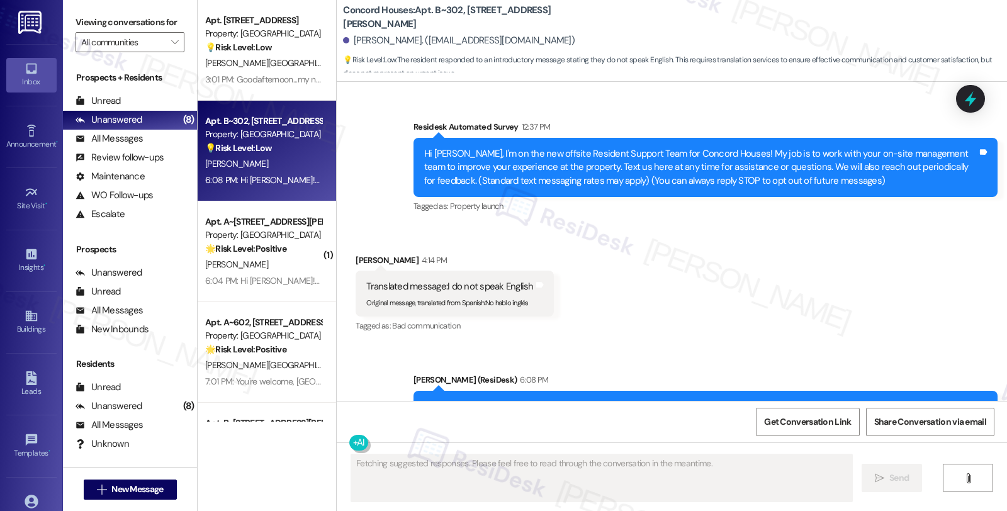
scroll to position [65, 0]
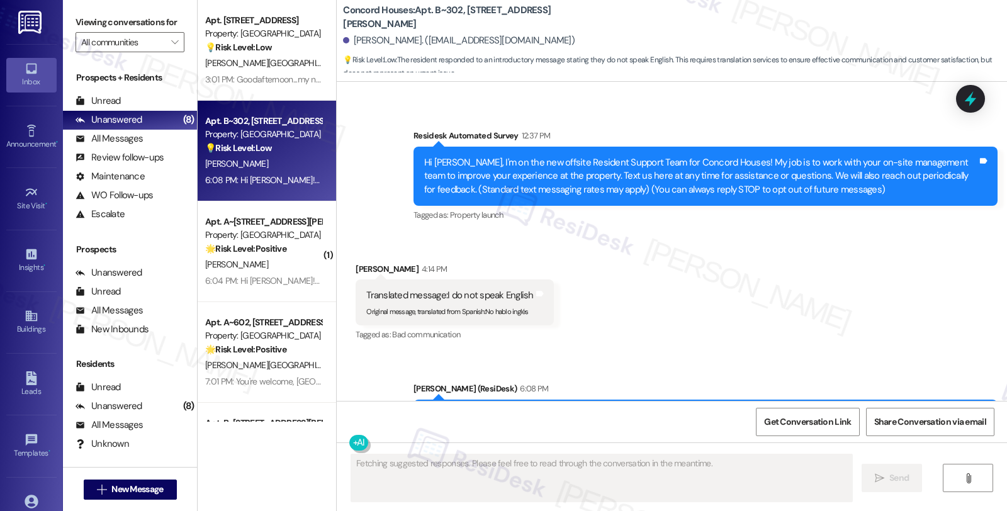
click at [364, 269] on div "Maricela Pena 4:14 PM" at bounding box center [454, 271] width 198 height 18
copy div "Maricela"
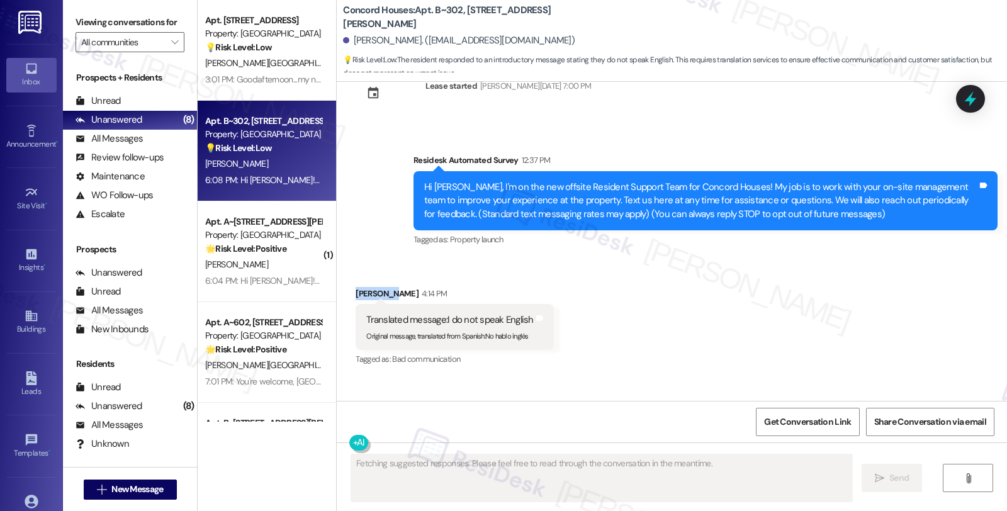
scroll to position [205, 0]
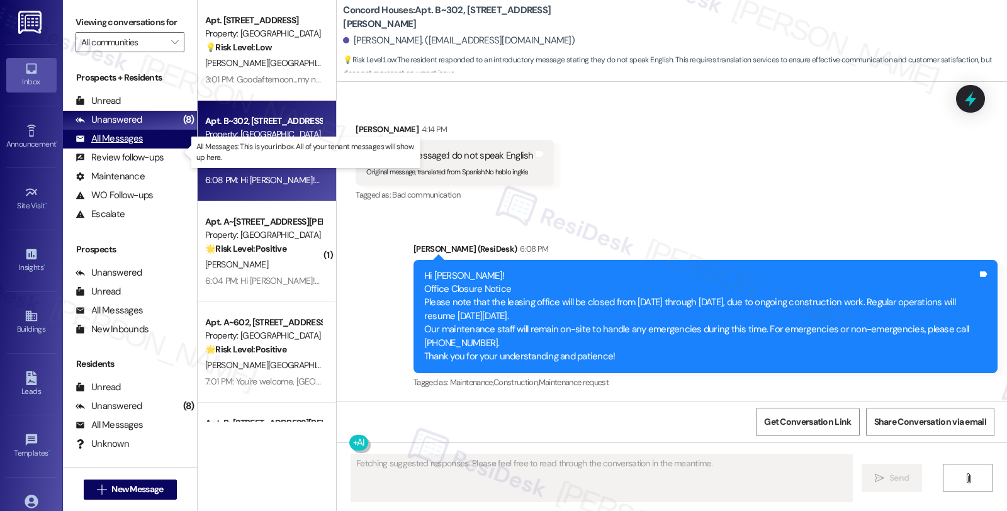
click at [142, 148] on div "All Messages (undefined)" at bounding box center [130, 139] width 134 height 19
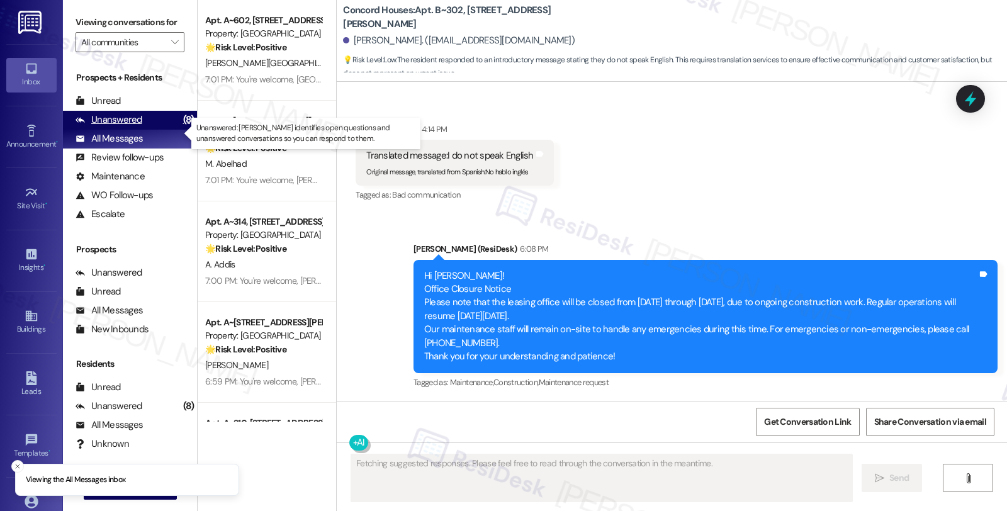
click at [154, 130] on div "Unanswered (8)" at bounding box center [130, 120] width 134 height 19
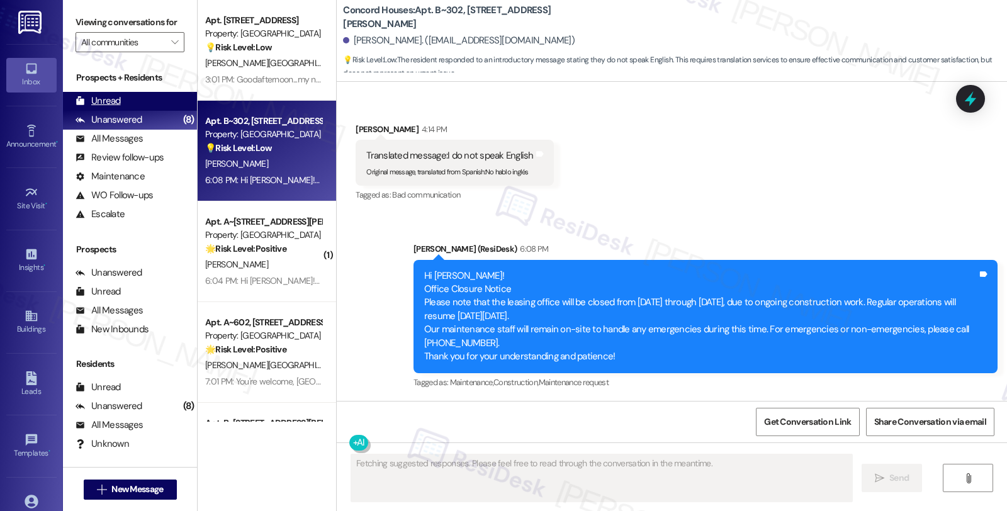
click at [130, 110] on div "Unread (0)" at bounding box center [130, 101] width 134 height 19
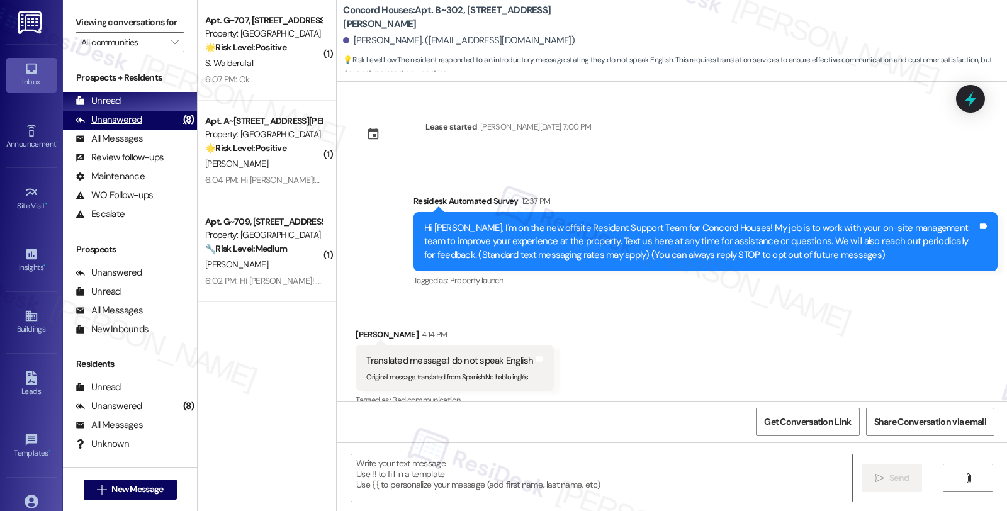
click at [154, 130] on div "Unanswered (8)" at bounding box center [130, 120] width 134 height 19
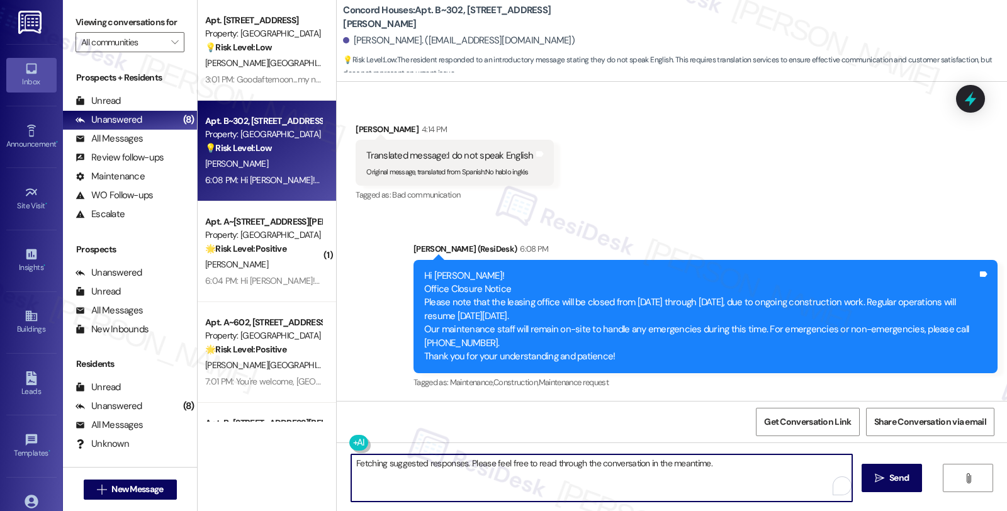
drag, startPoint x: 727, startPoint y: 467, endPoint x: 330, endPoint y: 464, distance: 396.4
click at [337, 464] on div "Fetching suggested responses. Please feel free to read through the conversation…" at bounding box center [672, 489] width 670 height 94
paste textarea "Maricela"
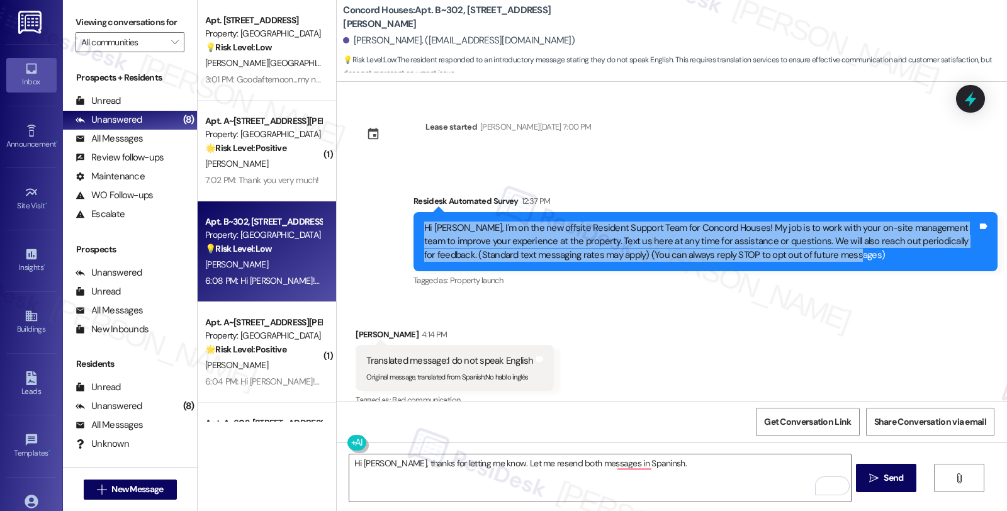
drag, startPoint x: 832, startPoint y: 258, endPoint x: 411, endPoint y: 229, distance: 421.3
click at [413, 229] on div "Hi Maricela, I'm on the new offsite Resident Support Team for Concord Houses! M…" at bounding box center [705, 241] width 584 height 59
copy div "Hi Maricela, I'm on the new offsite Resident Support Team for Concord Houses! M…"
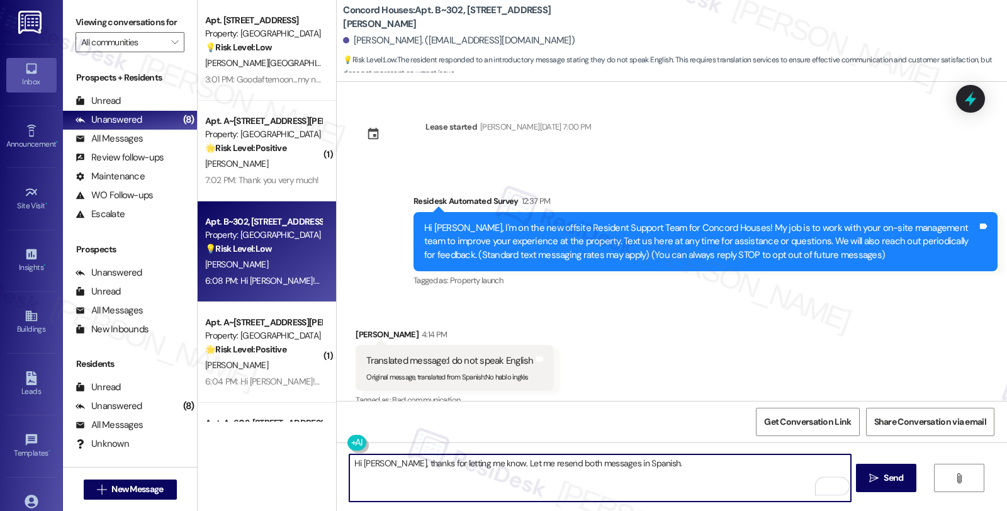
click at [574, 484] on textarea "Hi Maricela, thanks for letting me know. Let me resend both messages in Spanish." at bounding box center [599, 477] width 501 height 47
paste textarea "Hi Maricela, I'm on the new offsite Resident Support Team for Concord Houses! M…"
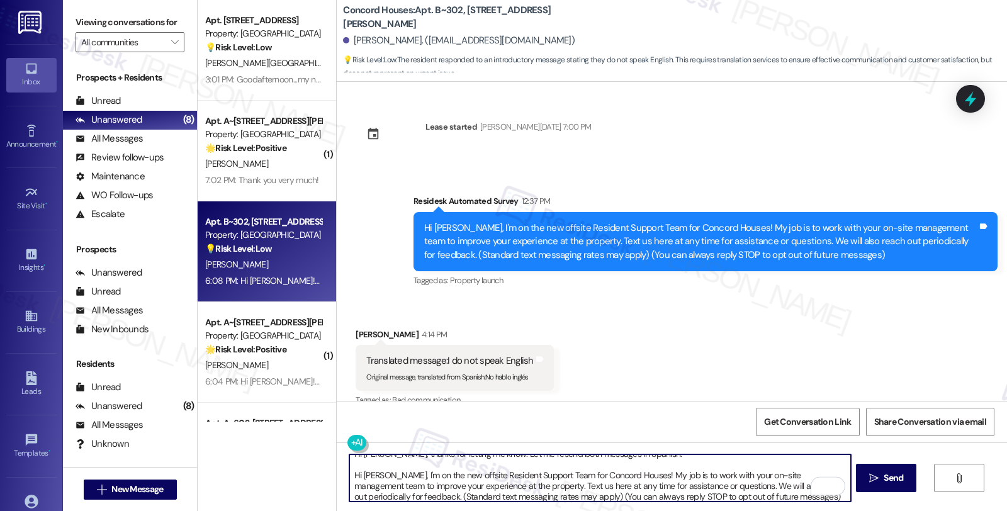
scroll to position [13, 0]
type textarea "Hi Maricela, thanks for letting me know. Let me resend both messages in Spanish…"
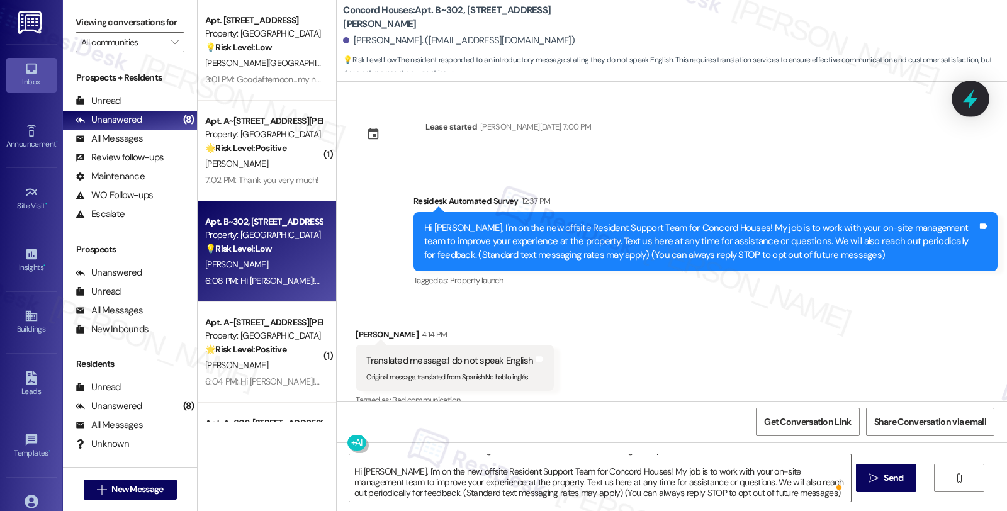
click at [972, 98] on icon at bounding box center [969, 98] width 21 height 21
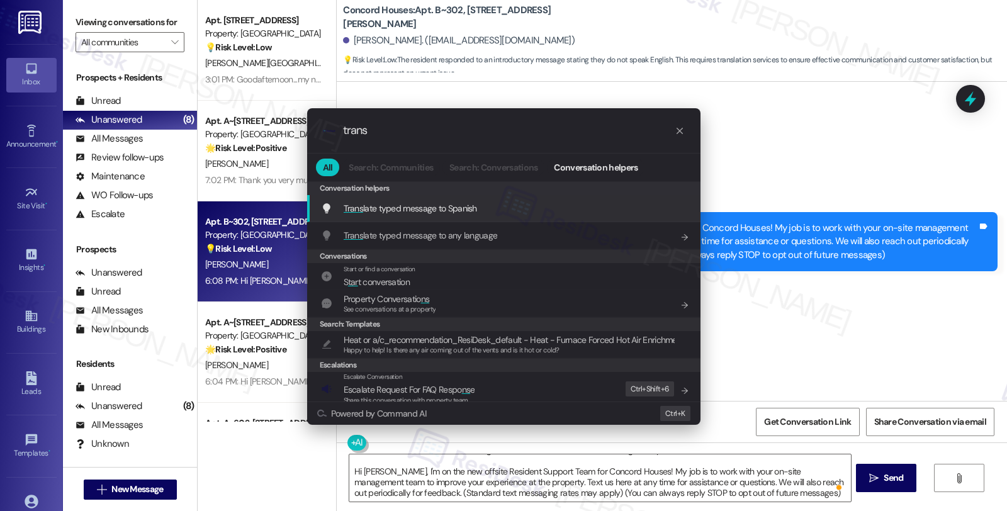
type input "trans"
click at [513, 204] on div "Trans late typed message to Spanish Add shortcut" at bounding box center [505, 208] width 368 height 14
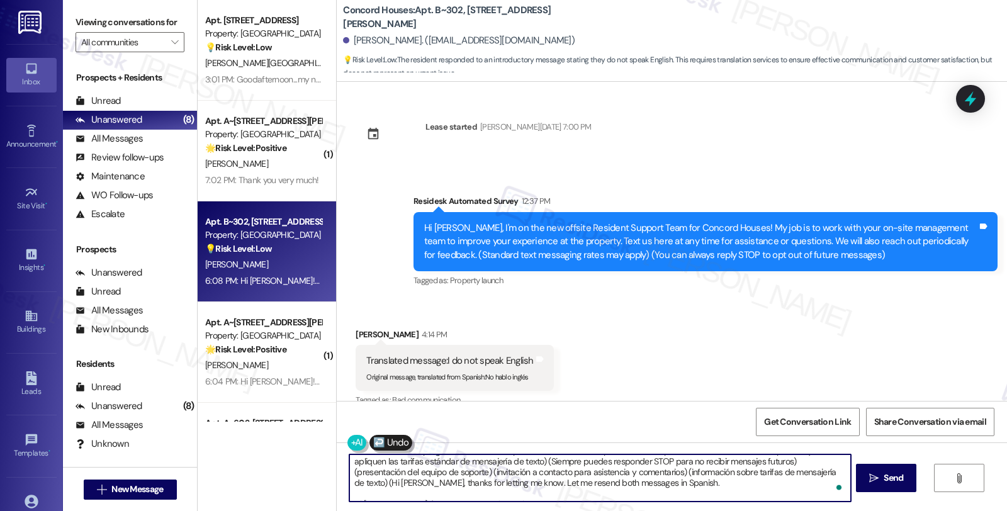
scroll to position [0, 0]
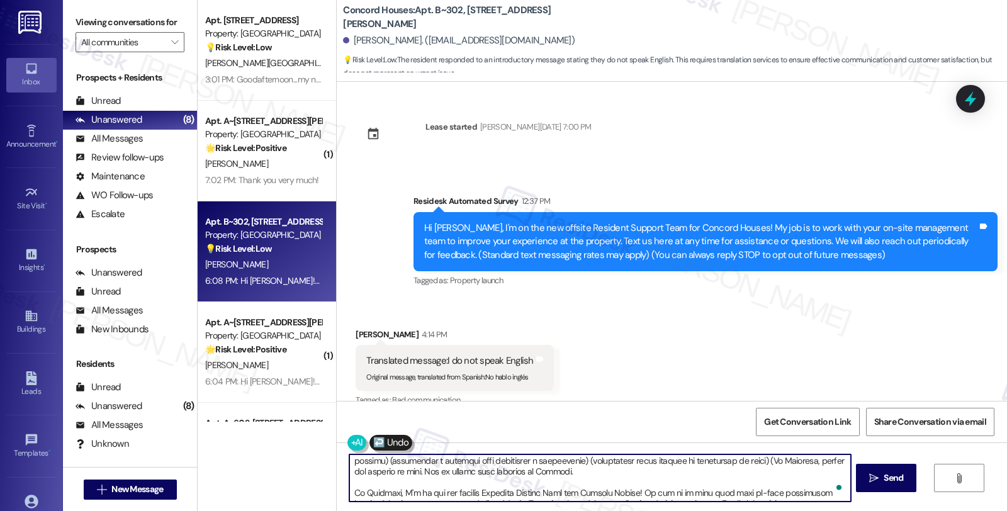
type textarea "Hola Maricela, gracias por informarme. Déjame reenviar ambos mensajes en españo…"
click at [888, 479] on span "Send" at bounding box center [893, 477] width 20 height 13
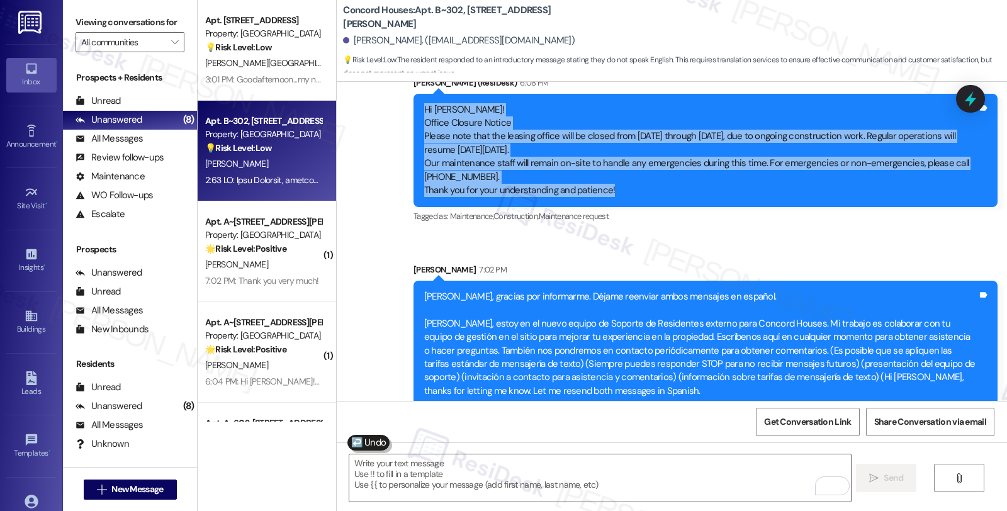
drag, startPoint x: 414, startPoint y: 108, endPoint x: 630, endPoint y: 189, distance: 230.6
click at [630, 189] on div "Hi Maricela! Office Closure Notice Please note that the leasing office will be …" at bounding box center [701, 150] width 556 height 94
copy div "Hi Maricela! Office Closure Notice Please note that the leasing office will be …"
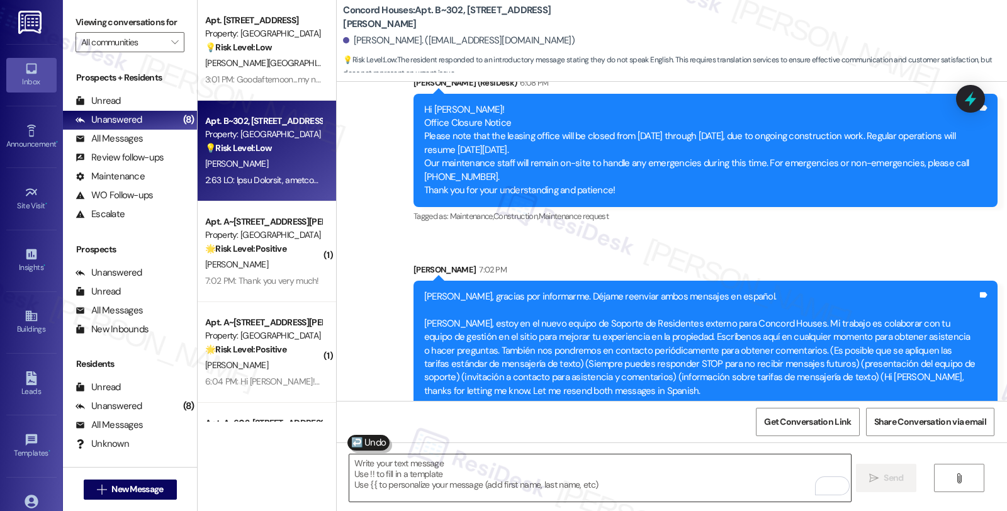
click at [631, 472] on textarea "To enrich screen reader interactions, please activate Accessibility in Grammarl…" at bounding box center [599, 477] width 501 height 47
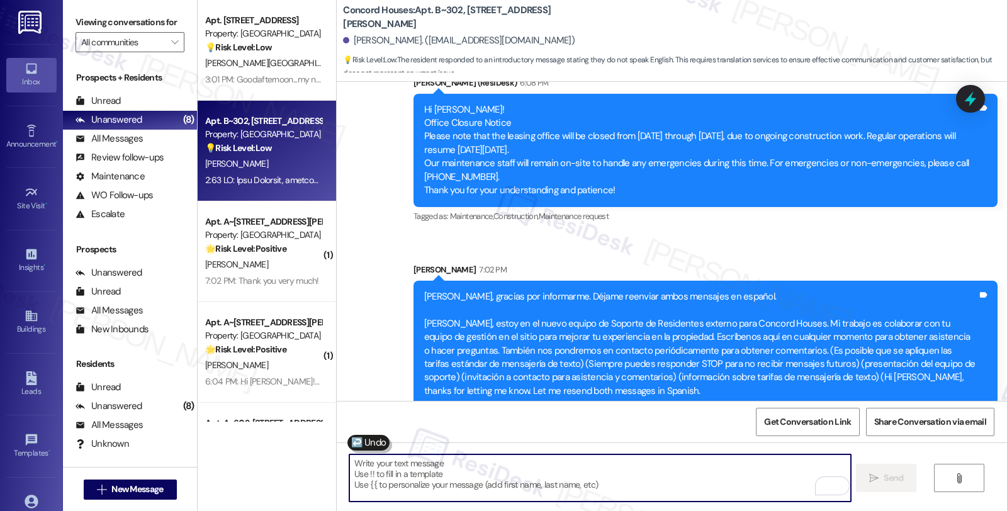
paste textarea "Hi Maricela! Office Closure Notice Please note that the leasing office will be …"
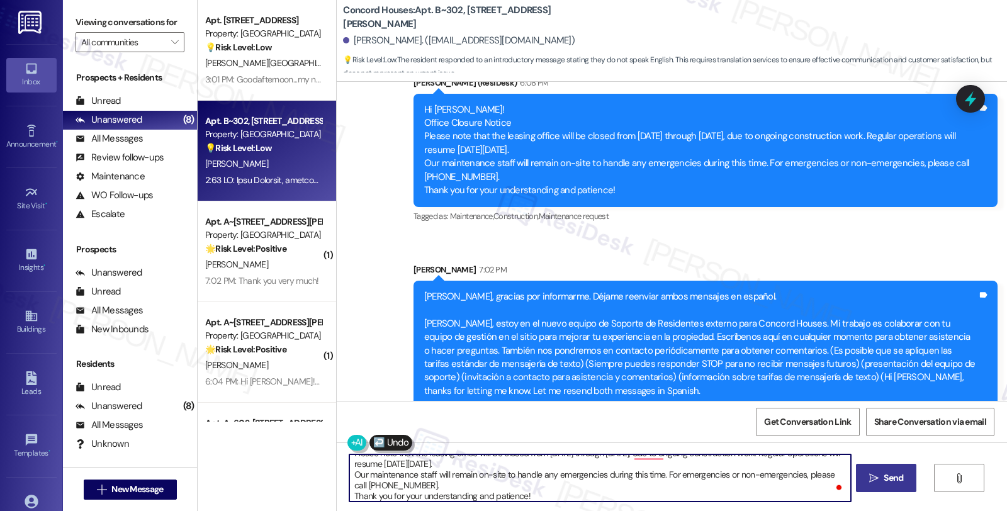
type textarea "Hi Maricela! Office Closure Notice Please note that the leasing office will be …"
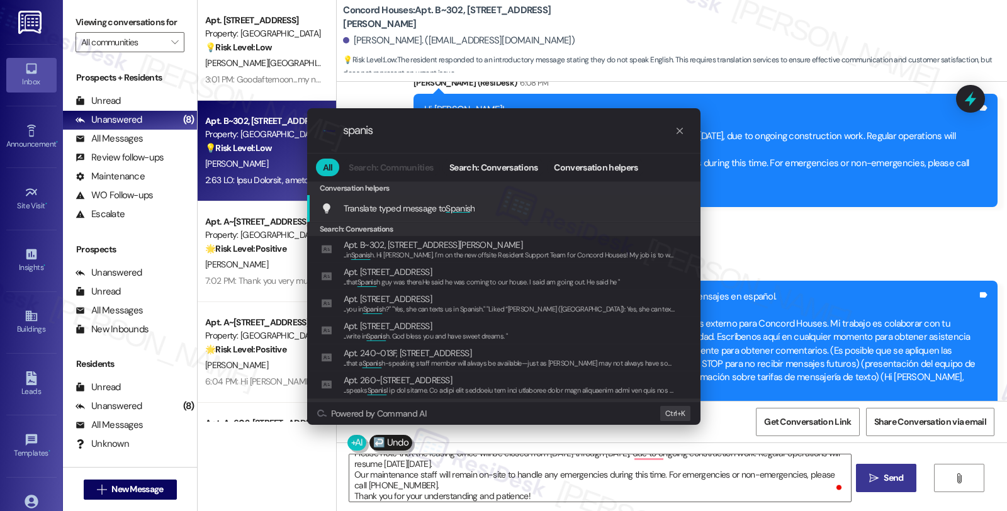
click at [476, 206] on div "Translate typed message to Spanis h Add shortcut" at bounding box center [505, 208] width 368 height 14
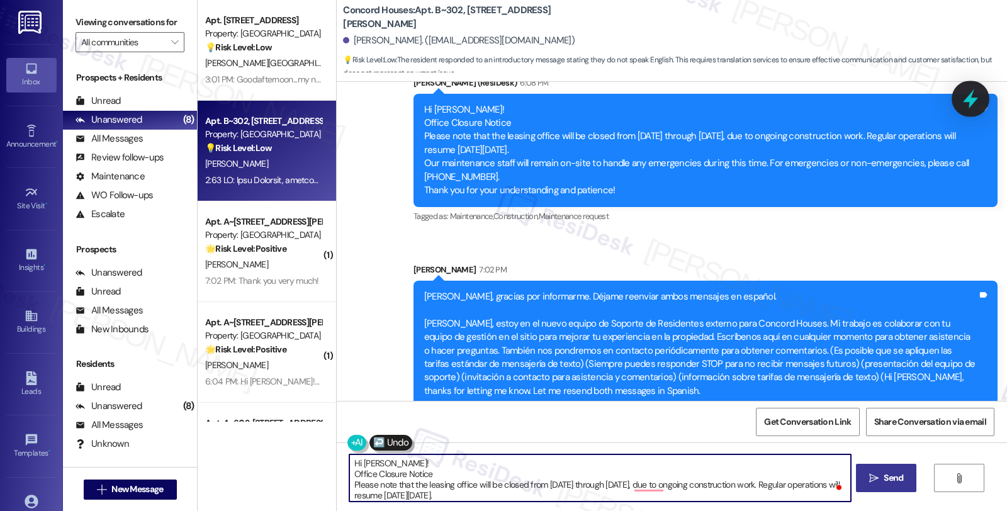
click at [966, 98] on icon at bounding box center [970, 99] width 15 height 20
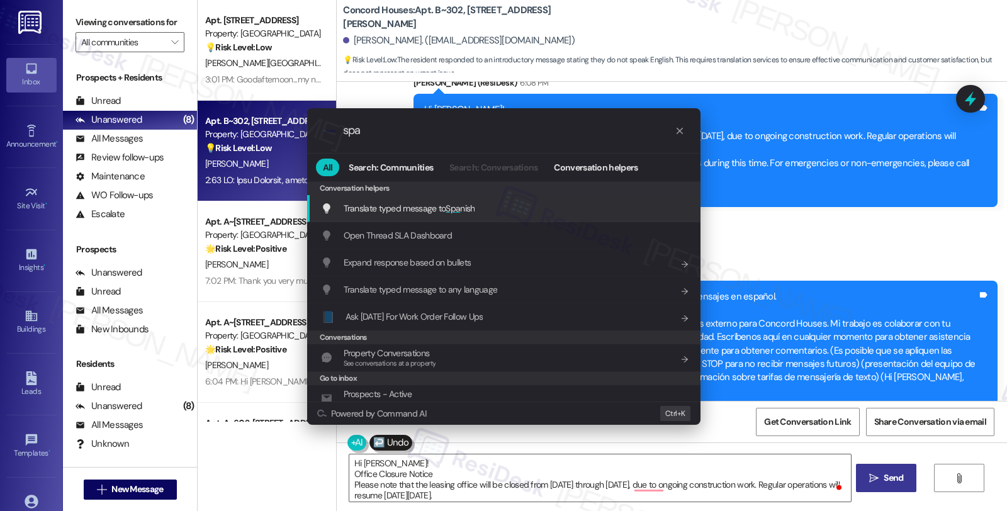
type input "spa"
click at [527, 211] on div "Translate typed message to Spa nish Add shortcut" at bounding box center [505, 208] width 368 height 14
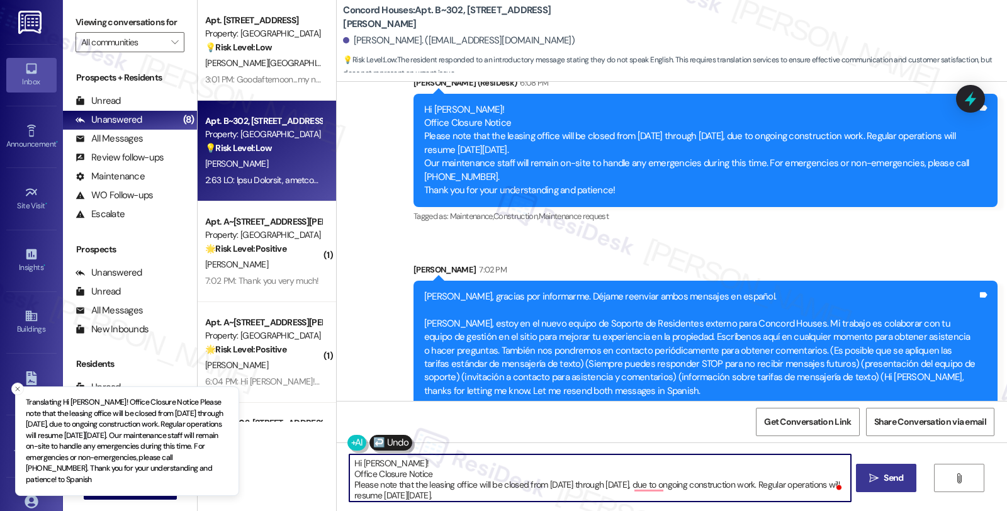
click at [529, 486] on textarea "Hi Maricela! Office Closure Notice Please note that the leasing office will be …" at bounding box center [599, 477] width 501 height 47
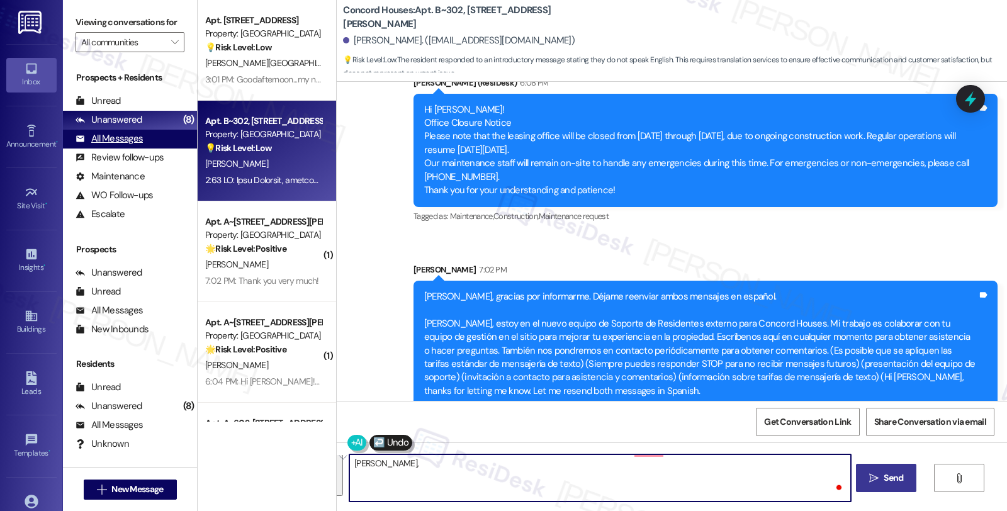
click at [118, 145] on div "All Messages" at bounding box center [108, 138] width 67 height 13
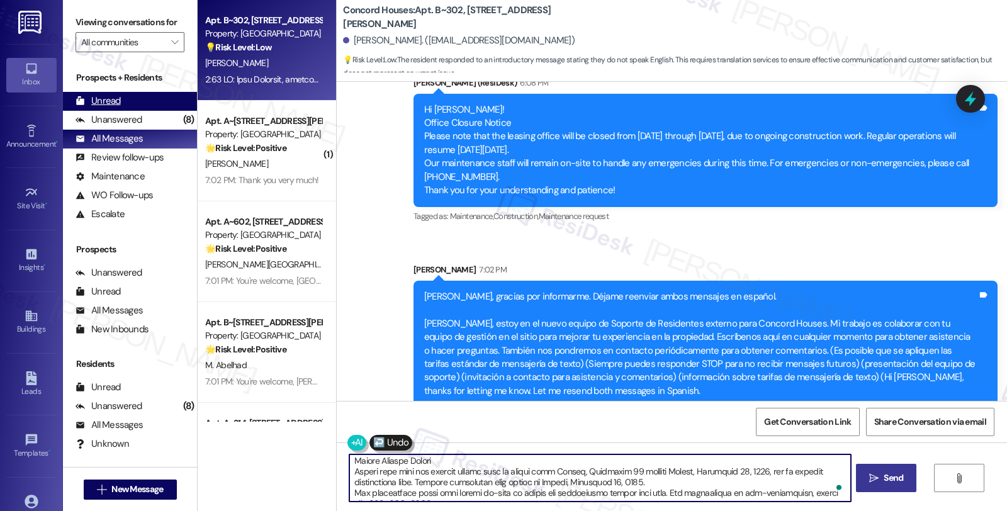
type textarea "Hola Maricela, Aviso de cierre de oficina Tenga en cuenta que la oficina de alq…"
click at [104, 108] on div "Unread" at bounding box center [97, 100] width 45 height 13
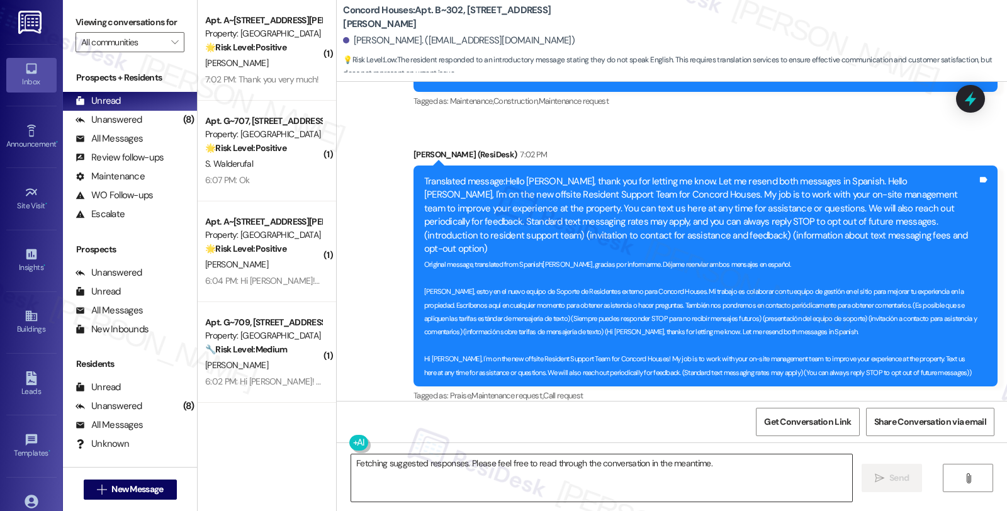
click at [549, 472] on textarea "Fetching suggested responses. Please feel free to read through the conversation…" at bounding box center [601, 477] width 501 height 47
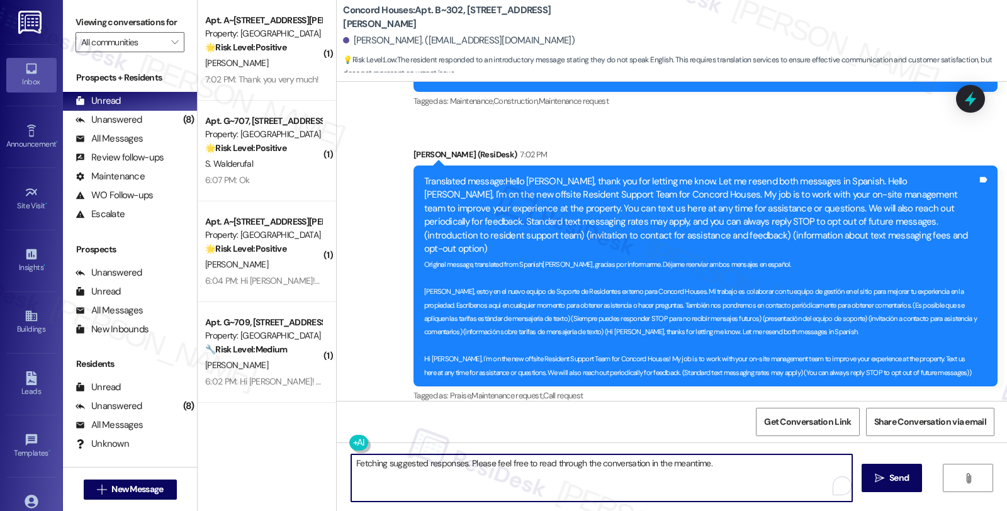
paste textarea "Hi Maricela! Office Closure Notice Please note that the leasing office will be …"
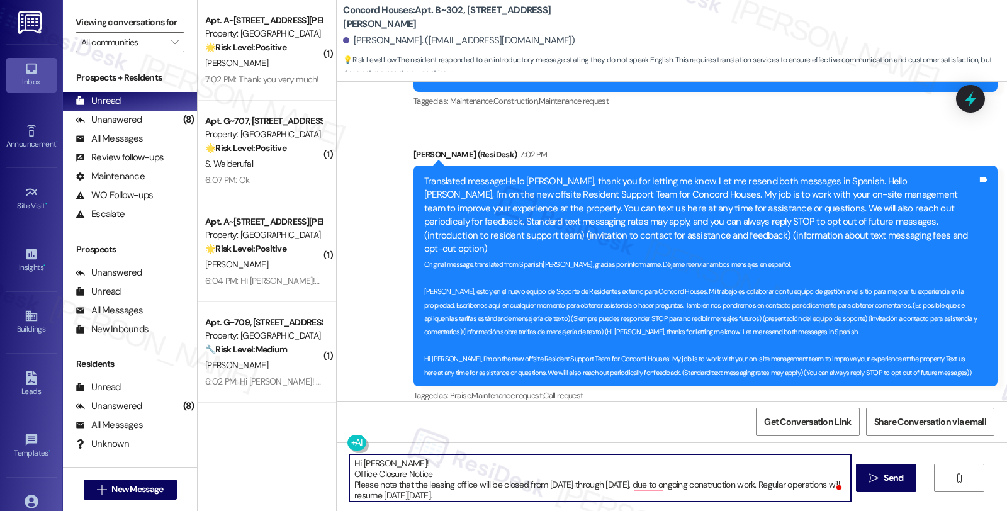
type textarea "Hi Maricela! Office Closure Notice Please note that the leasing office will be …"
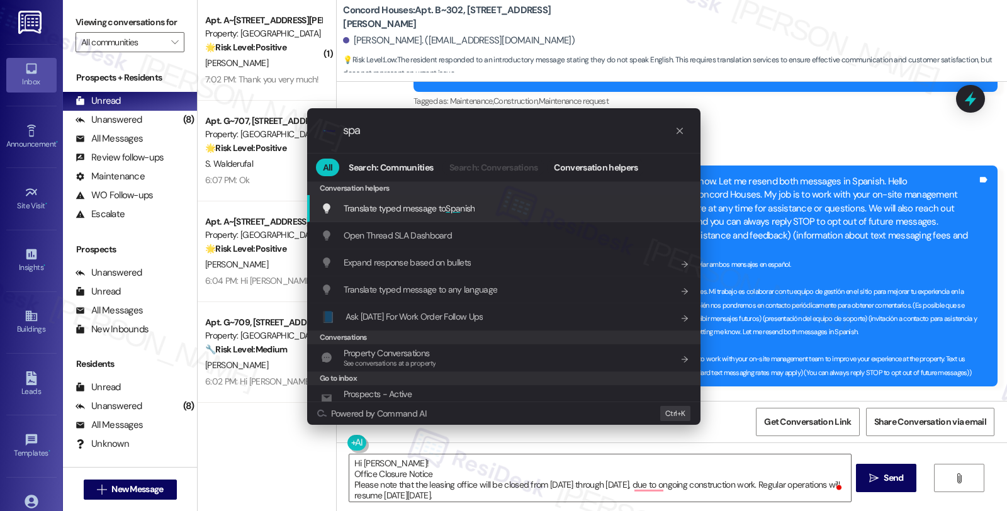
type input "spa"
click at [461, 210] on span "Translate typed message to Spa nish" at bounding box center [409, 208] width 131 height 11
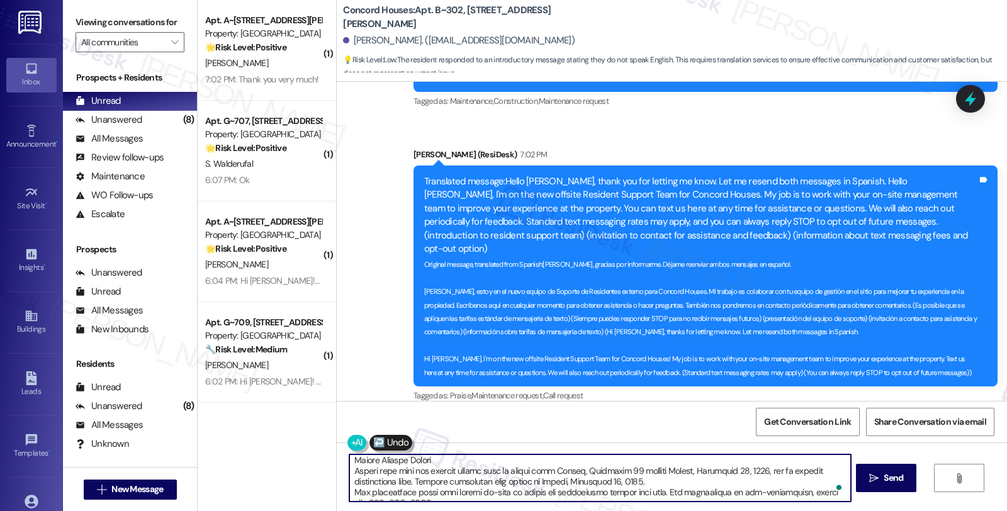
type textarea "Hola Maricela, Aviso de cierre de oficina Tenga en cuenta que la oficina de alq…"
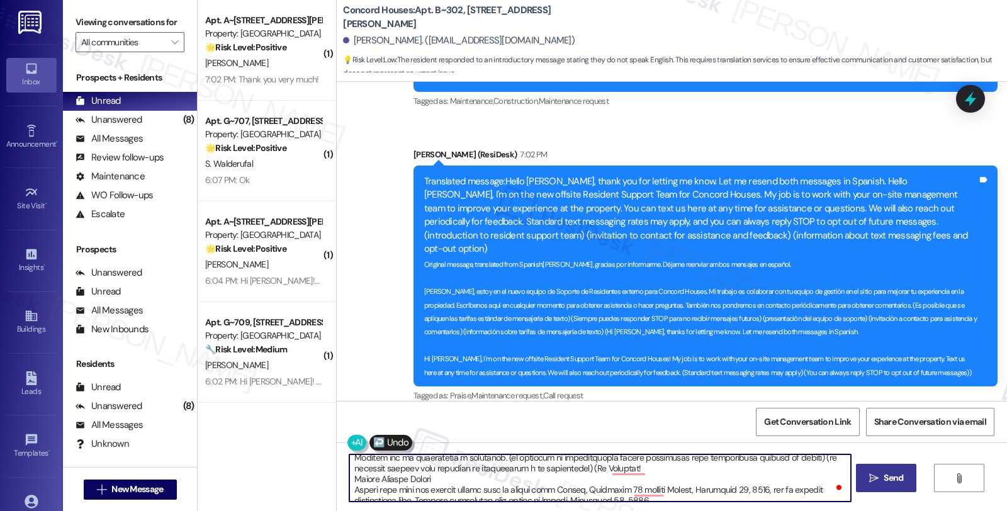
click at [894, 473] on span "Send" at bounding box center [893, 477] width 20 height 13
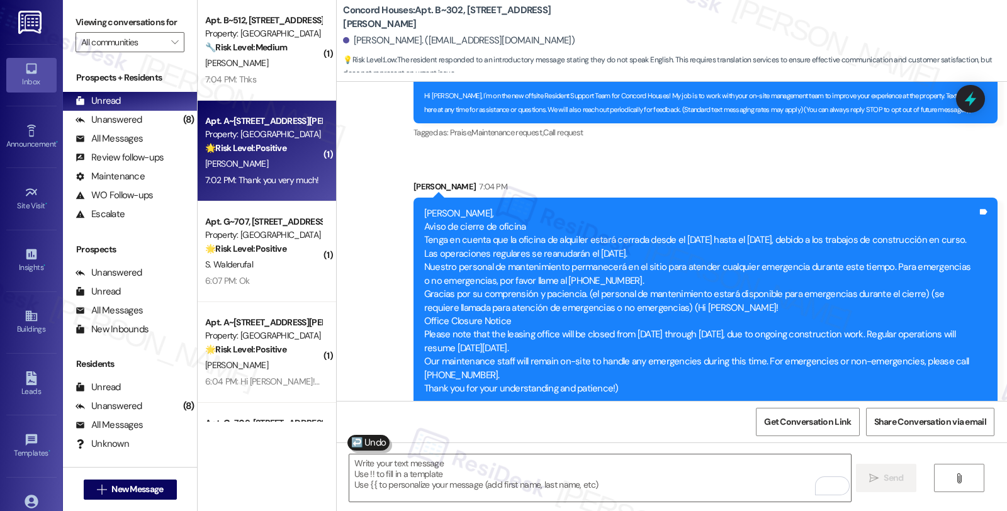
click at [299, 143] on div "🌟 Risk Level: Positive The resident is expressing gratitude for the provided in…" at bounding box center [263, 148] width 116 height 13
type textarea "Fetching suggested responses. Please feel free to read through the conversation…"
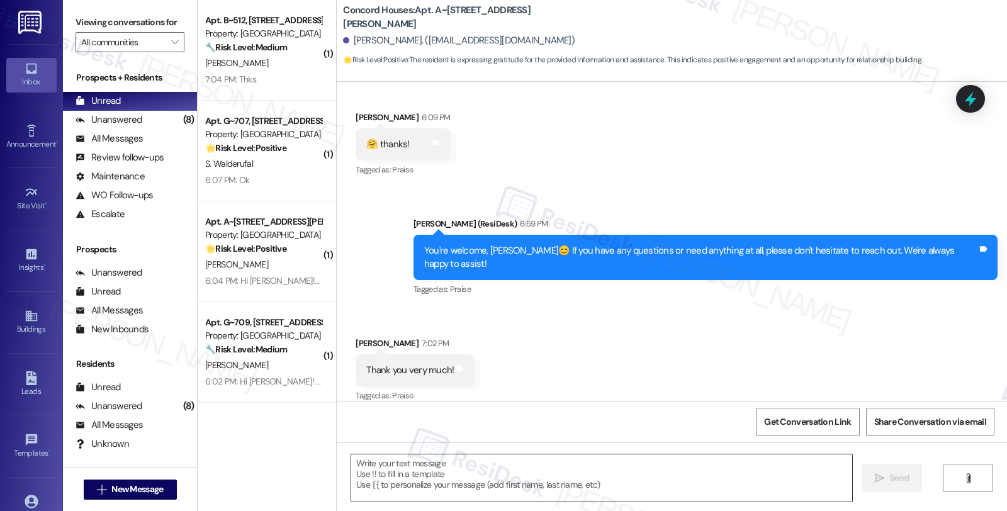
click at [464, 475] on textarea at bounding box center [601, 477] width 501 height 47
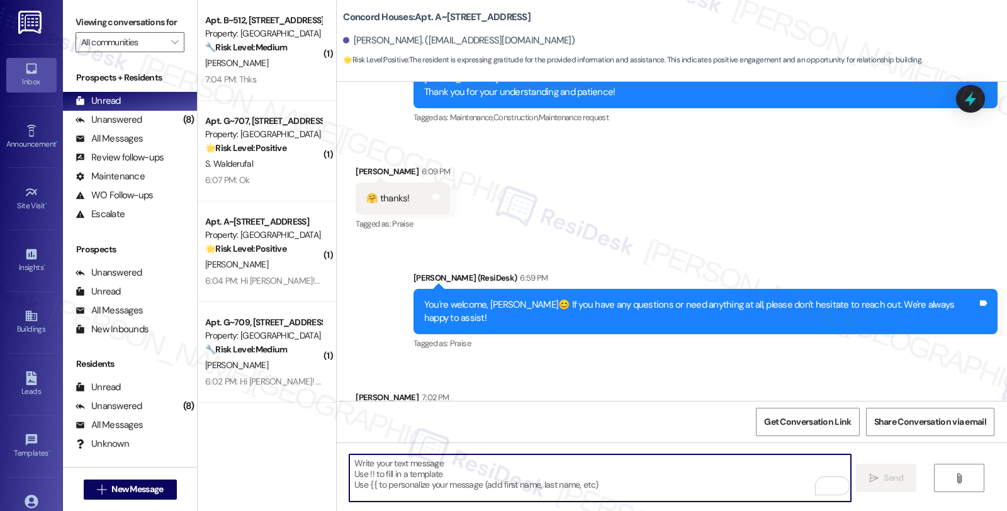
scroll to position [404, 0]
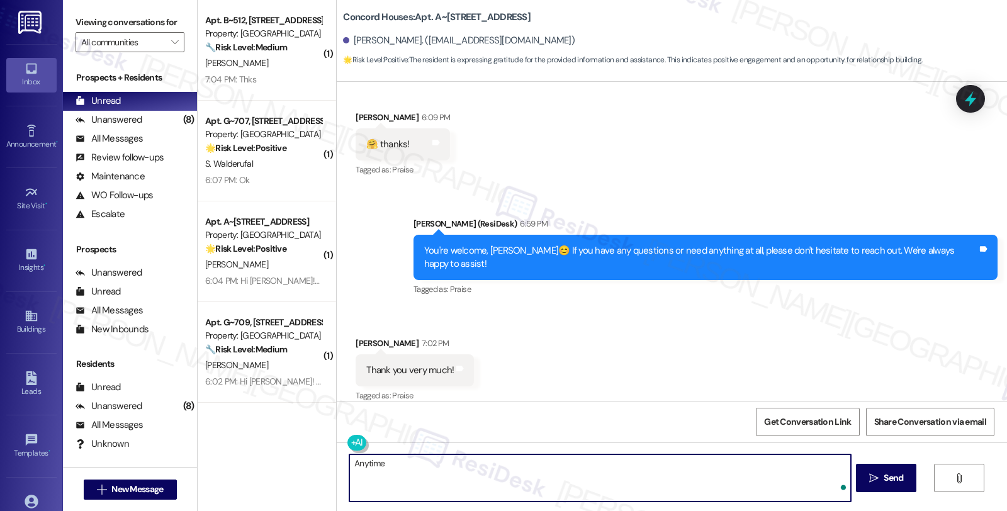
type textarea "Anytime!"
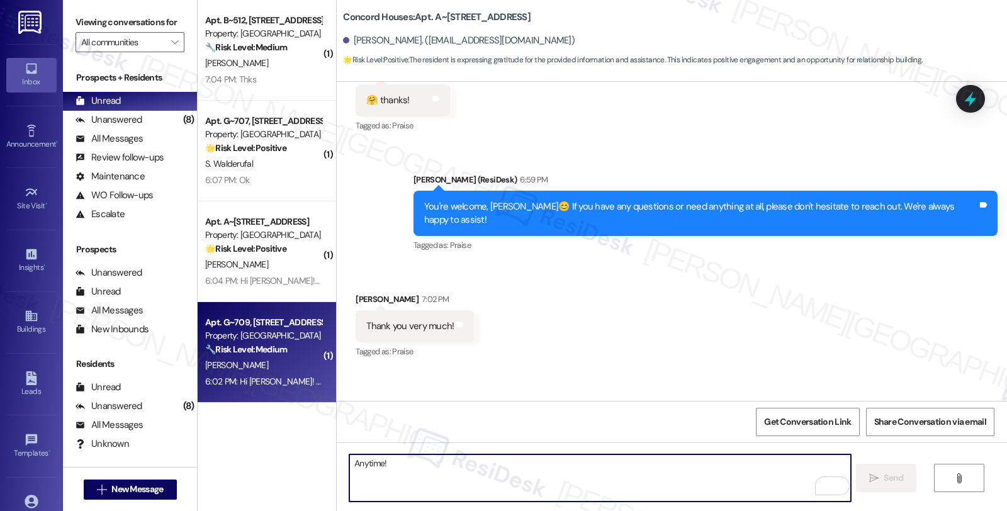
scroll to position [491, 0]
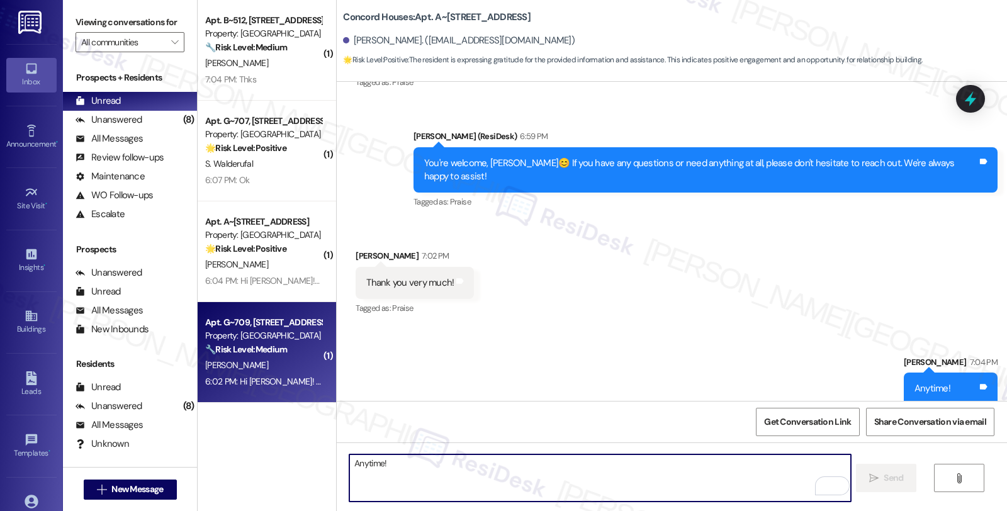
click at [260, 337] on div "Property: [GEOGRAPHIC_DATA]" at bounding box center [263, 335] width 116 height 13
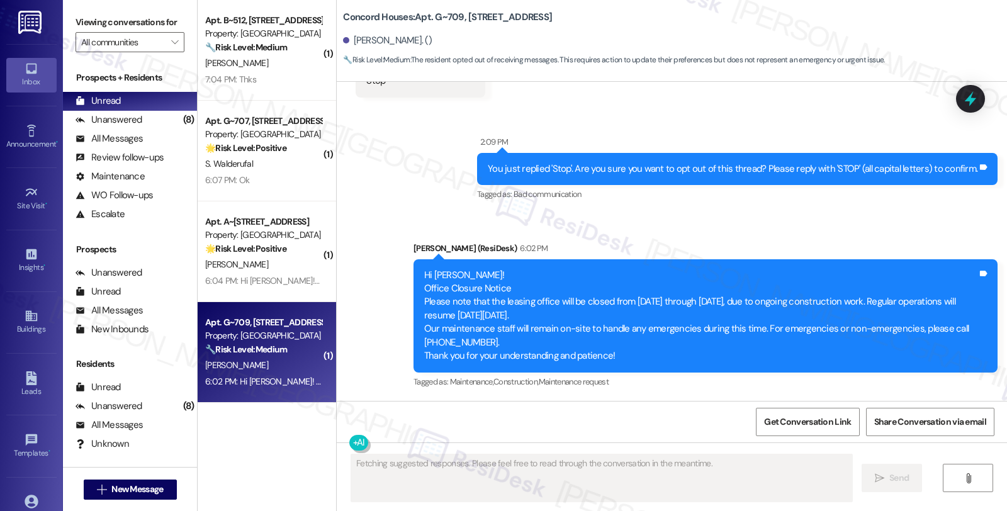
scroll to position [293, 0]
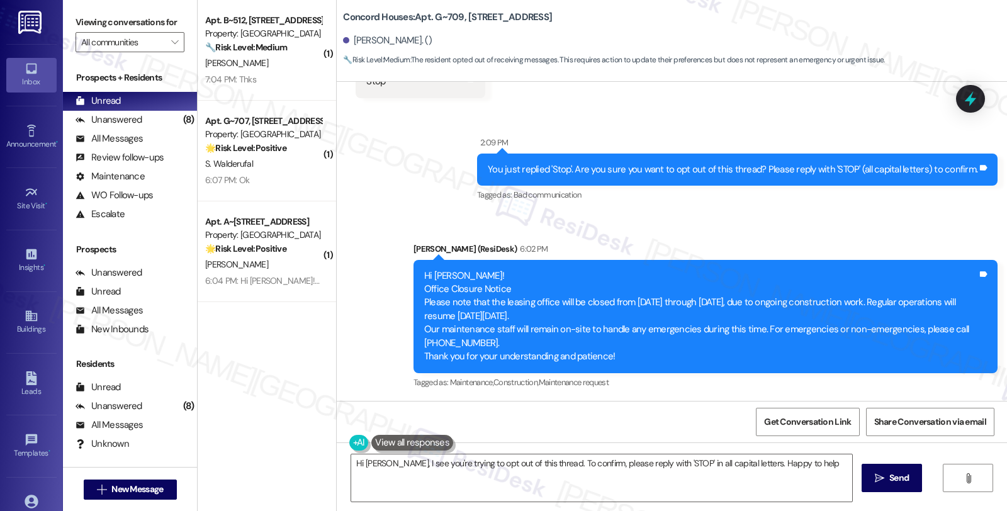
type textarea "Hi Tarah, I see you're trying to opt out of this thread. To confirm, please rep…"
click at [141, 127] on div "Unanswered (8)" at bounding box center [130, 120] width 134 height 19
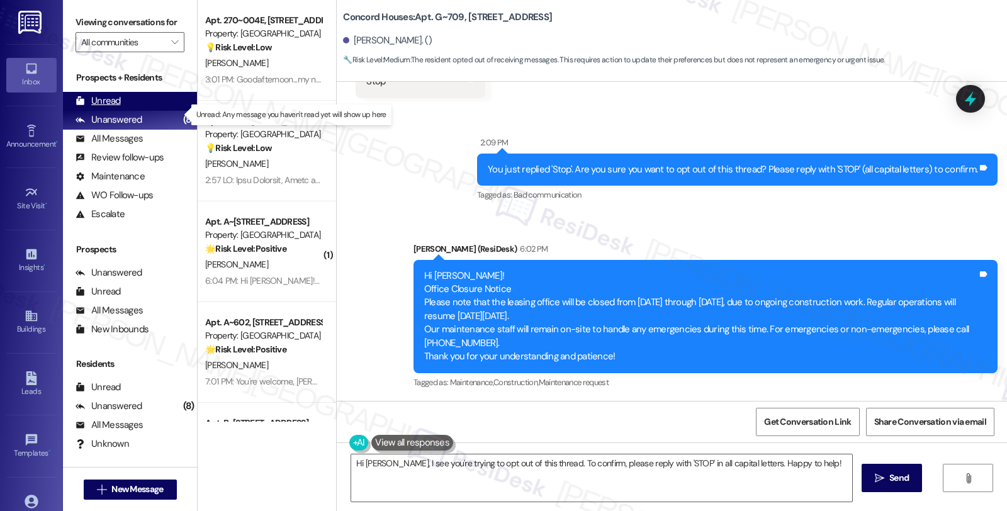
click at [115, 108] on div "Unread" at bounding box center [97, 100] width 45 height 13
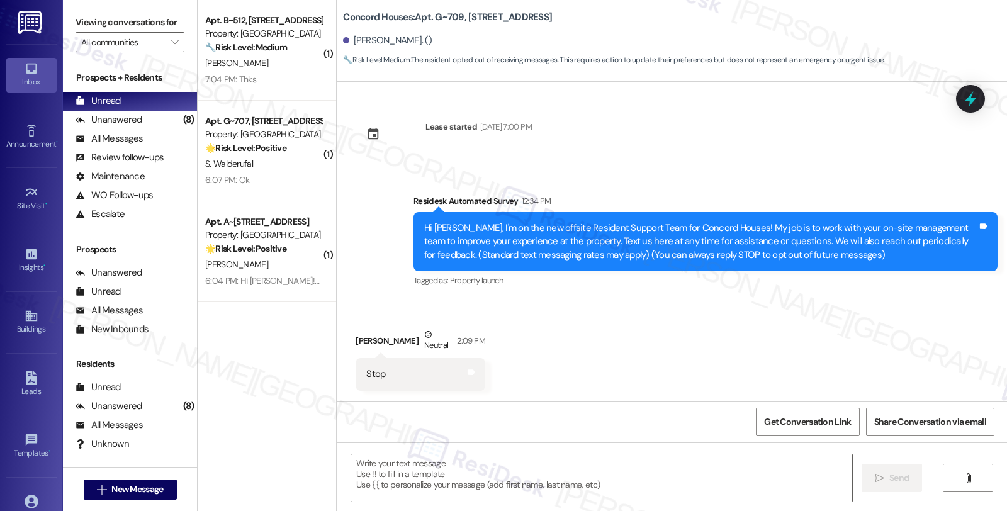
type textarea "Fetching suggested responses. Please feel free to read through the conversation…"
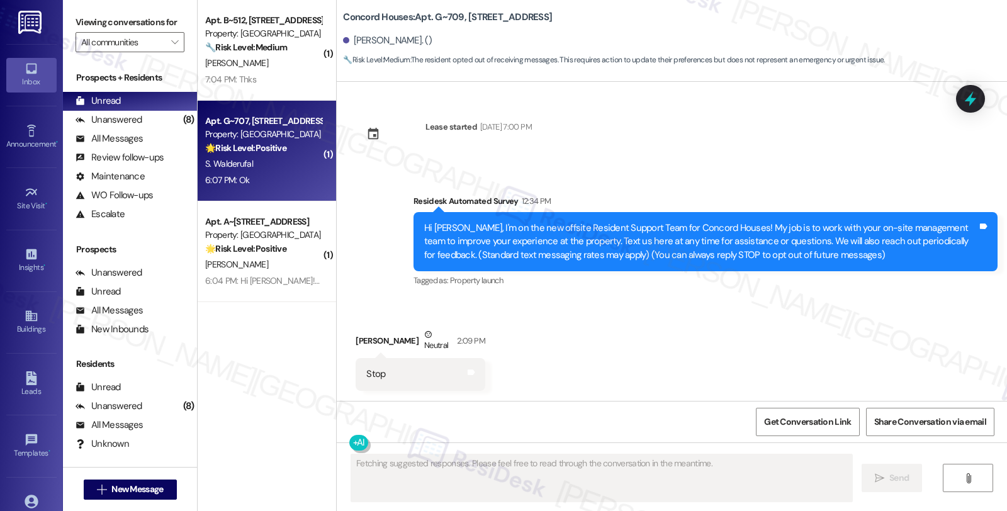
click at [258, 157] on div "S. Walderufal" at bounding box center [263, 164] width 119 height 16
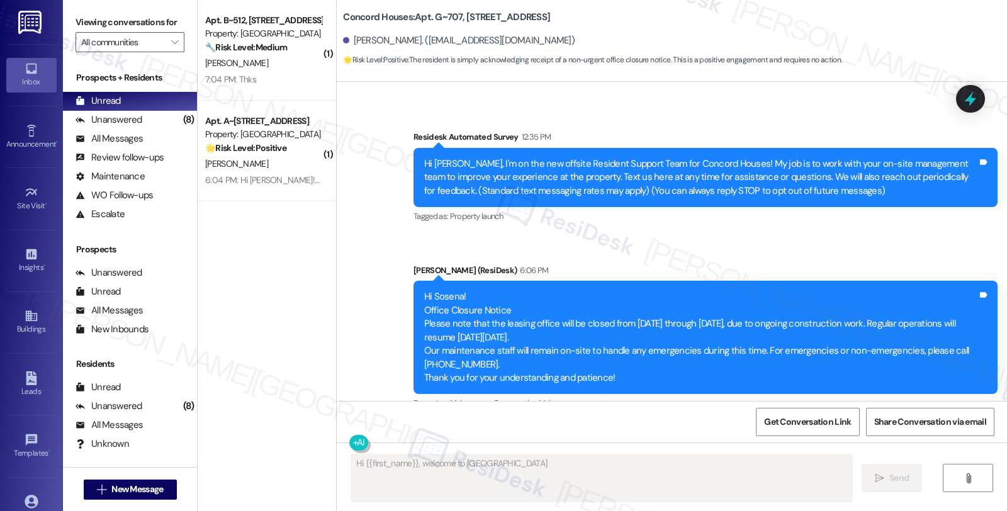
scroll to position [191, 0]
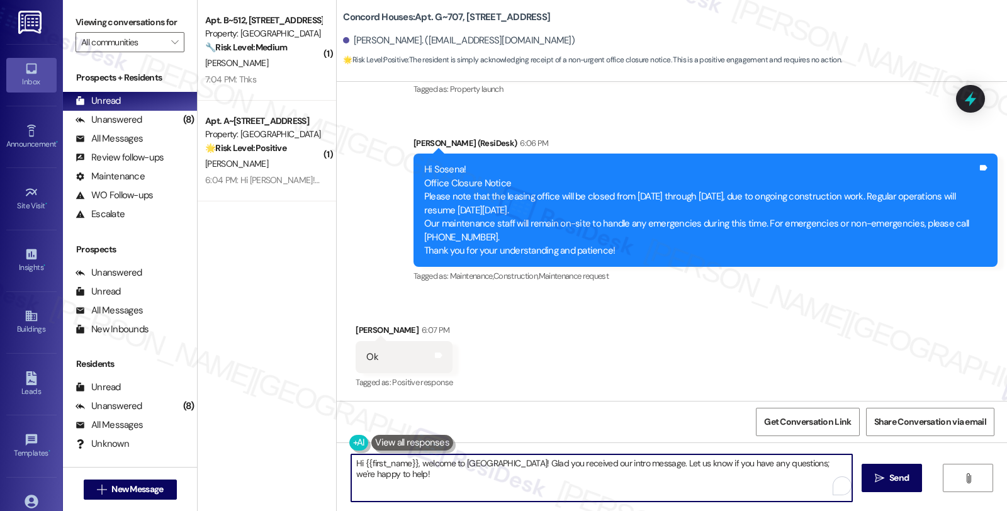
drag, startPoint x: 393, startPoint y: 479, endPoint x: 332, endPoint y: 445, distance: 69.3
click at [337, 445] on div "Hi {{first_name}}, welcome to Concord Houses! Glad you received our intro messa…" at bounding box center [672, 489] width 670 height 94
paste textarea "Maricela! Office Closure Notice Please note that the leasing office will be clo…"
type textarea "Hi Maricela! Office Closure Notice Please note that the leasing office will be …"
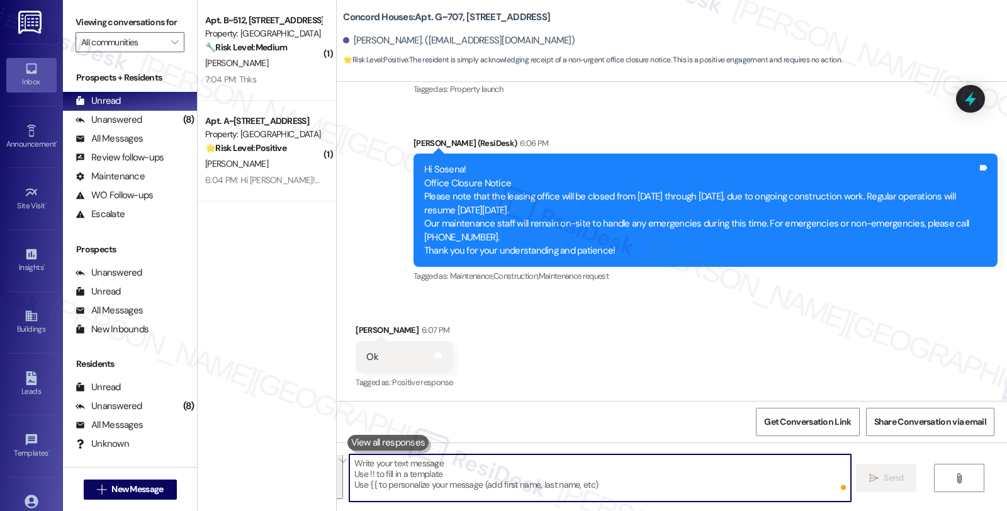
scroll to position [0, 0]
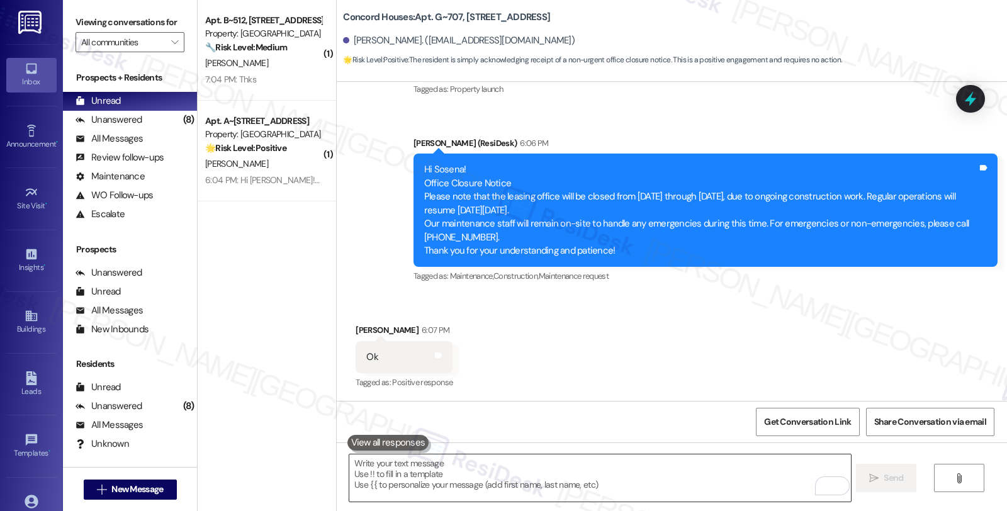
click at [439, 481] on textarea "To enrich screen reader interactions, please activate Accessibility in Grammarl…" at bounding box center [599, 477] width 501 height 47
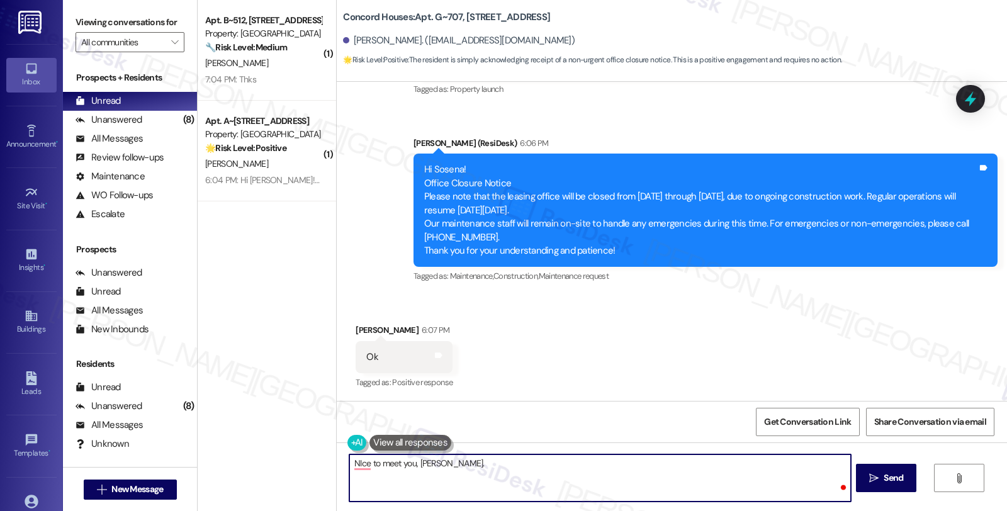
paste textarea "If you ever need anything in the future, please don't hesitate to reach out."
click at [435, 462] on textarea "Nice to meet you, Sosena. If you ever need anything in the future, please don't…" at bounding box center [599, 477] width 501 height 47
type textarea "Nice to meet you, Sosena! If you ever need anything in the future, please don't…"
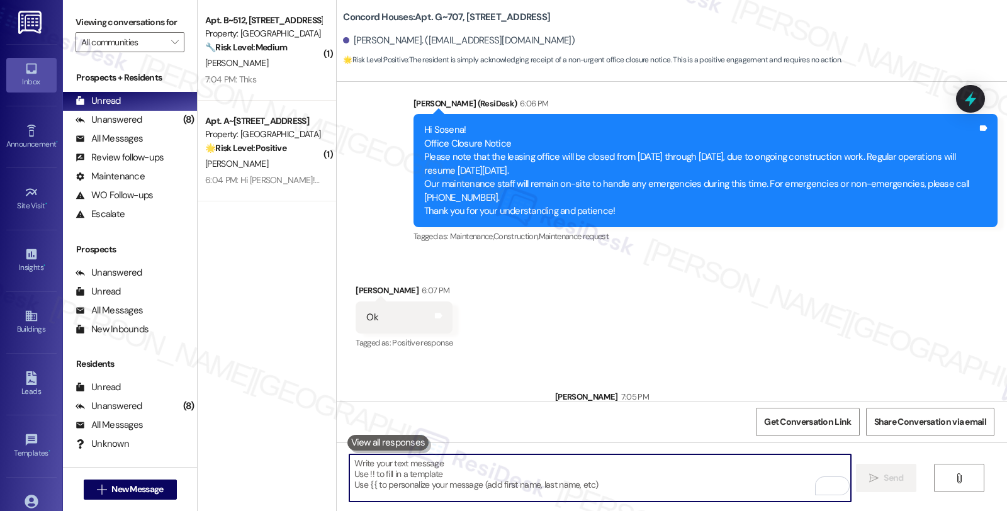
scroll to position [279, 0]
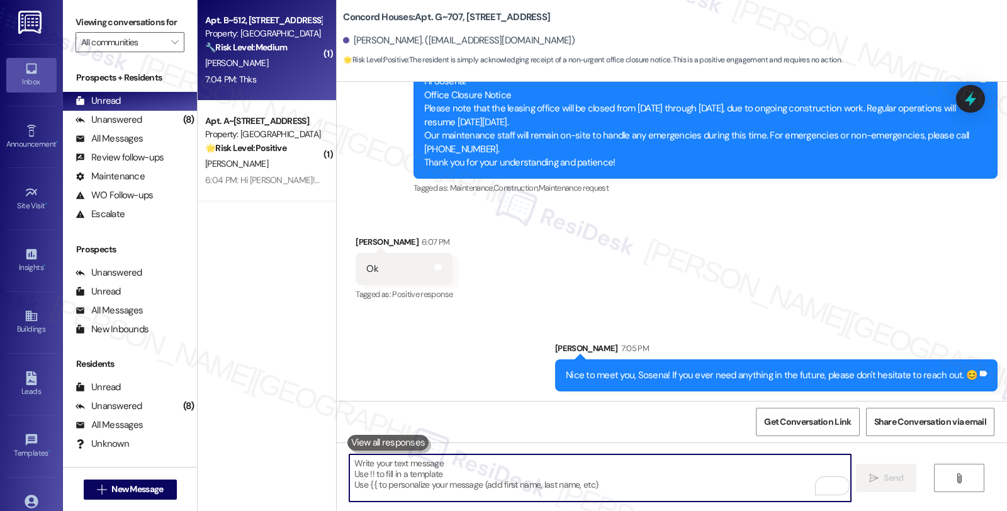
click at [252, 46] on strong "🔧 Risk Level: Medium" at bounding box center [246, 47] width 82 height 11
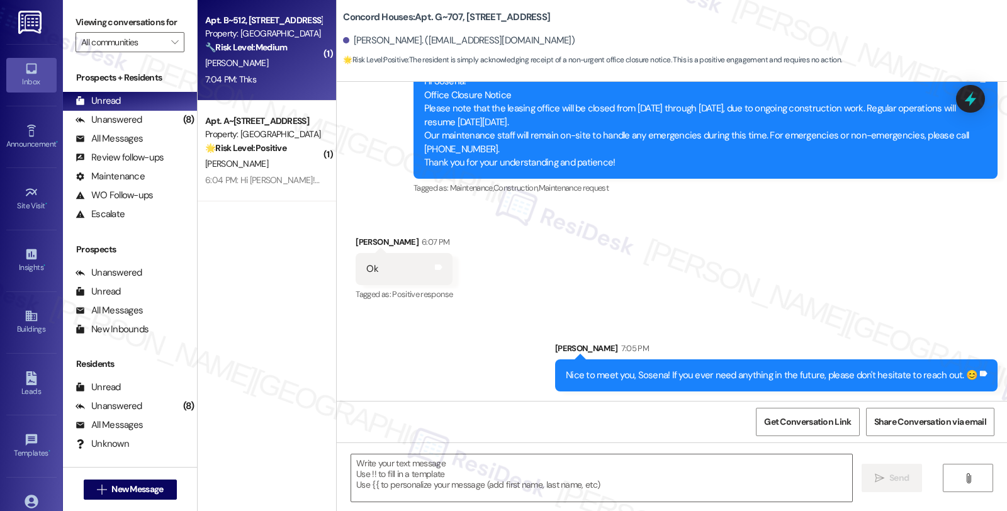
type textarea "Fetching suggested responses. Please feel free to read through the conversation…"
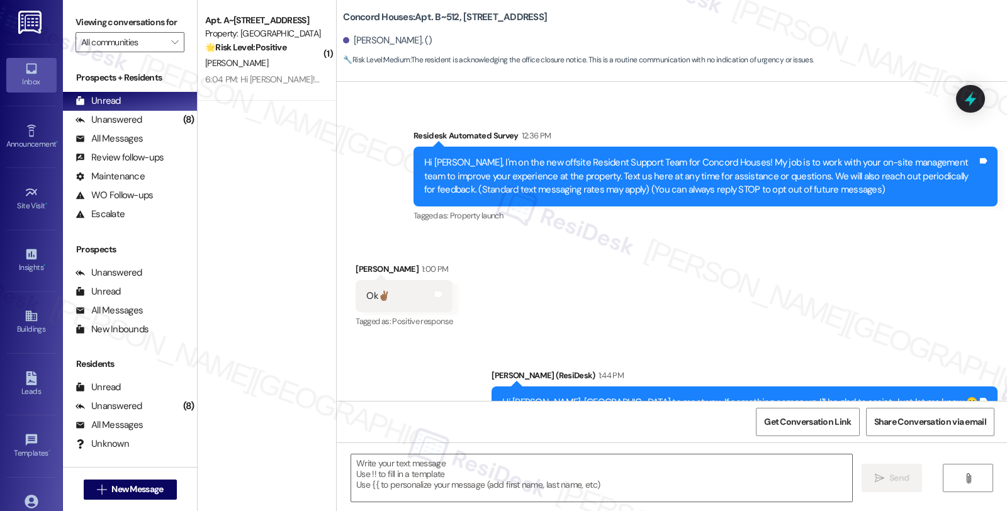
scroll to position [64, 0]
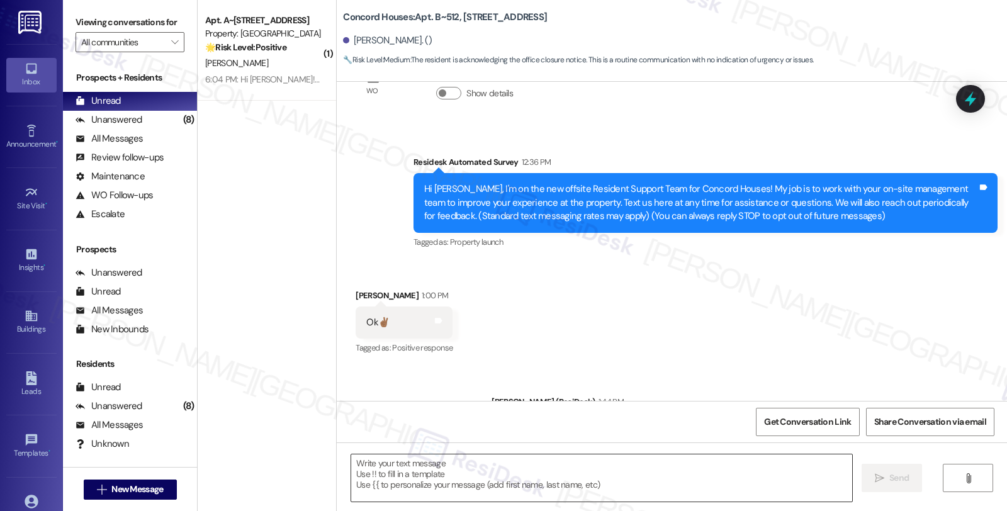
click at [480, 498] on textarea at bounding box center [601, 477] width 501 height 47
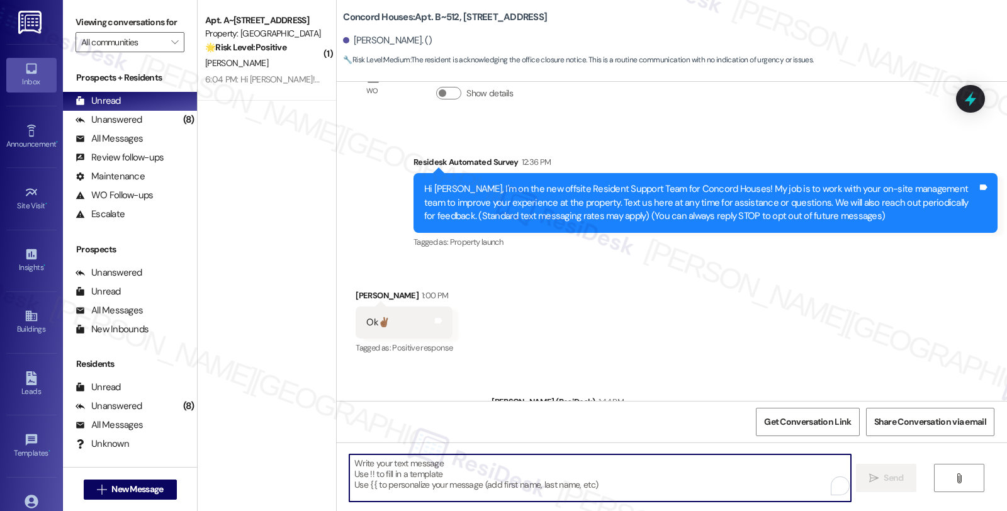
click at [494, 473] on textarea "To enrich screen reader interactions, please activate Accessibility in Grammarl…" at bounding box center [599, 477] width 501 height 47
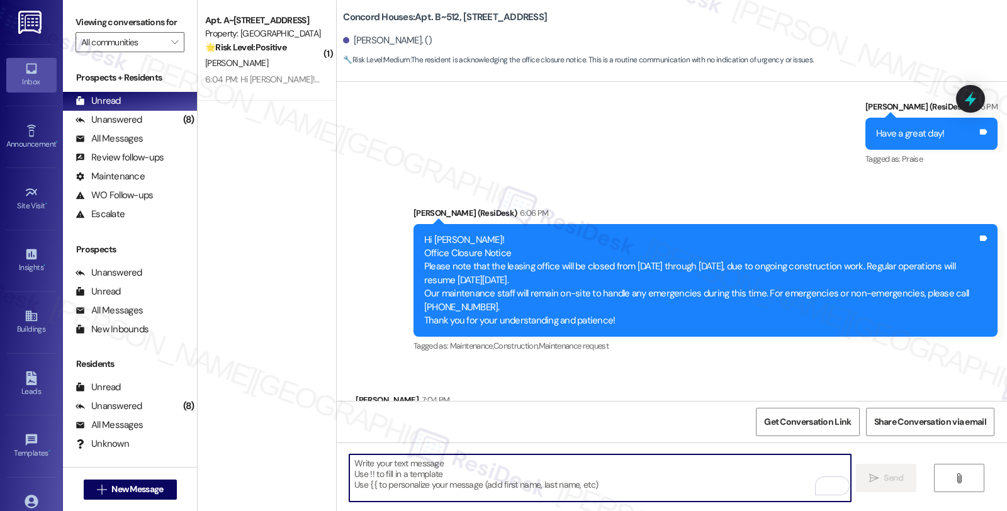
scroll to position [623, 0]
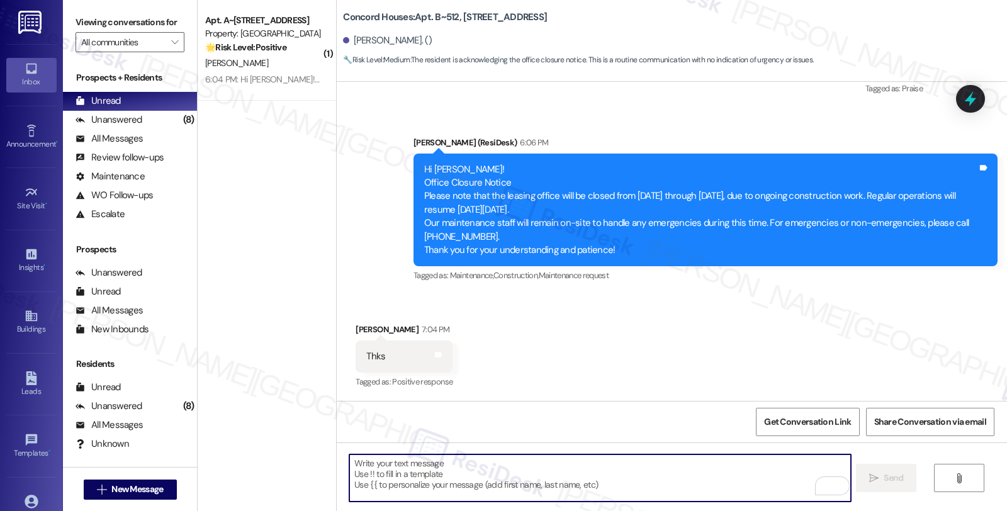
click at [411, 474] on textarea "To enrich screen reader interactions, please activate Accessibility in Grammarl…" at bounding box center [599, 477] width 501 height 47
click at [428, 486] on textarea "To enrich screen reader interactions, please activate Accessibility in Grammarl…" at bounding box center [599, 477] width 501 height 47
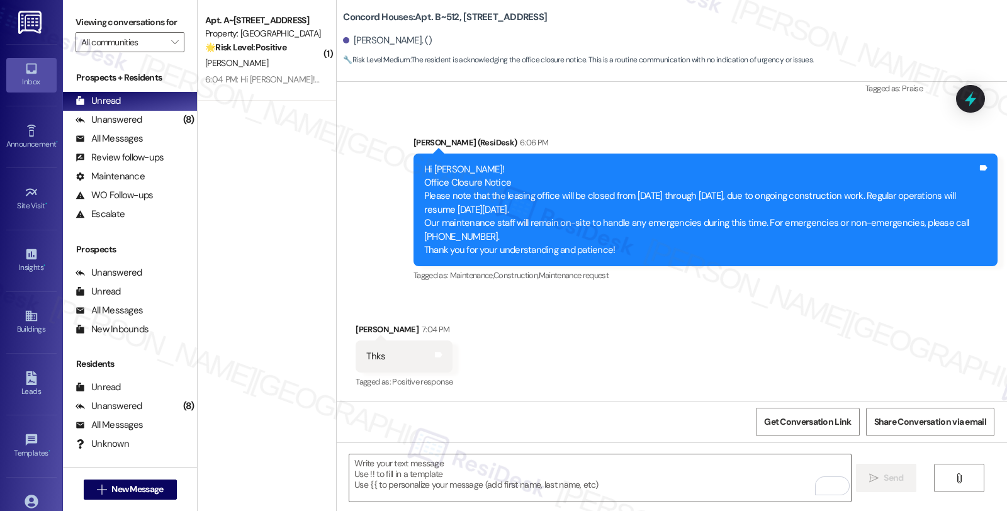
click at [355, 333] on div "Marsha Sealey 7:04 PM" at bounding box center [403, 332] width 97 height 18
copy div "Marsha"
click at [379, 475] on textarea "To enrich screen reader interactions, please activate Accessibility in Grammarl…" at bounding box center [599, 477] width 501 height 47
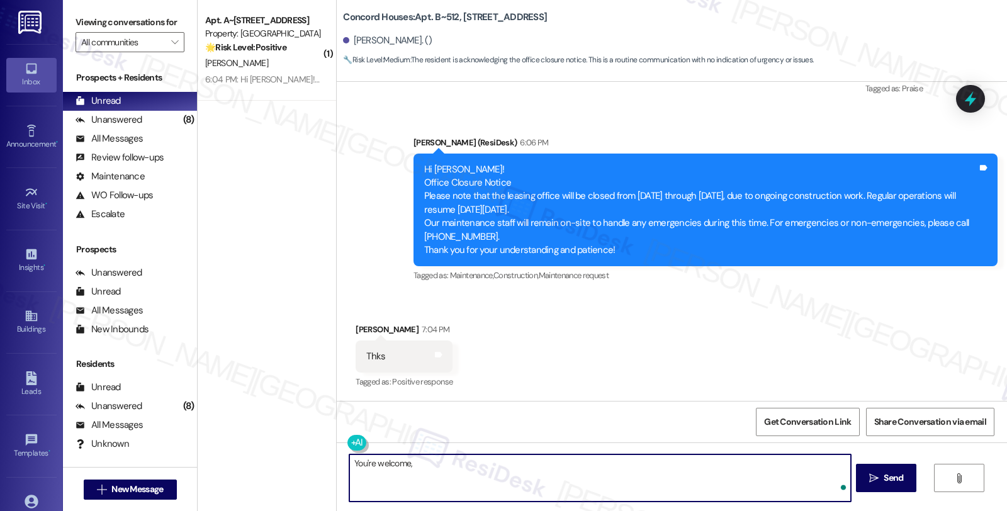
paste textarea "Marsha"
type textarea "You're welcome, Marsha!"
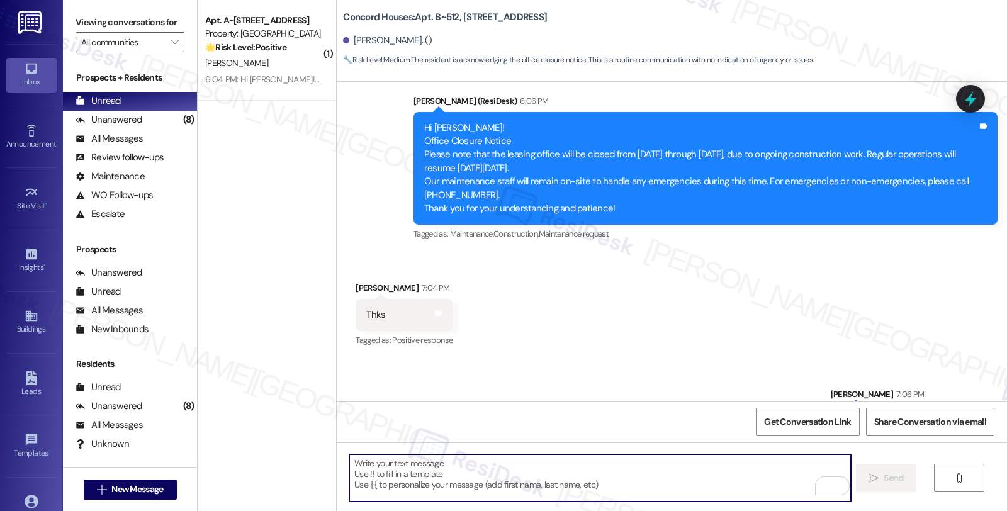
scroll to position [710, 0]
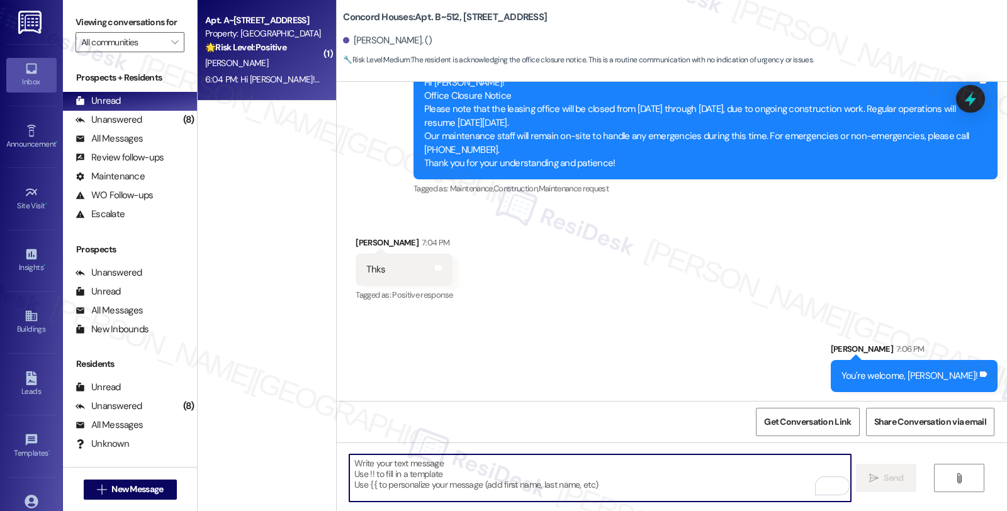
click at [225, 61] on div "[PERSON_NAME]" at bounding box center [263, 63] width 119 height 16
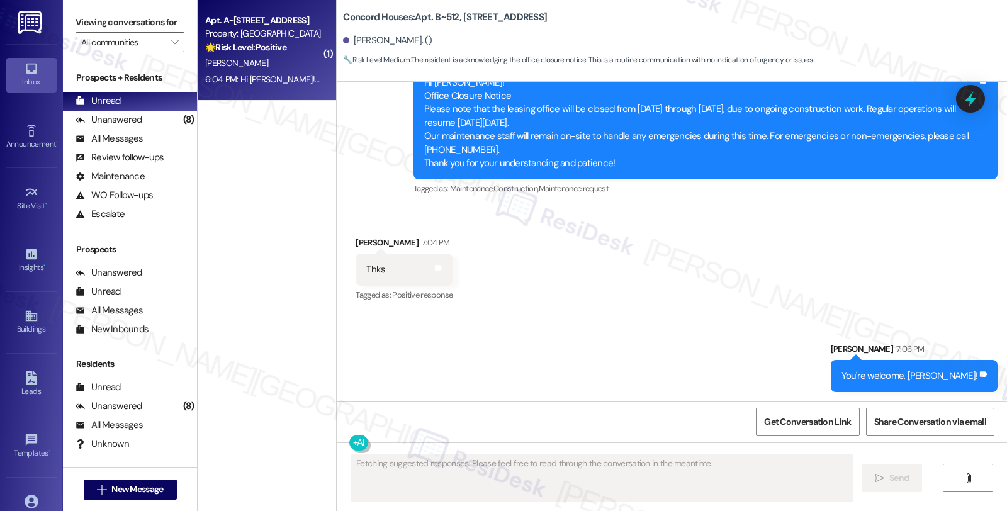
type textarea "Fetching suggested responses. Please feel free to read through the conversation…"
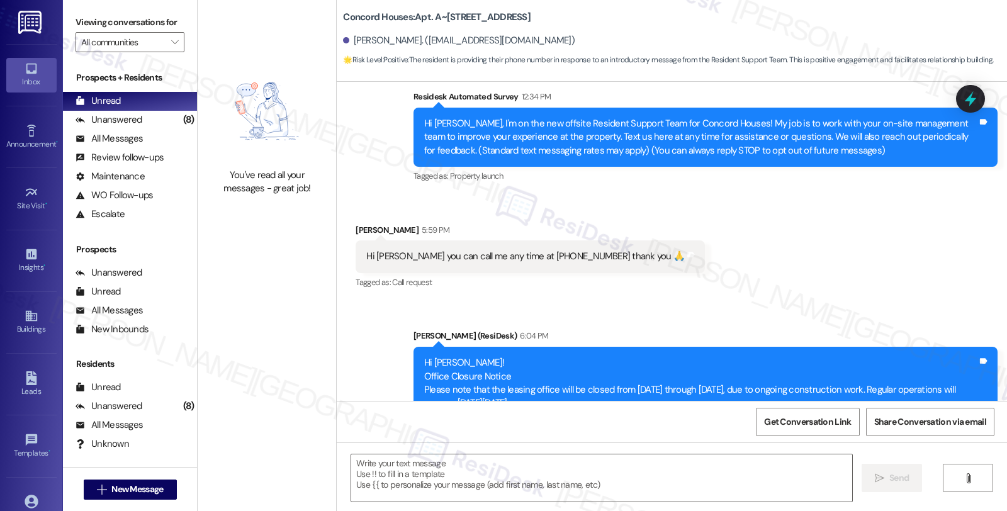
scroll to position [191, 0]
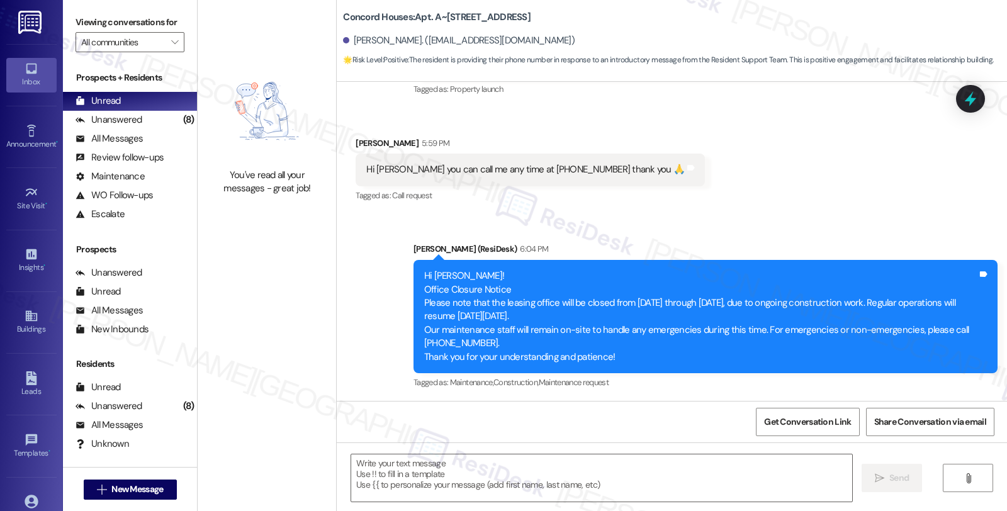
click at [355, 142] on div "Carmen Yulfo 5:59 PM" at bounding box center [529, 146] width 349 height 18
copy div "Carmen"
click at [425, 484] on textarea at bounding box center [601, 477] width 501 height 47
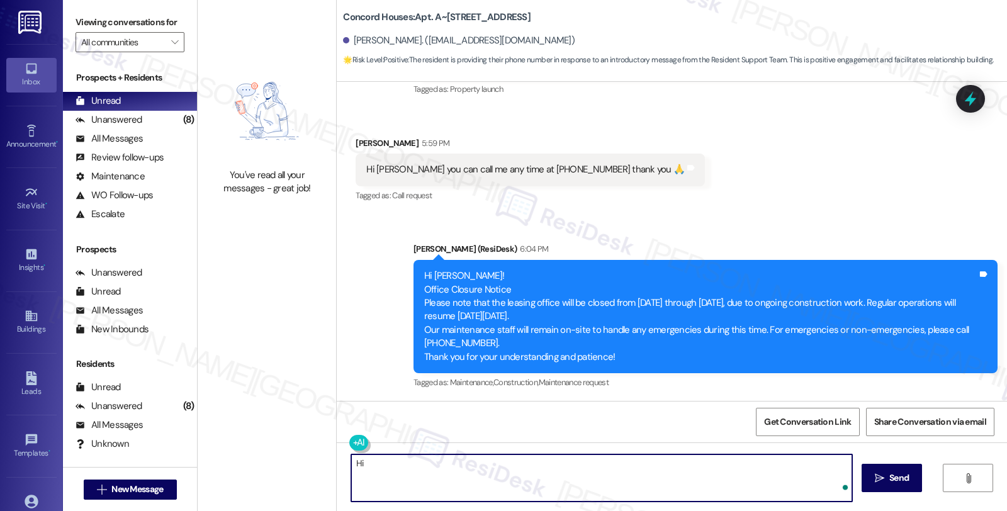
paste textarea "Carmen"
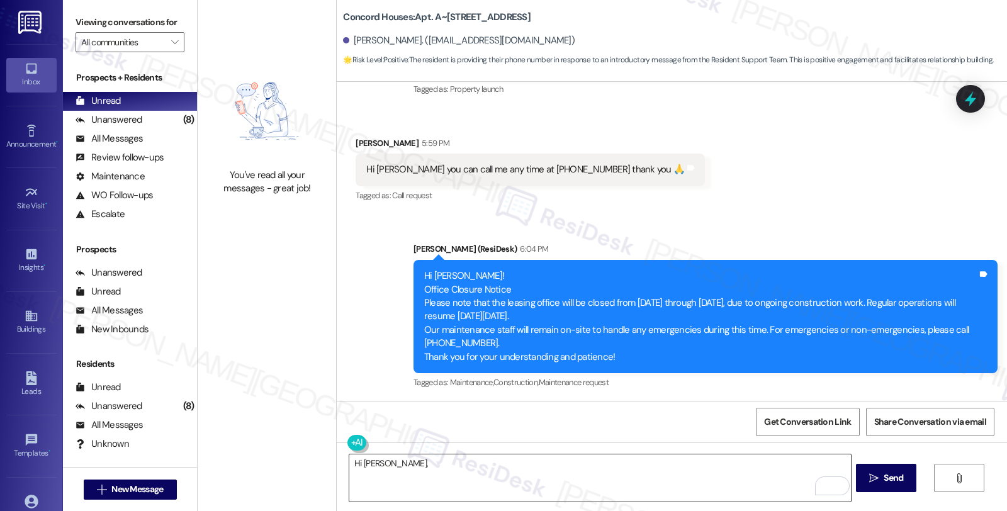
click at [401, 467] on textarea "Hi Carmen," at bounding box center [599, 477] width 501 height 47
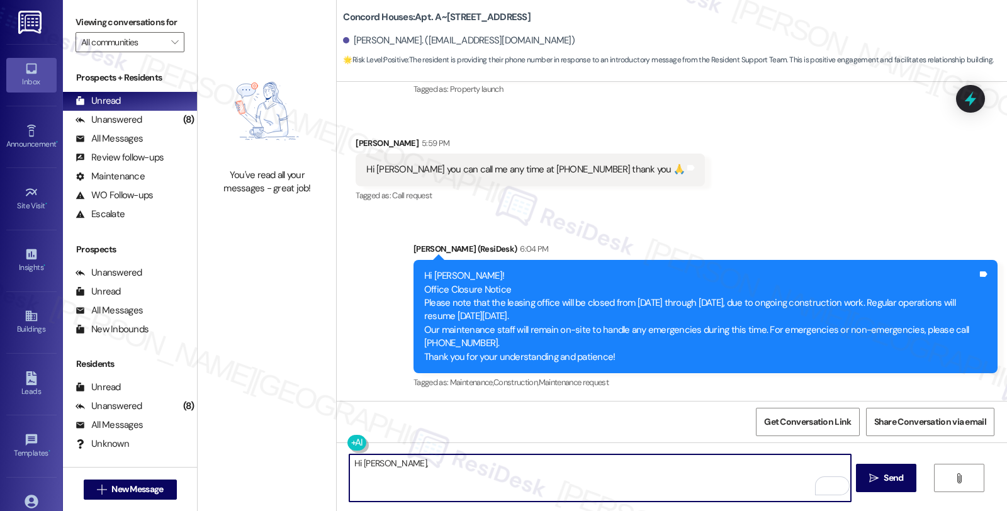
paste textarea "I would love to speak with you. However, I'm only communicating with tenants vi…"
drag, startPoint x: 623, startPoint y: 463, endPoint x: 668, endPoint y: 462, distance: 44.7
click at [668, 462] on textarea "Hi Carmen, I would love to speak with you. However, I'm only communicating with…" at bounding box center [599, 477] width 501 height 47
click at [496, 476] on textarea "Hi Carmen, I would love to speak with you. However, I'm only communicating via …" at bounding box center [599, 477] width 501 height 47
click at [652, 488] on textarea "Hi Carmen, I would love to speak with you. However, I'm only communicating via …" at bounding box center [599, 477] width 501 height 47
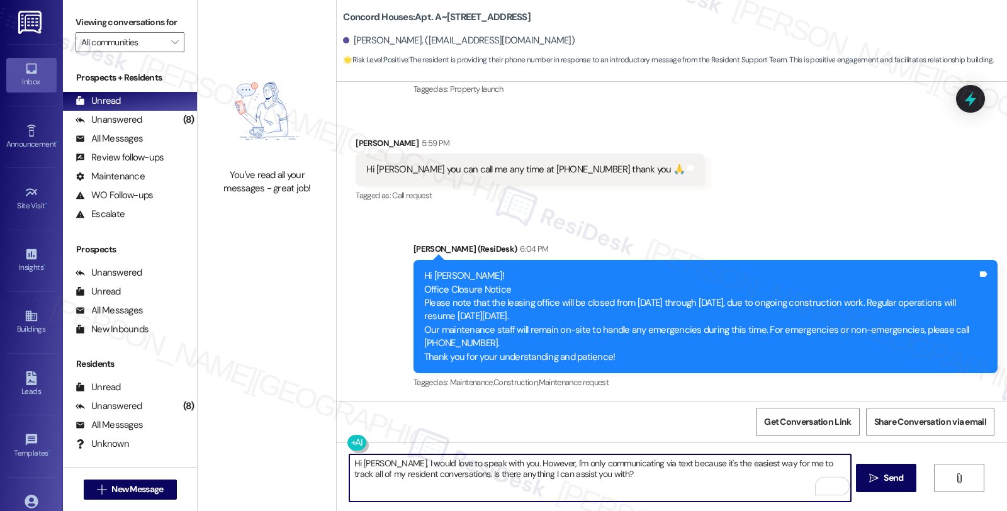
click at [428, 479] on textarea "Hi Carmen, I would love to speak with you. However, I'm only communicating via …" at bounding box center [599, 477] width 501 height 47
click at [622, 470] on textarea "Hi Carmen, I would love to speak with you. However, I'm only communicating via …" at bounding box center [599, 477] width 501 height 47
type textarea "Hi Carmen, I would love to speak with you. However, I'm only communicating via …"
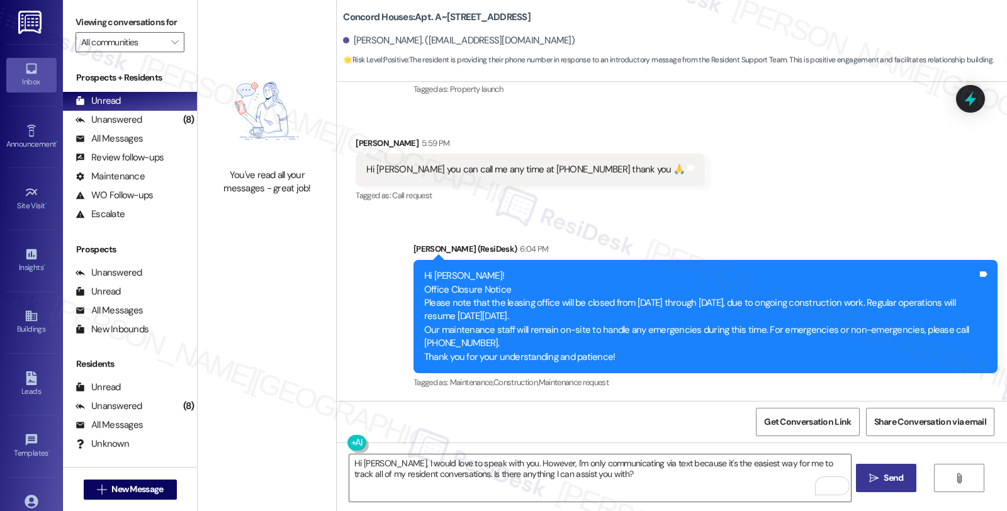
click at [876, 476] on icon "" at bounding box center [873, 478] width 9 height 10
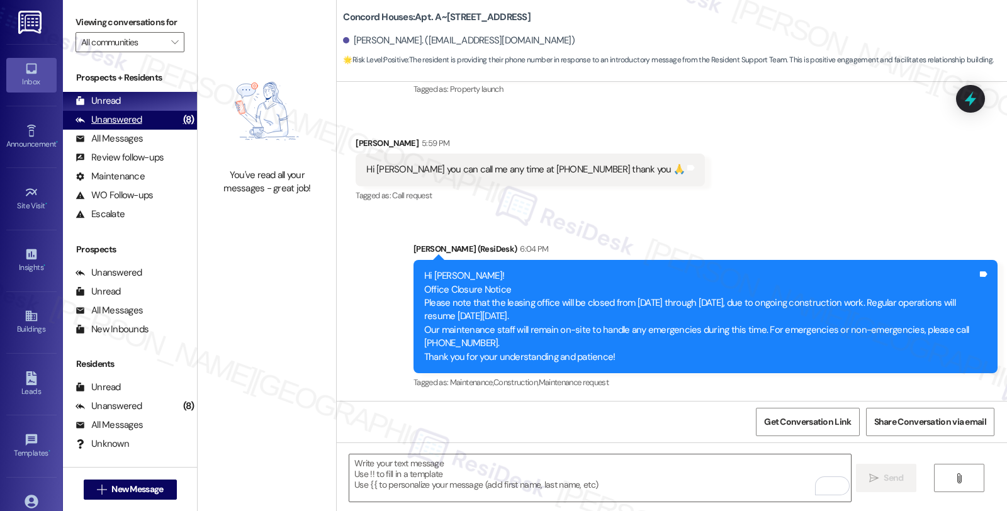
click at [143, 130] on div "Unanswered (8)" at bounding box center [130, 120] width 134 height 19
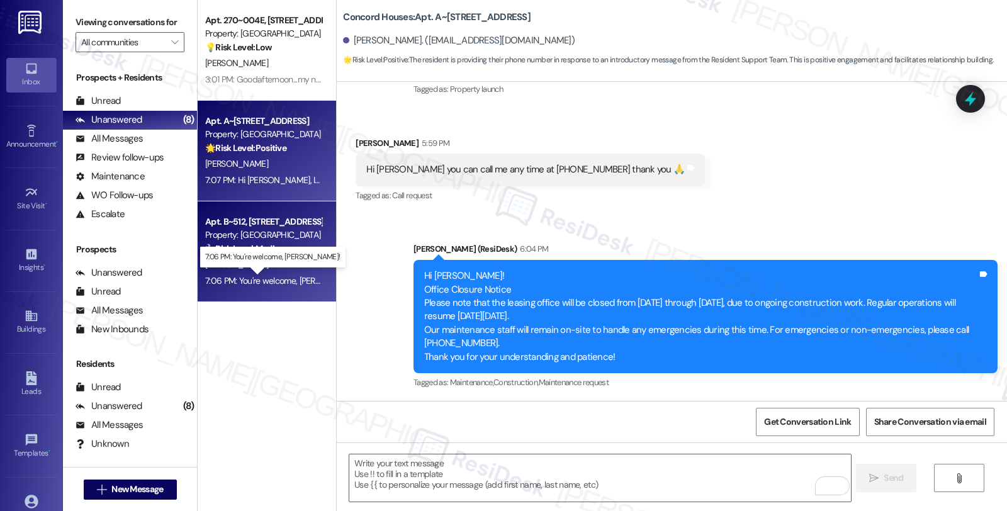
click at [303, 279] on div "7:06 PM: You're welcome, Marsha! 7:06 PM: You're welcome, Marsha!" at bounding box center [284, 280] width 159 height 11
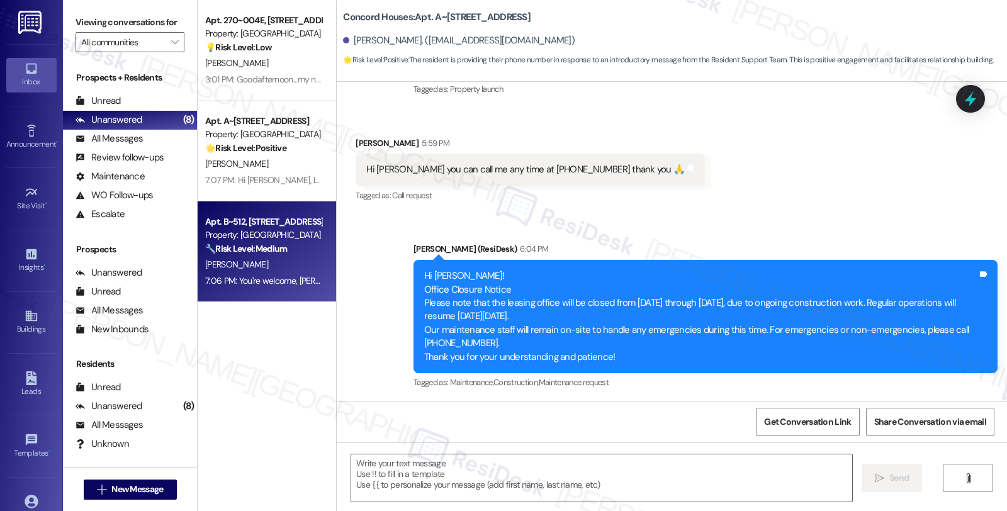
type textarea "Fetching suggested responses. Please feel free to read through the conversation…"
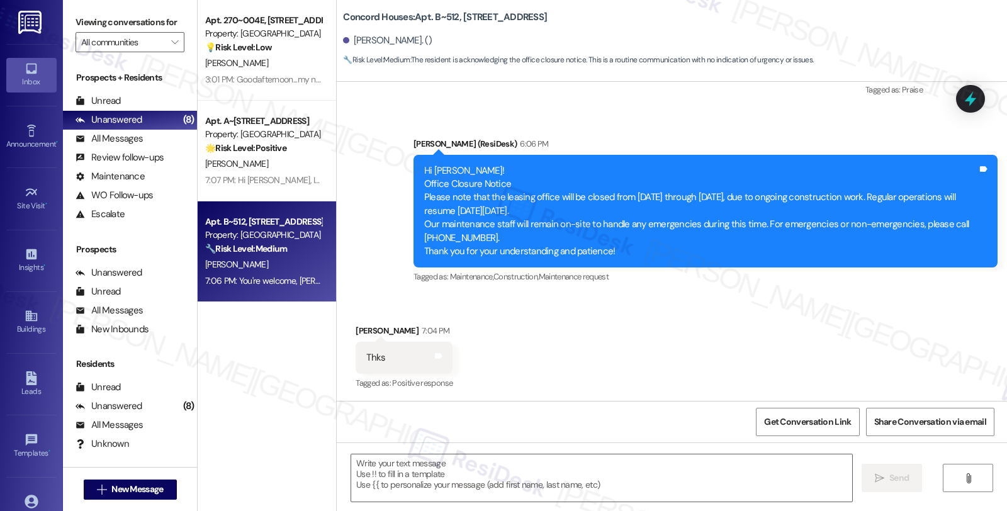
scroll to position [729, 0]
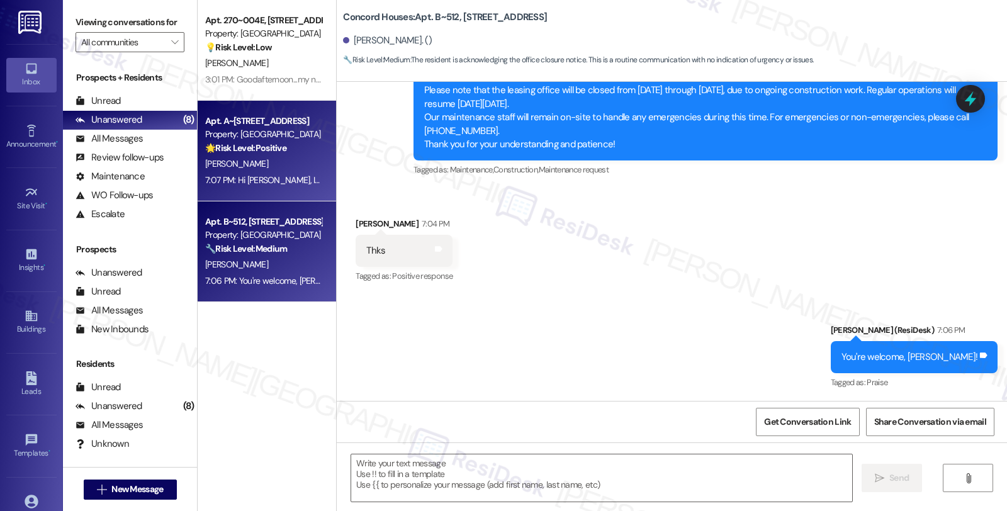
click at [277, 170] on div "[PERSON_NAME]" at bounding box center [263, 164] width 119 height 16
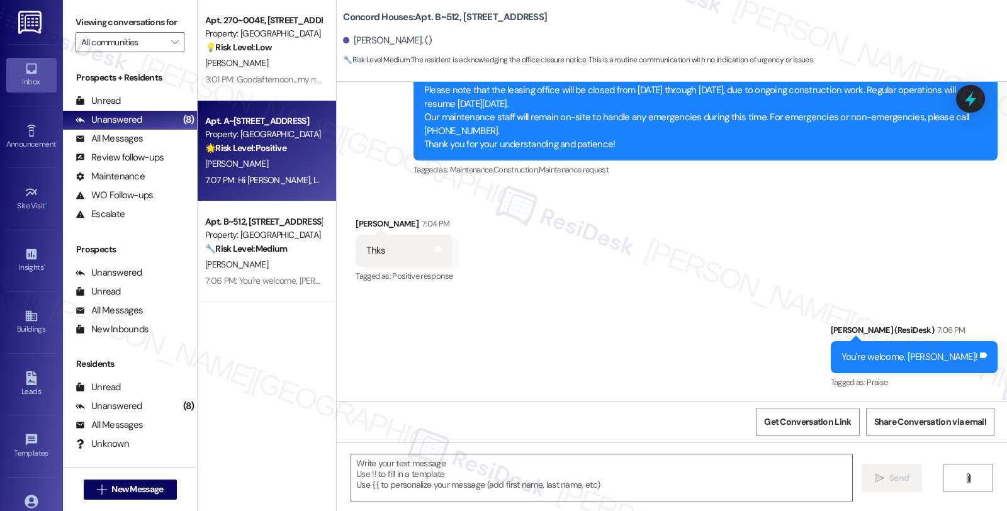
type textarea "Fetching suggested responses. Please feel free to read through the conversation…"
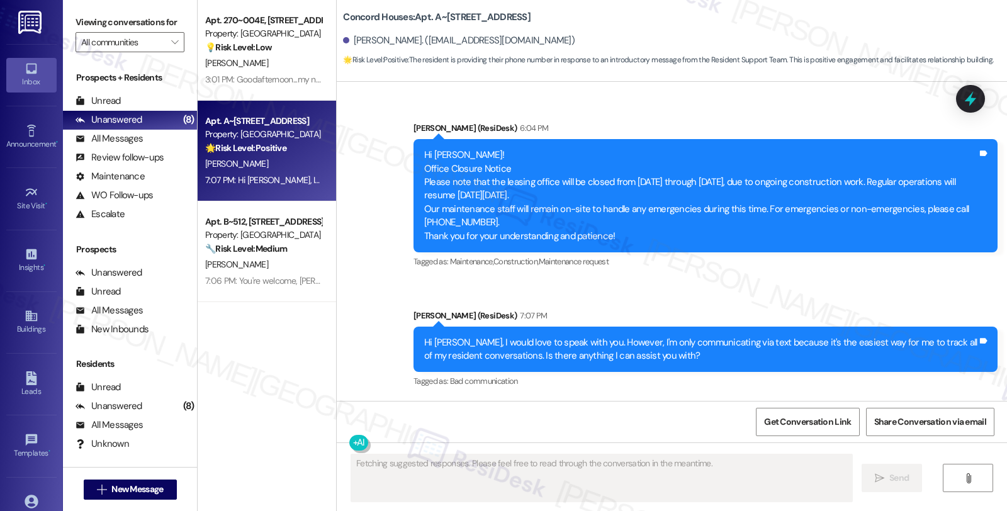
scroll to position [311, 0]
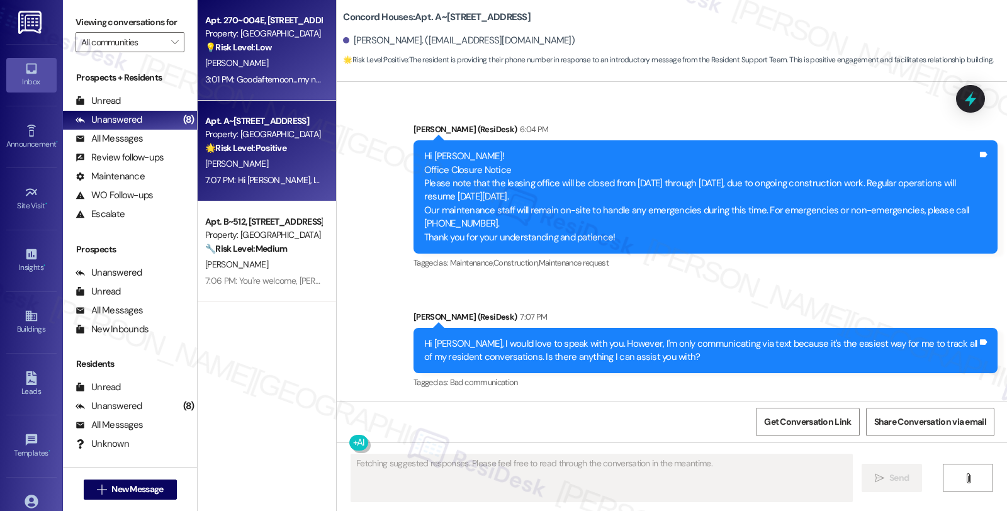
click at [284, 42] on div "💡 Risk Level: Low The resident is requesting access to the door system, which i…" at bounding box center [263, 47] width 116 height 13
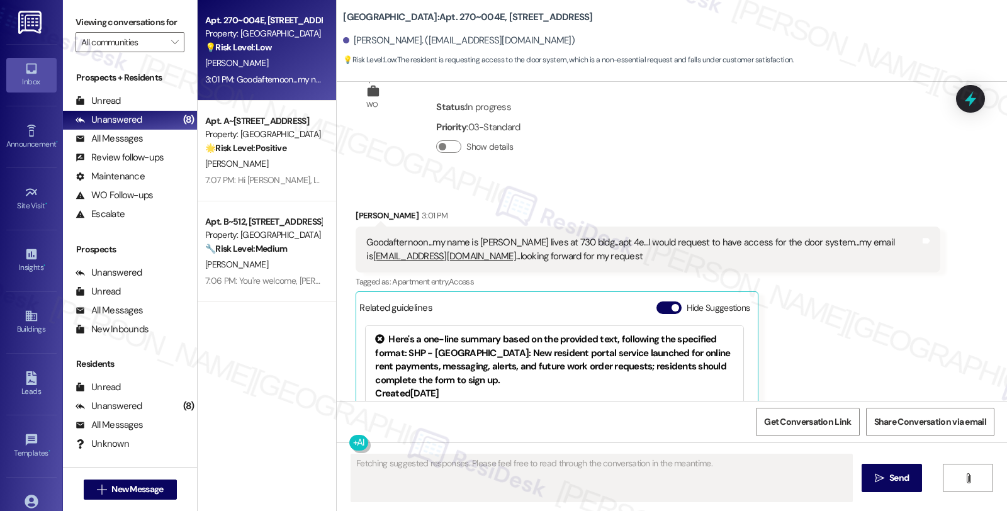
scroll to position [1221, 0]
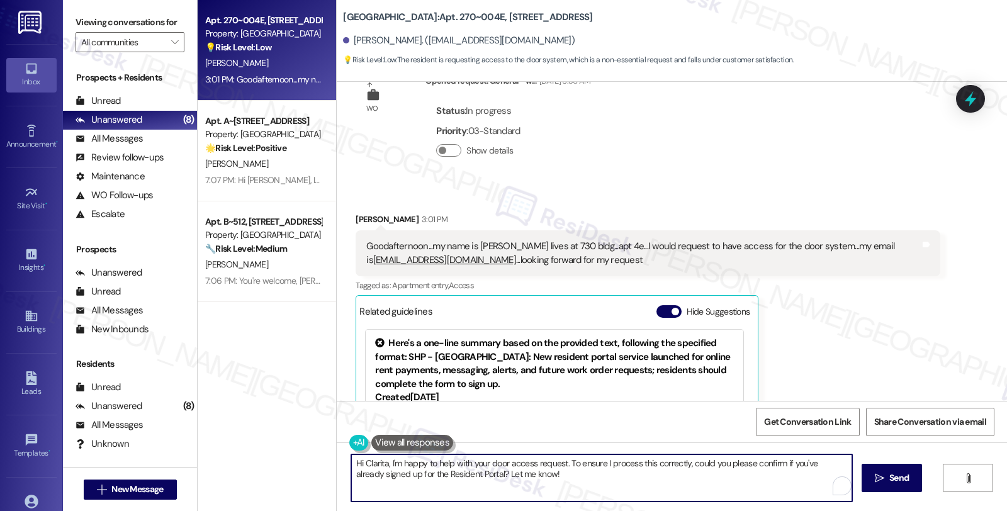
click at [384, 462] on textarea "Hi Clarita, I'm happy to help with your door access request. To ensure I proces…" at bounding box center [601, 477] width 501 height 47
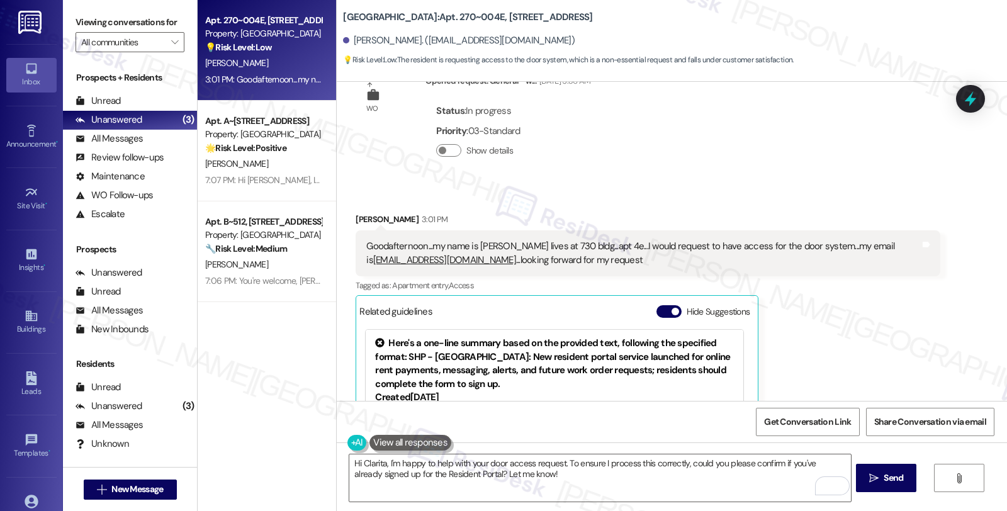
drag, startPoint x: 841, startPoint y: 338, endPoint x: 839, endPoint y: 344, distance: 6.8
click at [842, 338] on div "Clarita Viray 3:01 PM Goodafternoon...my name is clarita Viray lives at 730 bld…" at bounding box center [647, 372] width 584 height 318
click at [381, 462] on textarea "Hi Clarita, I'm happy to help with your door access request. To ensure I proces…" at bounding box center [599, 477] width 501 height 47
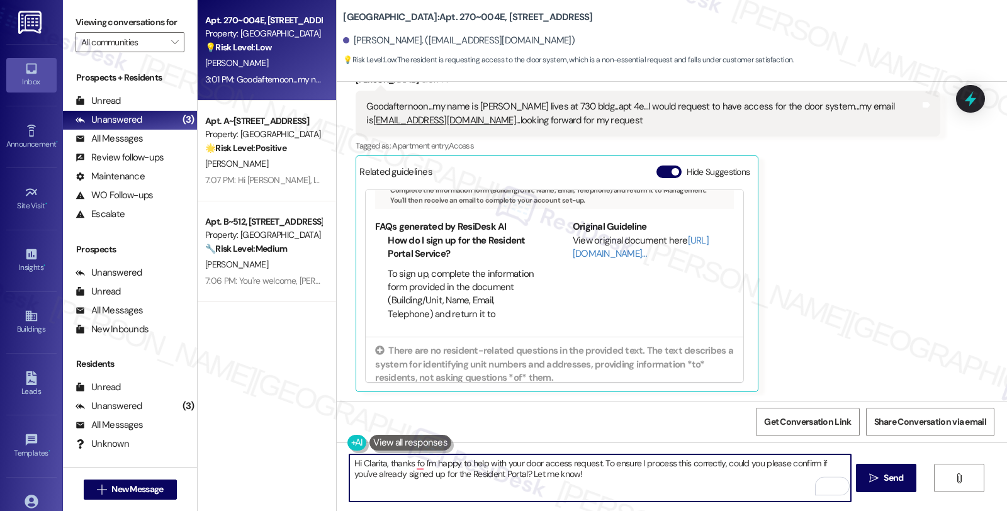
scroll to position [70, 0]
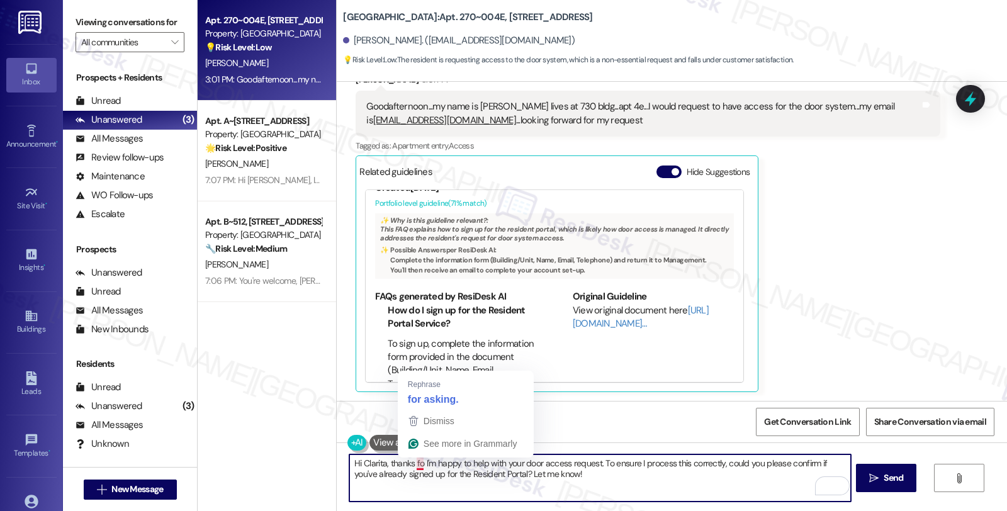
click at [411, 466] on textarea "Hi Clarita, thanks fo I'm happy to help with your door access request. To ensur…" at bounding box center [599, 477] width 501 height 47
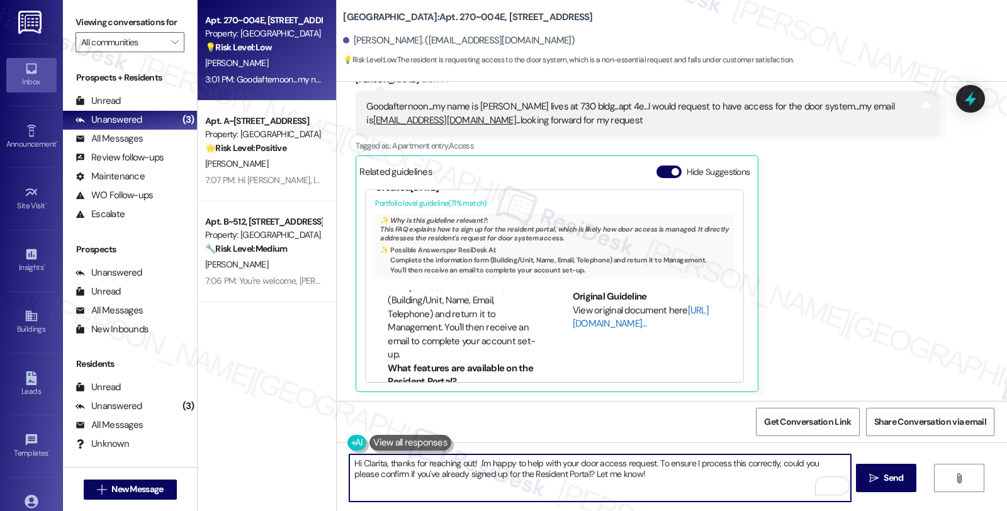
click at [587, 323] on link "[URL][DOMAIN_NAME]…" at bounding box center [641, 317] width 136 height 26
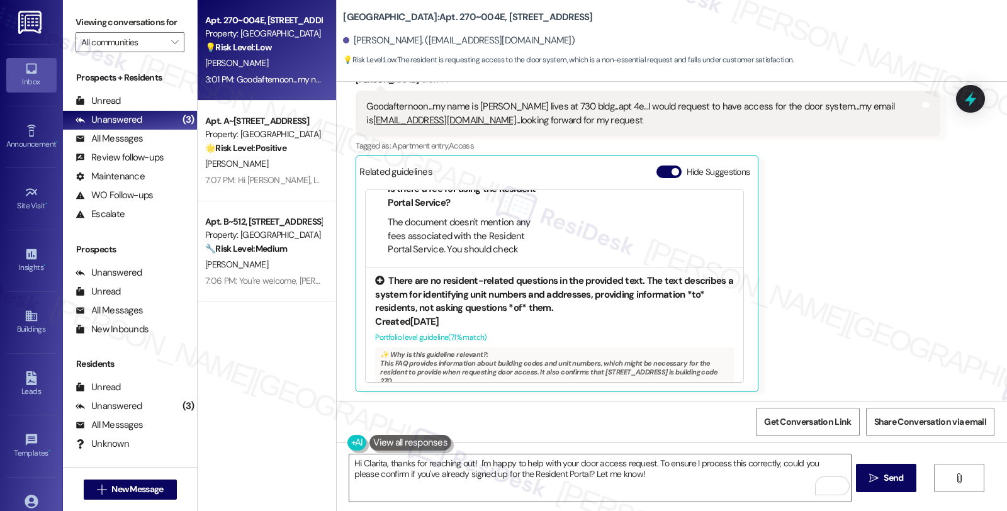
scroll to position [277, 0]
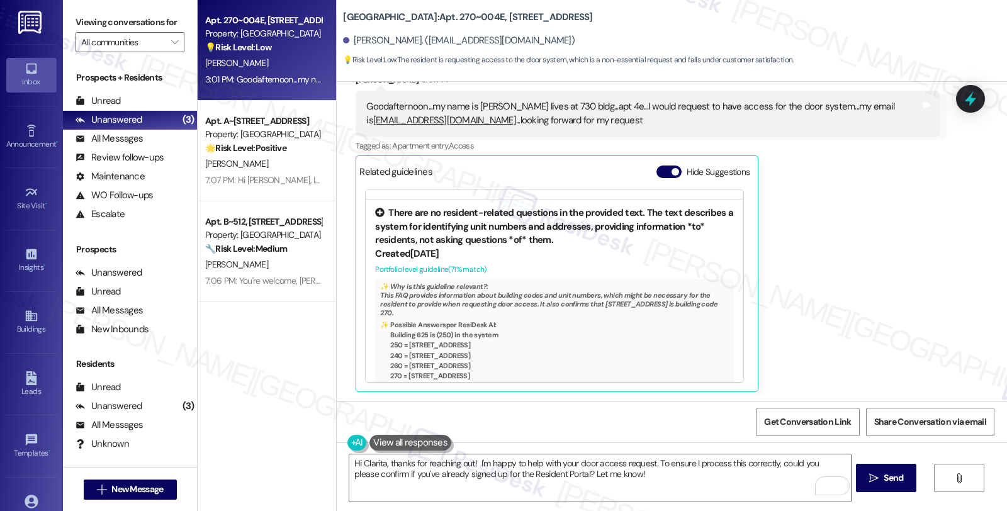
click at [552, 320] on div "✨ Possible Answer s per ResiDesk AI:" at bounding box center [554, 324] width 349 height 9
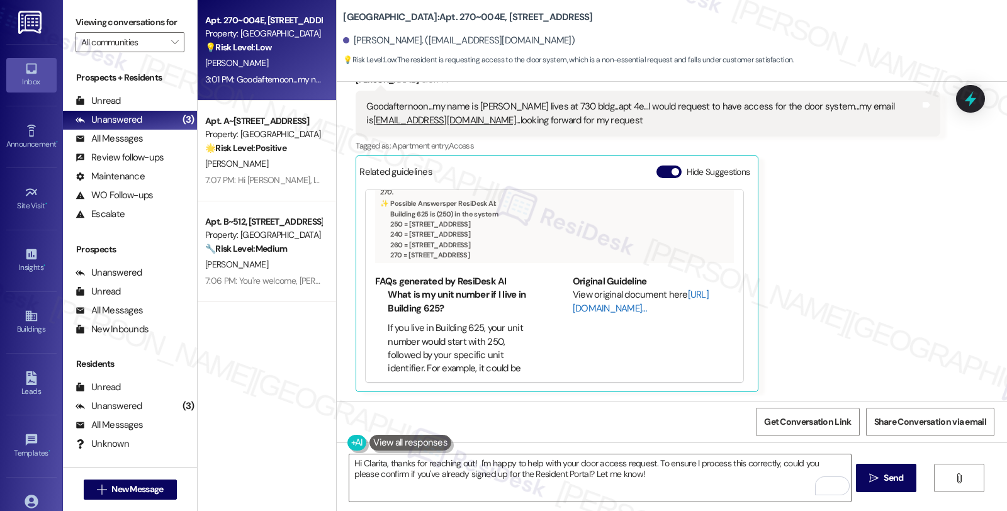
click at [606, 303] on link "[URL][DOMAIN_NAME]…" at bounding box center [641, 301] width 136 height 26
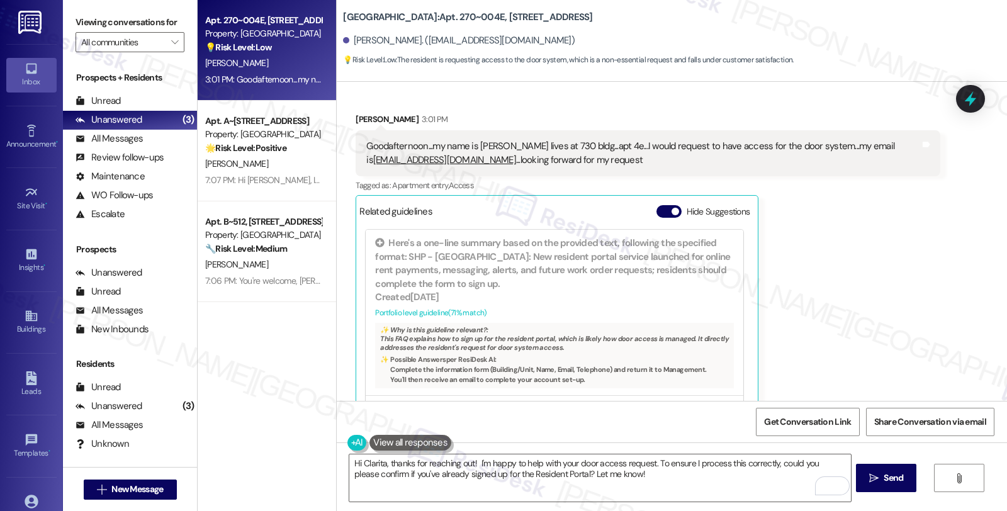
scroll to position [1292, 0]
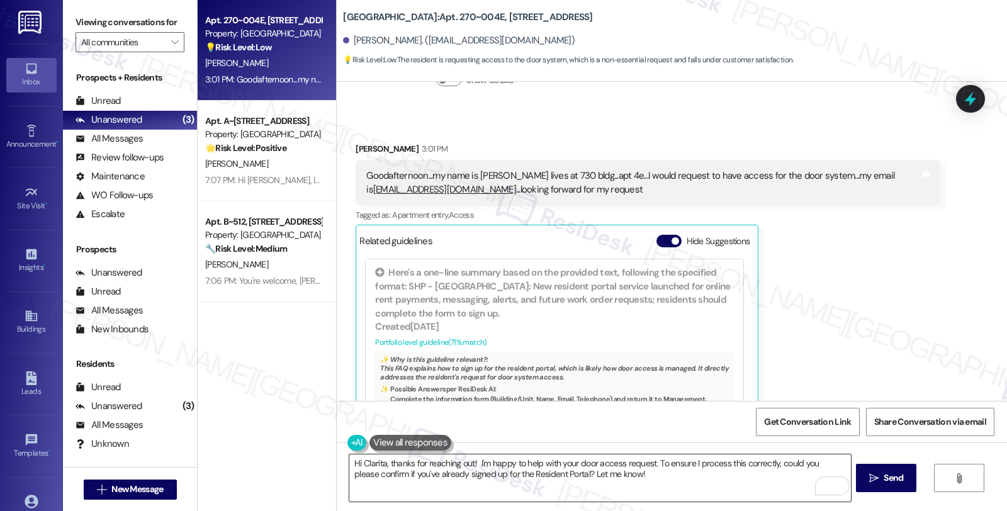
click at [469, 463] on textarea "Hi Clarita, thanks for reaching out! I'm happy to help with your door access re…" at bounding box center [599, 477] width 501 height 47
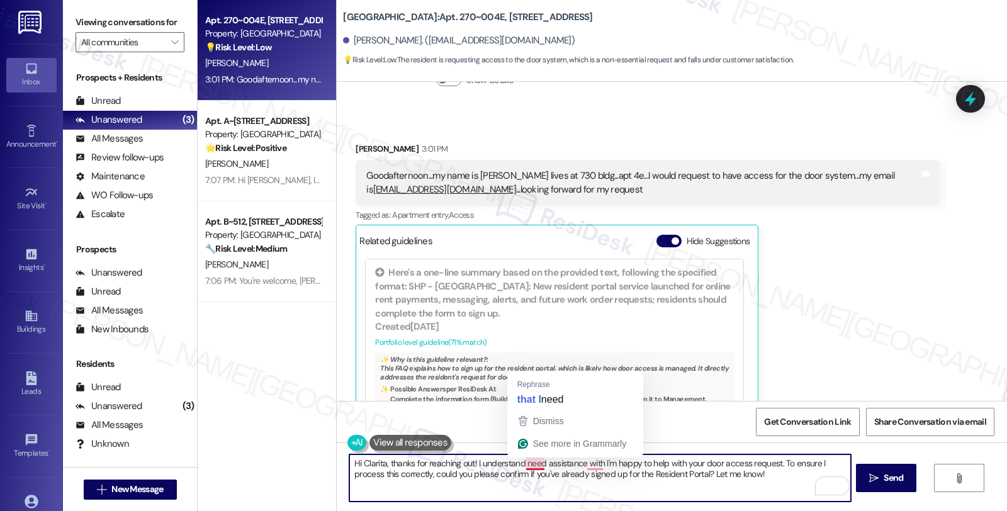
click at [517, 467] on textarea "Hi Clarita, thanks for reaching out! I understand need assistance with I'm happ…" at bounding box center [599, 477] width 501 height 47
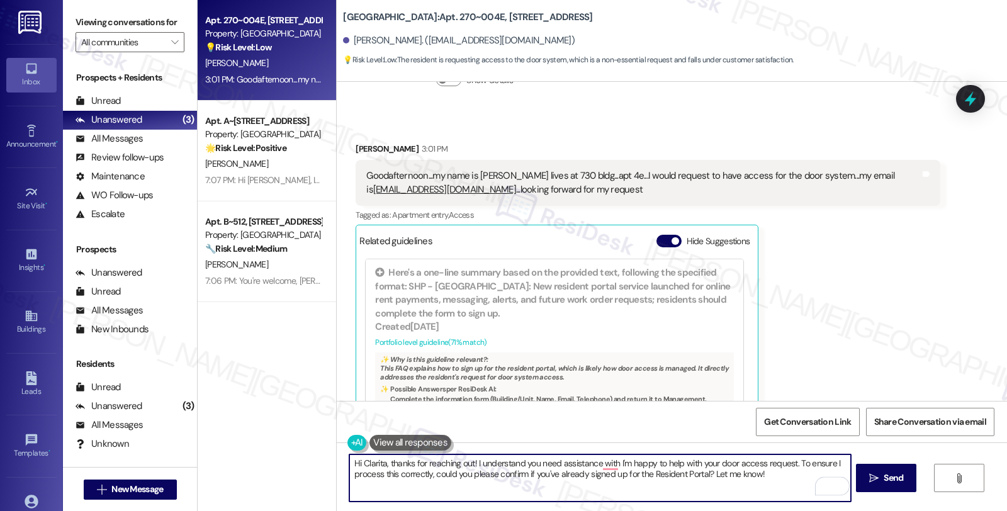
click at [612, 462] on textarea "Hi Clarita, thanks for reaching out! I understand you need assistance with I'm …" at bounding box center [599, 477] width 501 height 47
click at [483, 485] on textarea "Hi Clarita, thanks for reaching out! I understand you need assistance with sett…" at bounding box center [599, 477] width 501 height 47
click at [423, 479] on textarea "Hi Clarita, thanks for reaching out! I understand you need assistance with sett…" at bounding box center [599, 477] width 501 height 47
click at [444, 469] on textarea "Hi Clarita, thanks for reaching out! I understand you need assistance with sett…" at bounding box center [599, 477] width 501 height 47
click at [646, 477] on textarea "Hi Clarita, thanks for reaching out! I understand you need assistance with sett…" at bounding box center [599, 477] width 501 height 47
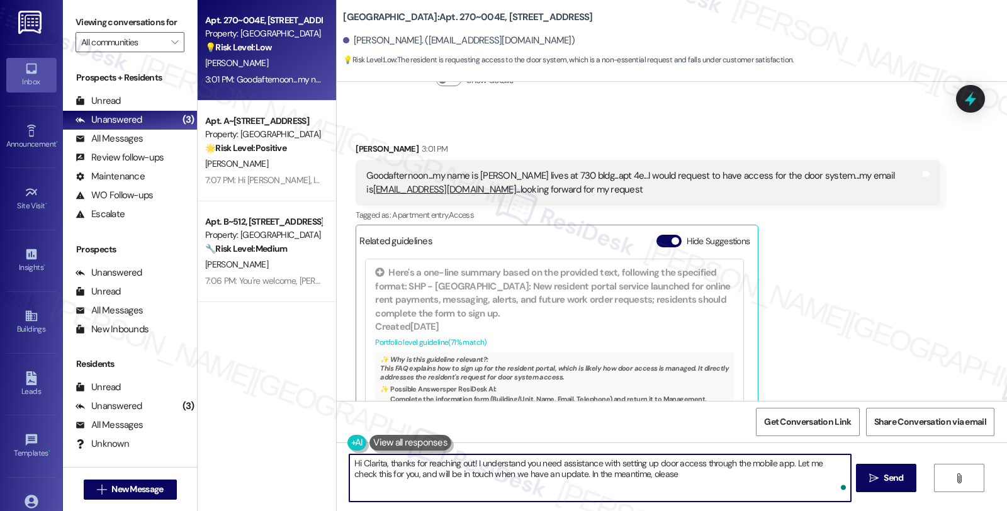
type textarea "Hi Clarita, thanks for reaching out! I understand you need assistance with sett…"
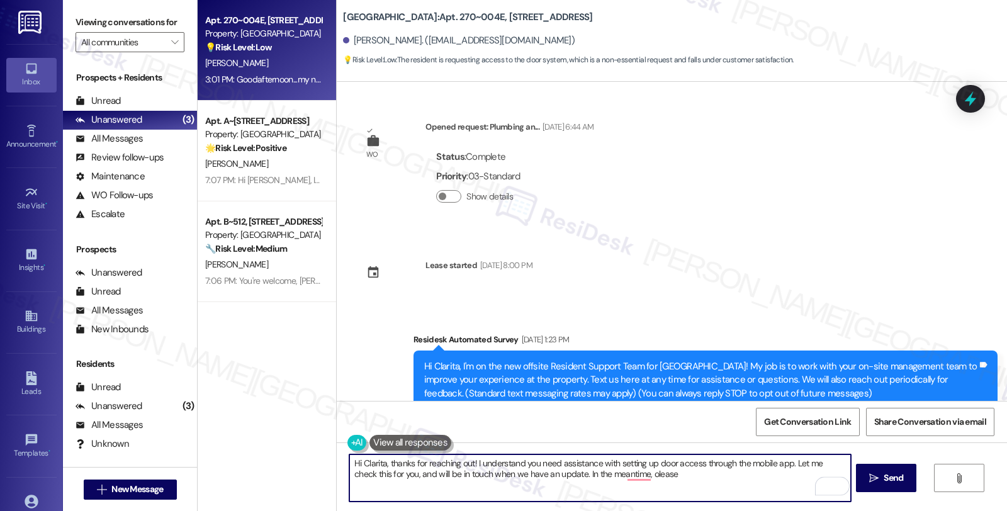
scroll to position [883, 0]
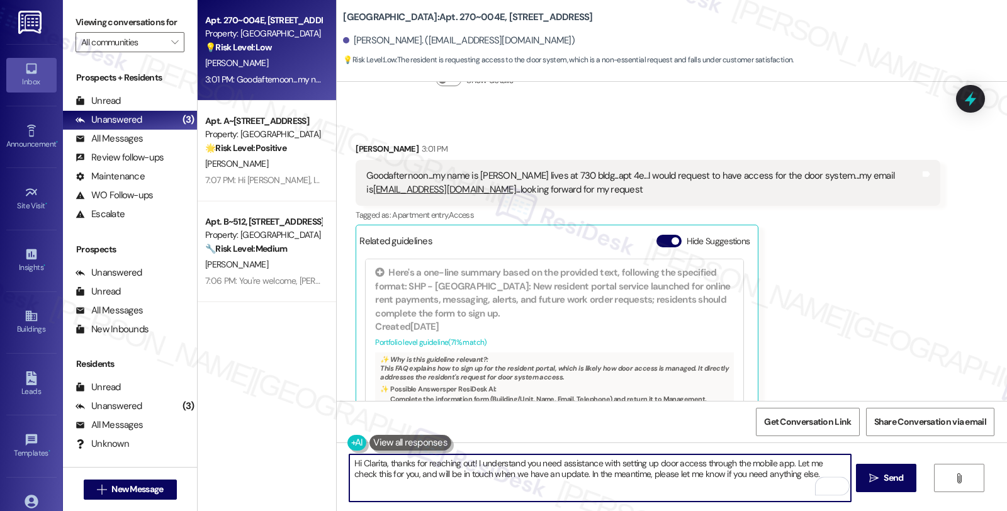
click at [796, 477] on textarea "Hi Clarita, thanks for reaching out! I understand you need assistance with sett…" at bounding box center [599, 477] width 501 height 47
type textarea "Hi Clarita, thanks for reaching out! I understand you need assistance with sett…"
click at [895, 476] on span "Send" at bounding box center [893, 477] width 20 height 13
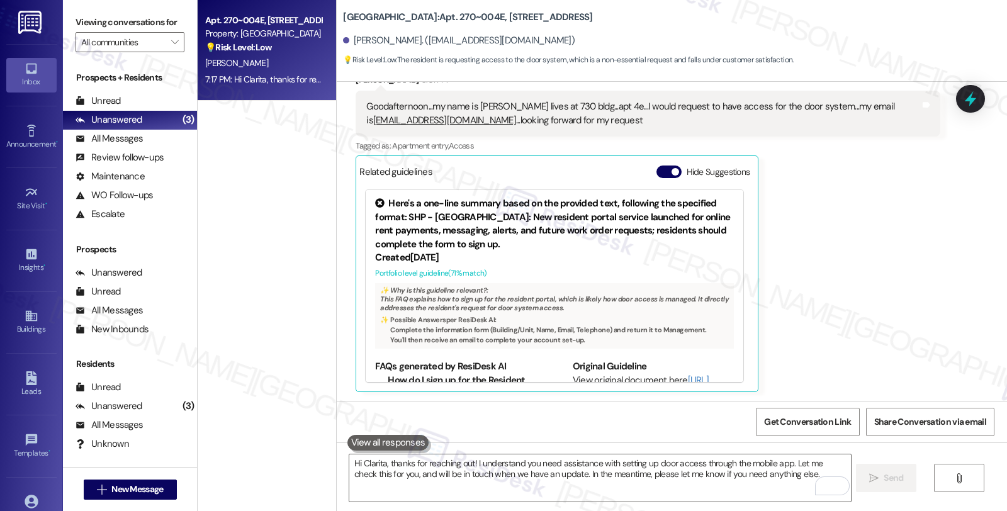
scroll to position [1462, 0]
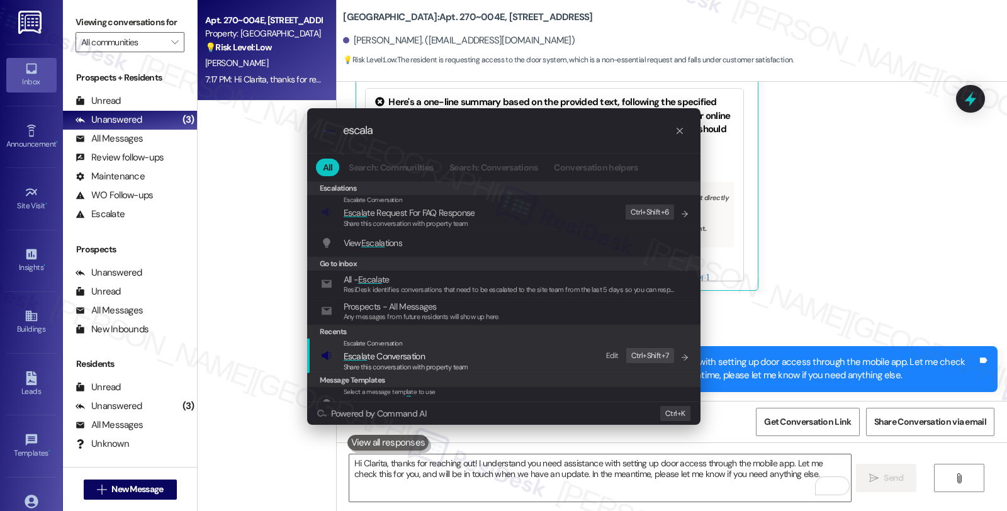
type input "escala"
click at [437, 355] on span "Escala te Conversation" at bounding box center [406, 356] width 125 height 14
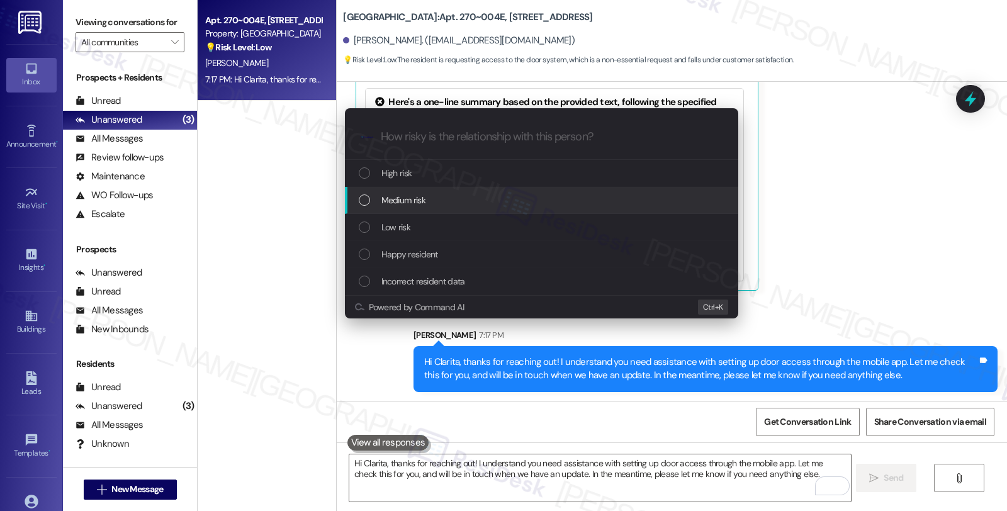
click at [425, 193] on span "Medium risk" at bounding box center [403, 200] width 44 height 14
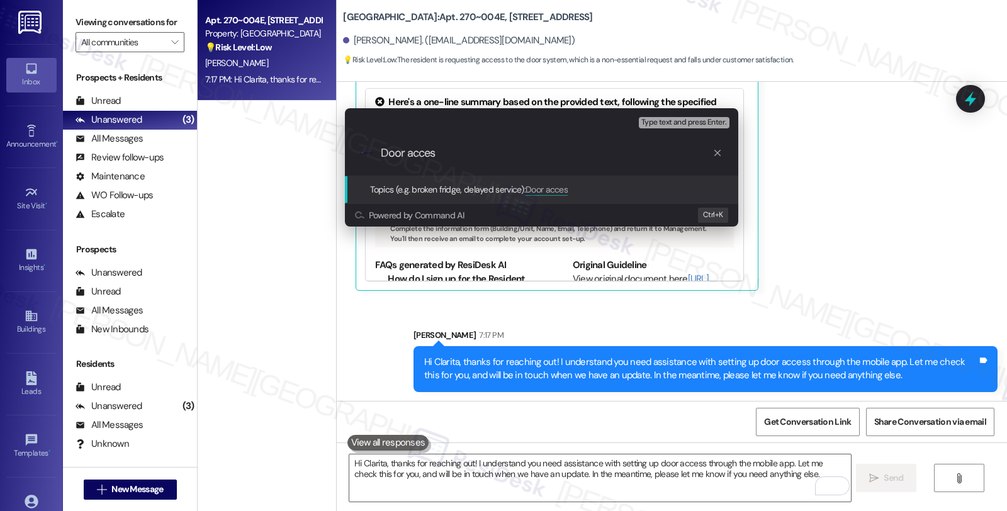
type input "Door access"
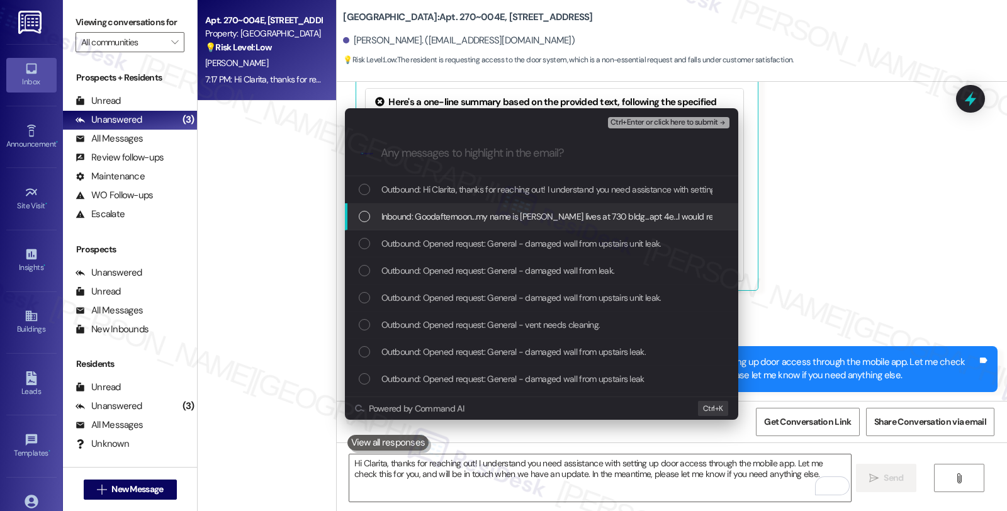
click at [425, 215] on span "Inbound: Goodafternoon...my name is [PERSON_NAME] lives at 730 bldg...apt 4e...…" at bounding box center [771, 217] width 780 height 14
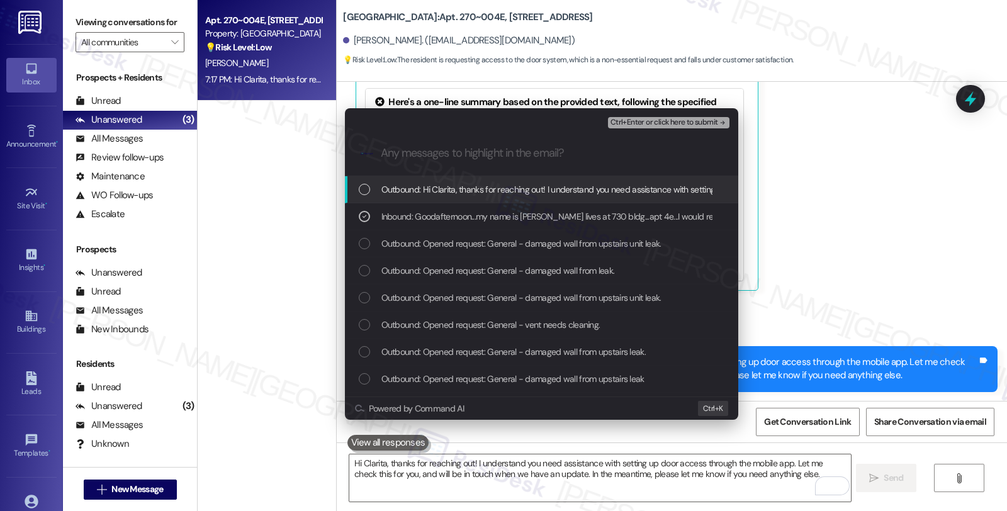
click at [640, 125] on span "Ctrl+Enter or click here to submit" at bounding box center [664, 122] width 108 height 9
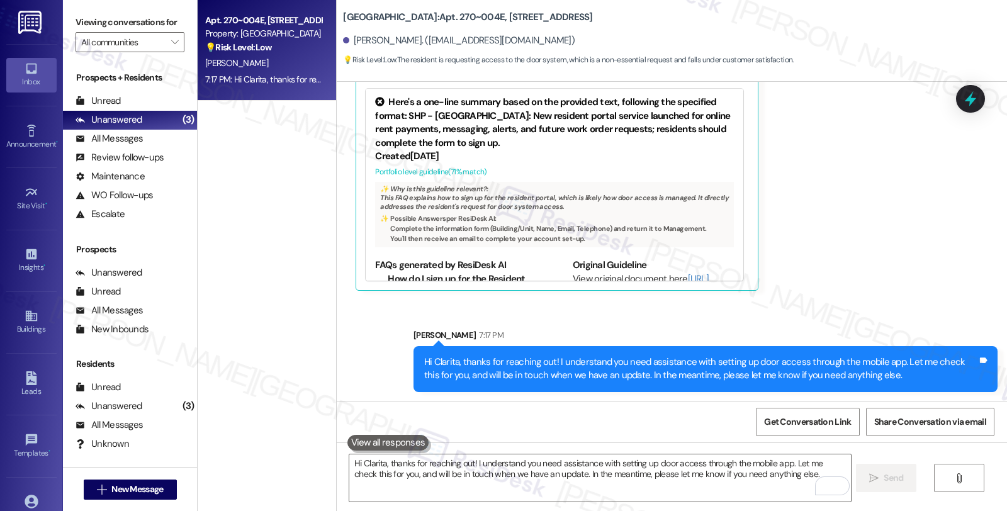
scroll to position [1361, 0]
